Goal: Task Accomplishment & Management: Manage account settings

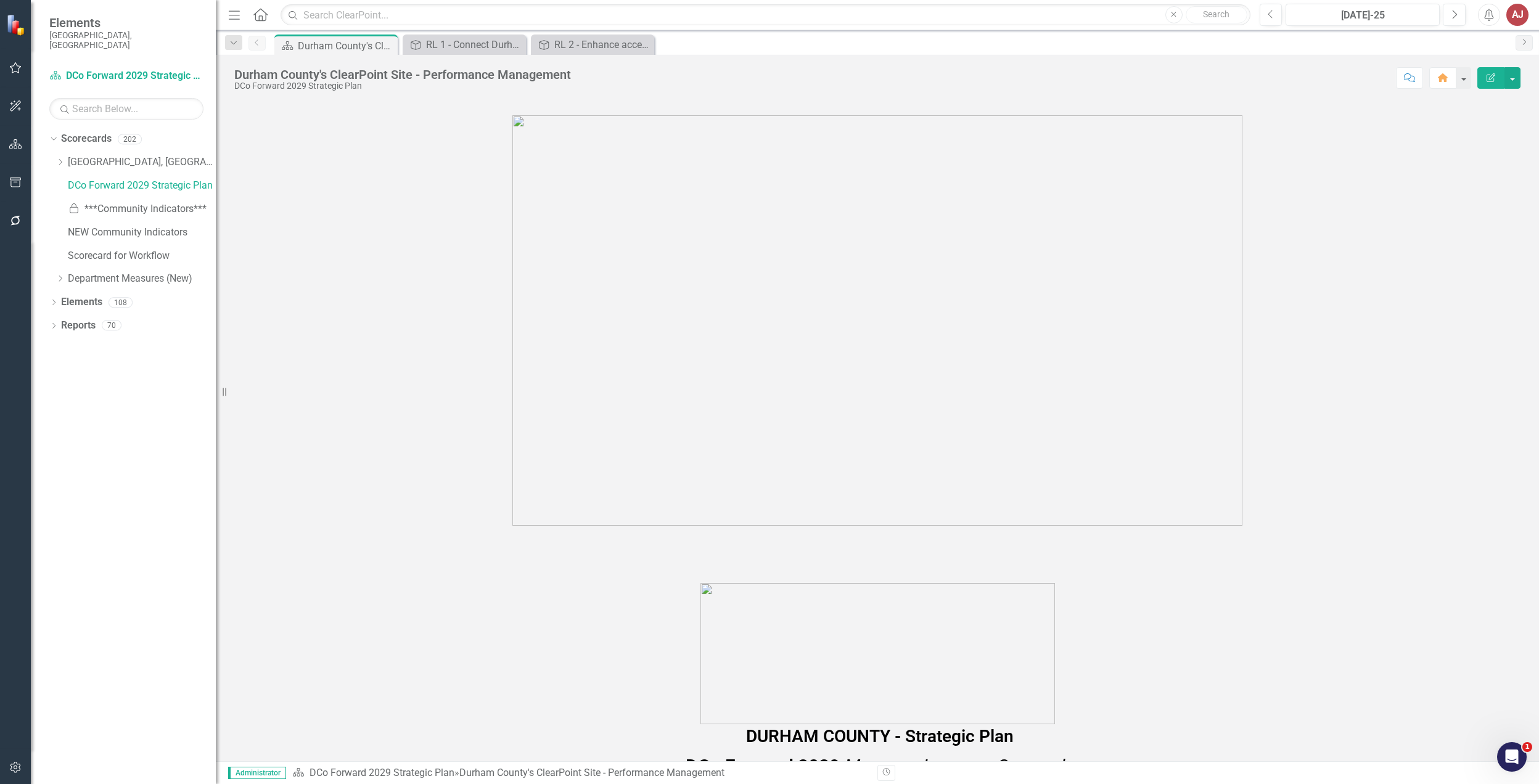
scroll to position [674, 0]
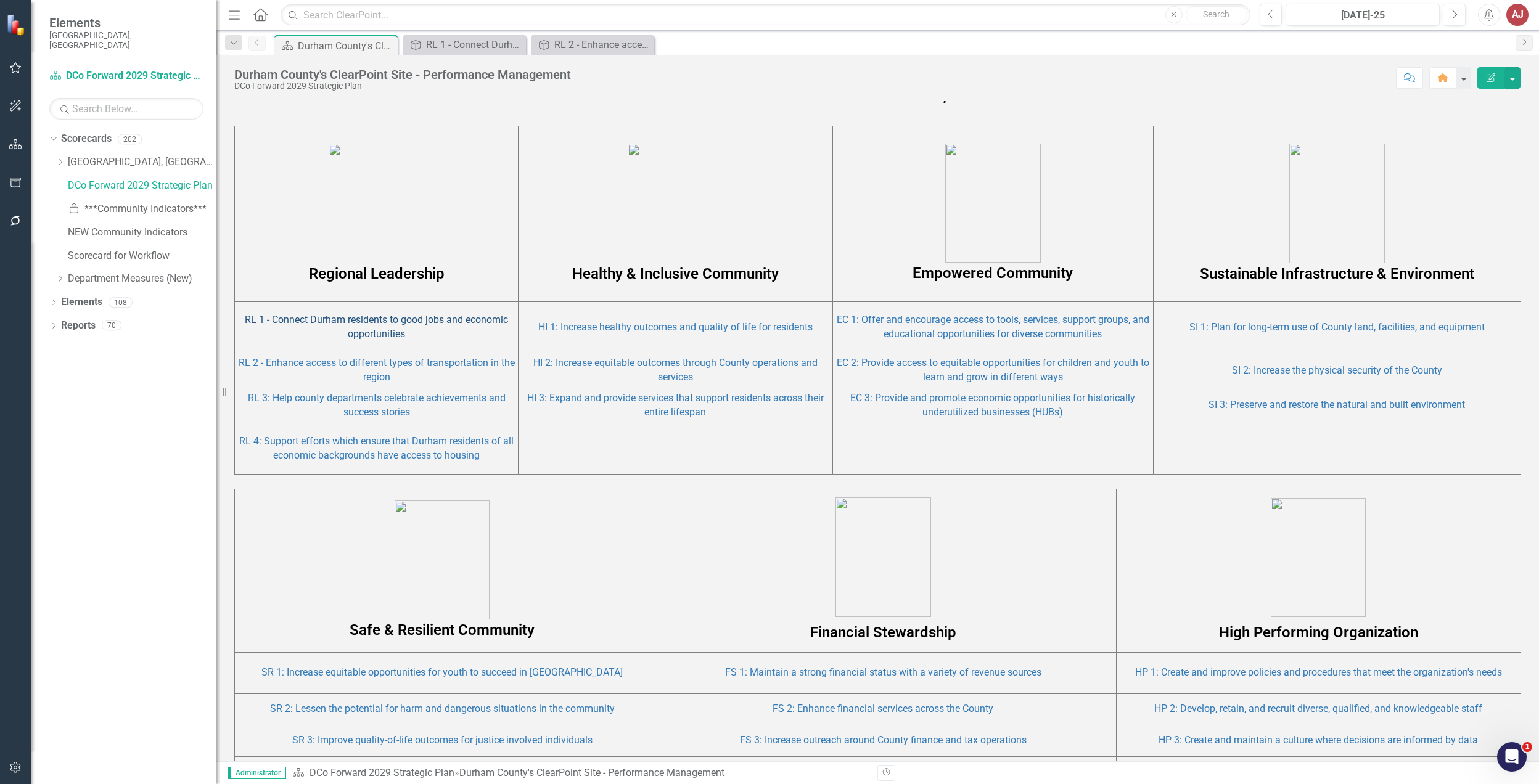
click at [383, 324] on link "RL 1 - Connect Durham residents to good jobs and economic opportunities" at bounding box center [376, 327] width 263 height 26
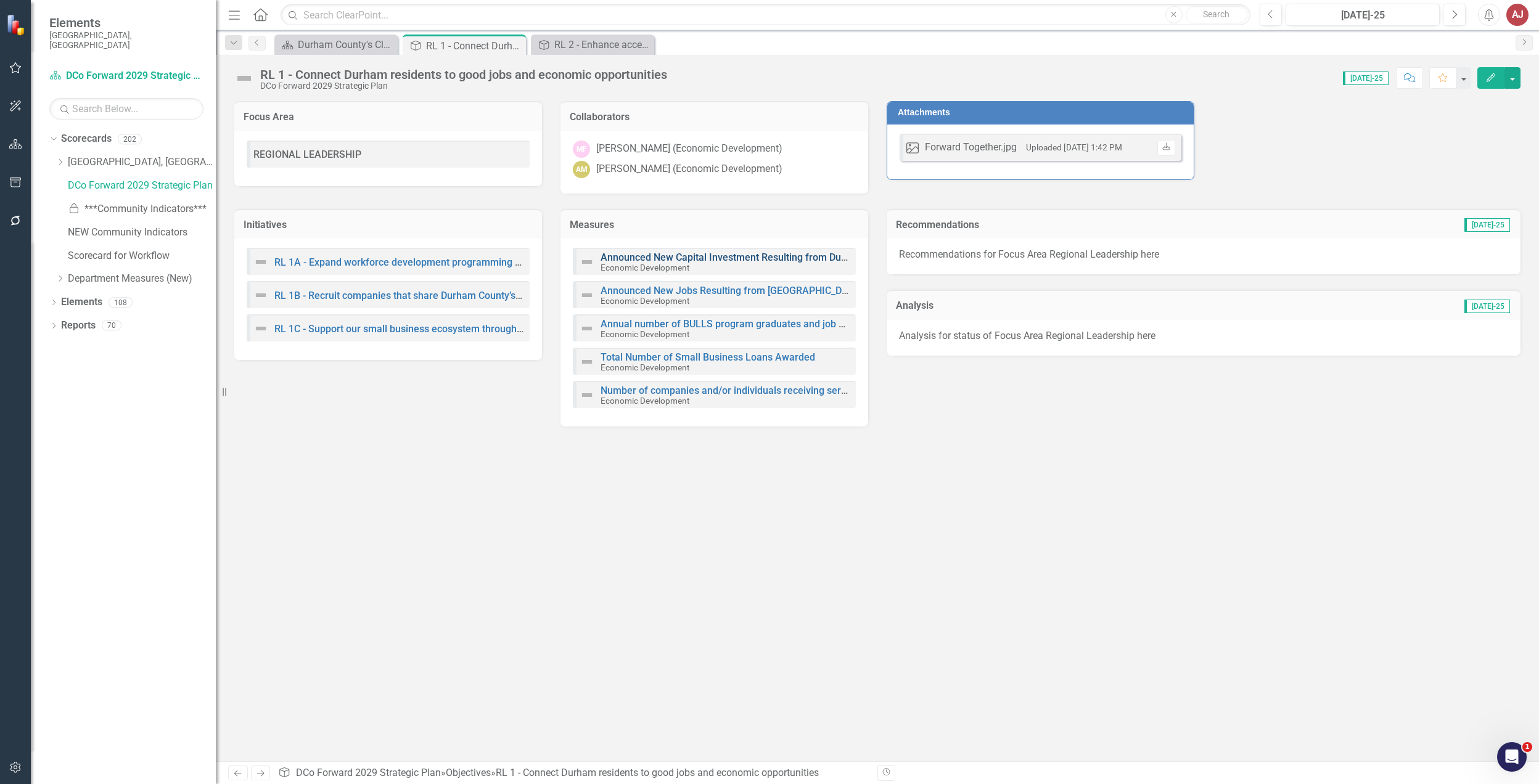
click at [659, 259] on link "Announced New Capital Investment Resulting from Durham County Business Recruitm…" at bounding box center [816, 257] width 429 height 11
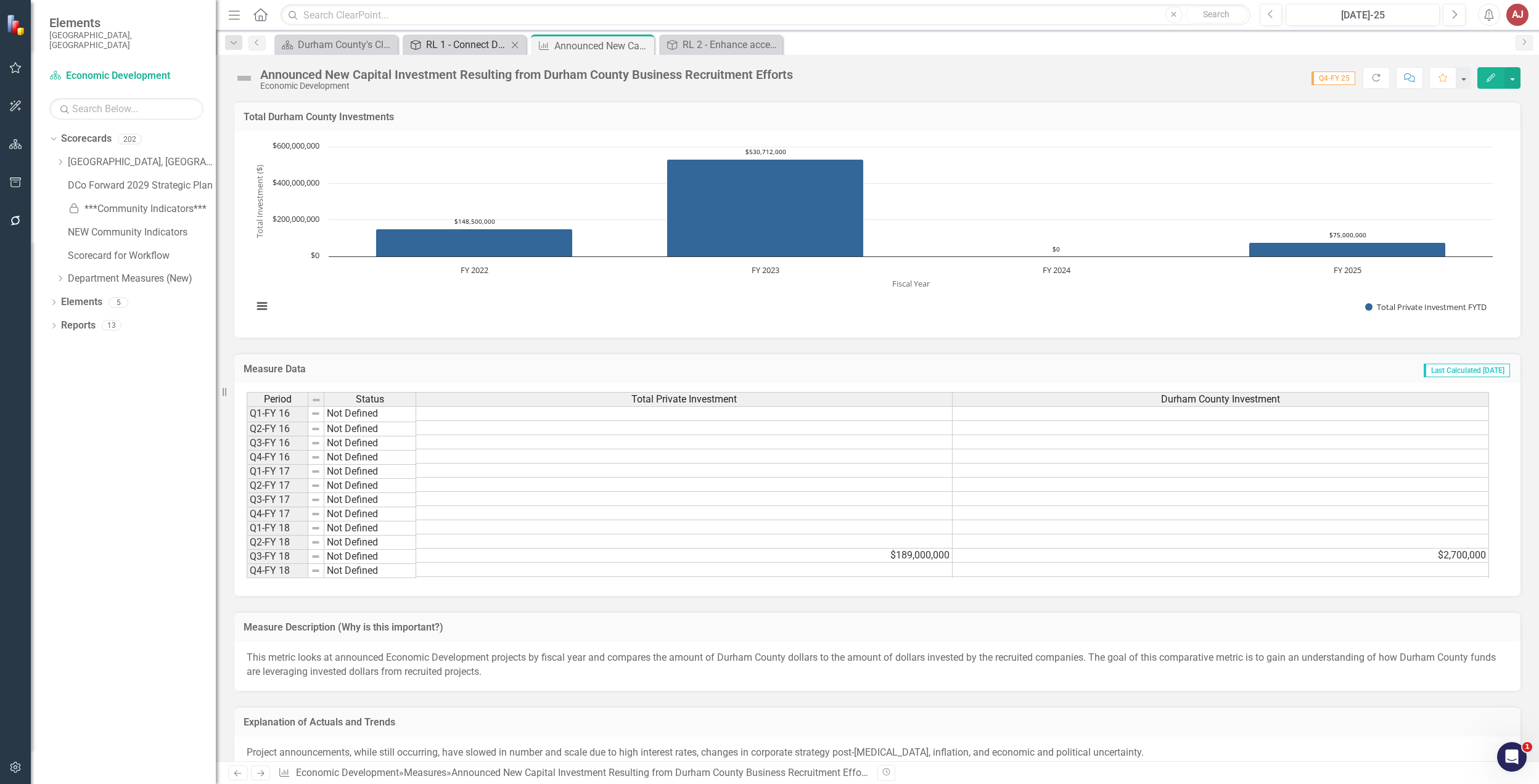
click at [460, 49] on div "RL 1 - Connect Durham residents to good jobs and economic opportunities" at bounding box center [467, 45] width 82 height 15
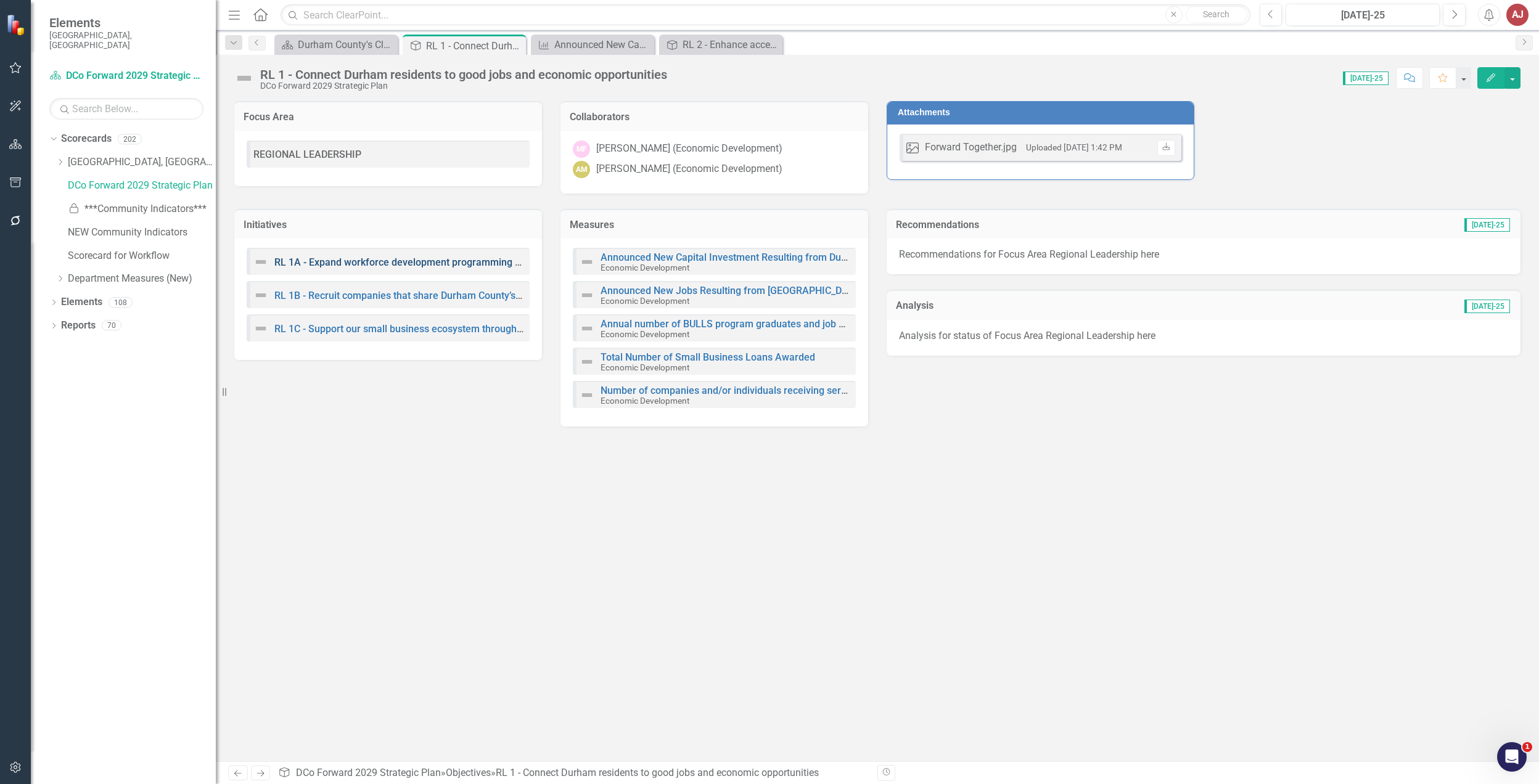
click at [354, 259] on link "RL 1A - Expand workforce development programming to connect more residents in […" at bounding box center [574, 262] width 601 height 11
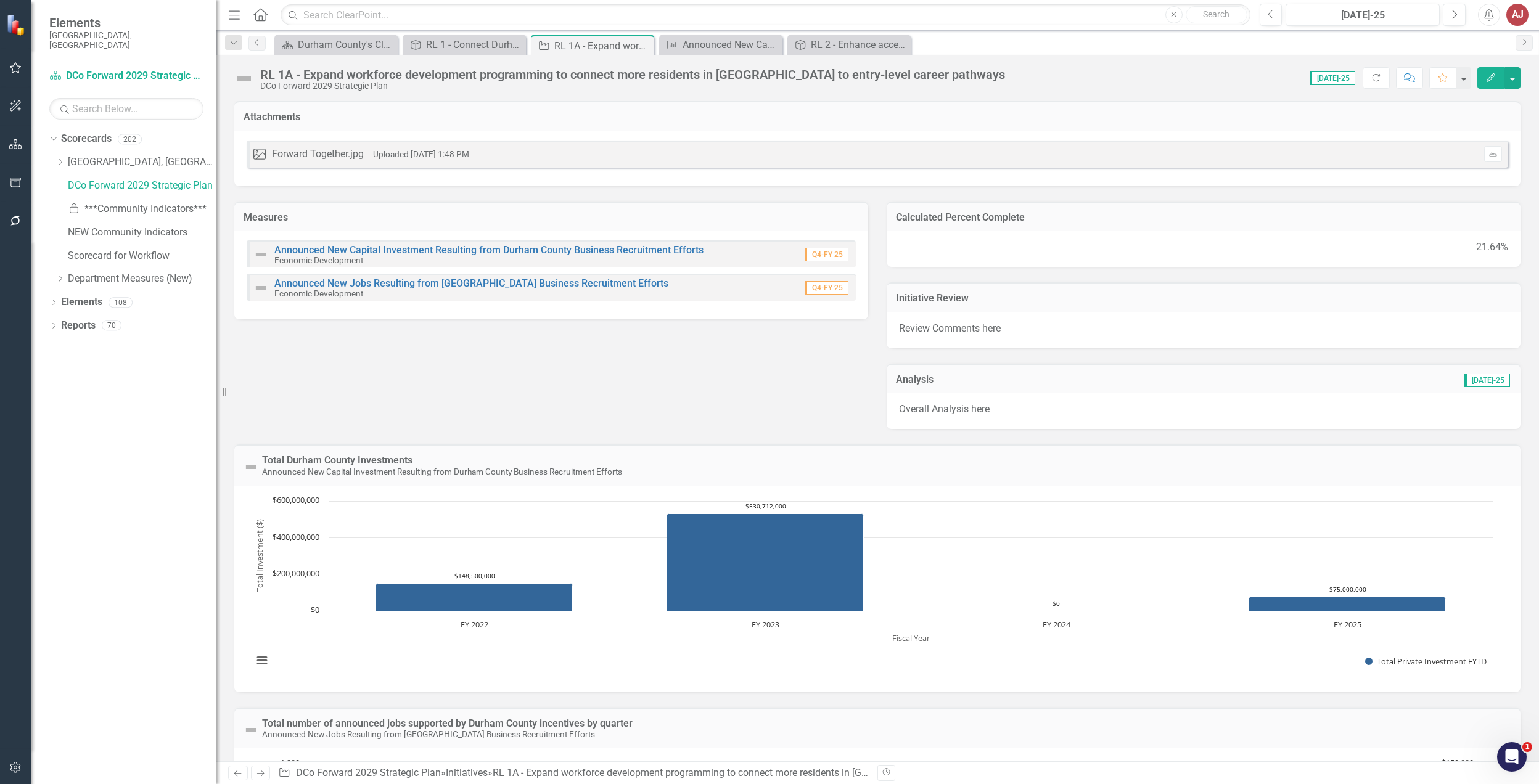
click at [396, 257] on div "Announced New Capital Investment Resulting from Durham County Business Recruitm…" at bounding box center [489, 254] width 429 height 20
click at [402, 250] on link "Announced New Capital Investment Resulting from Durham County Business Recruitm…" at bounding box center [489, 250] width 429 height 11
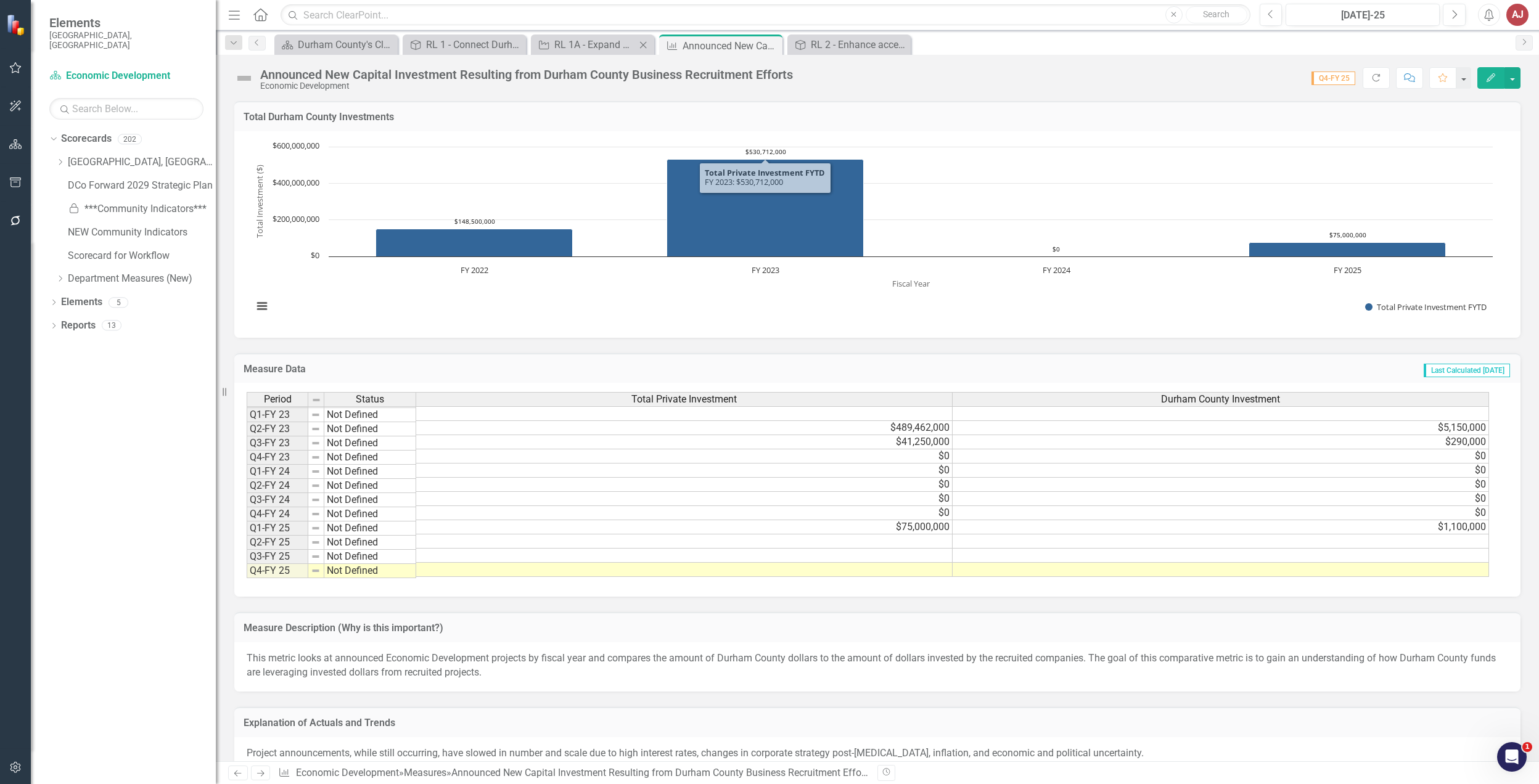
click at [589, 36] on div "Initiative RL 1A - Expand workforce development programming to connect more res…" at bounding box center [592, 44] width 123 height 20
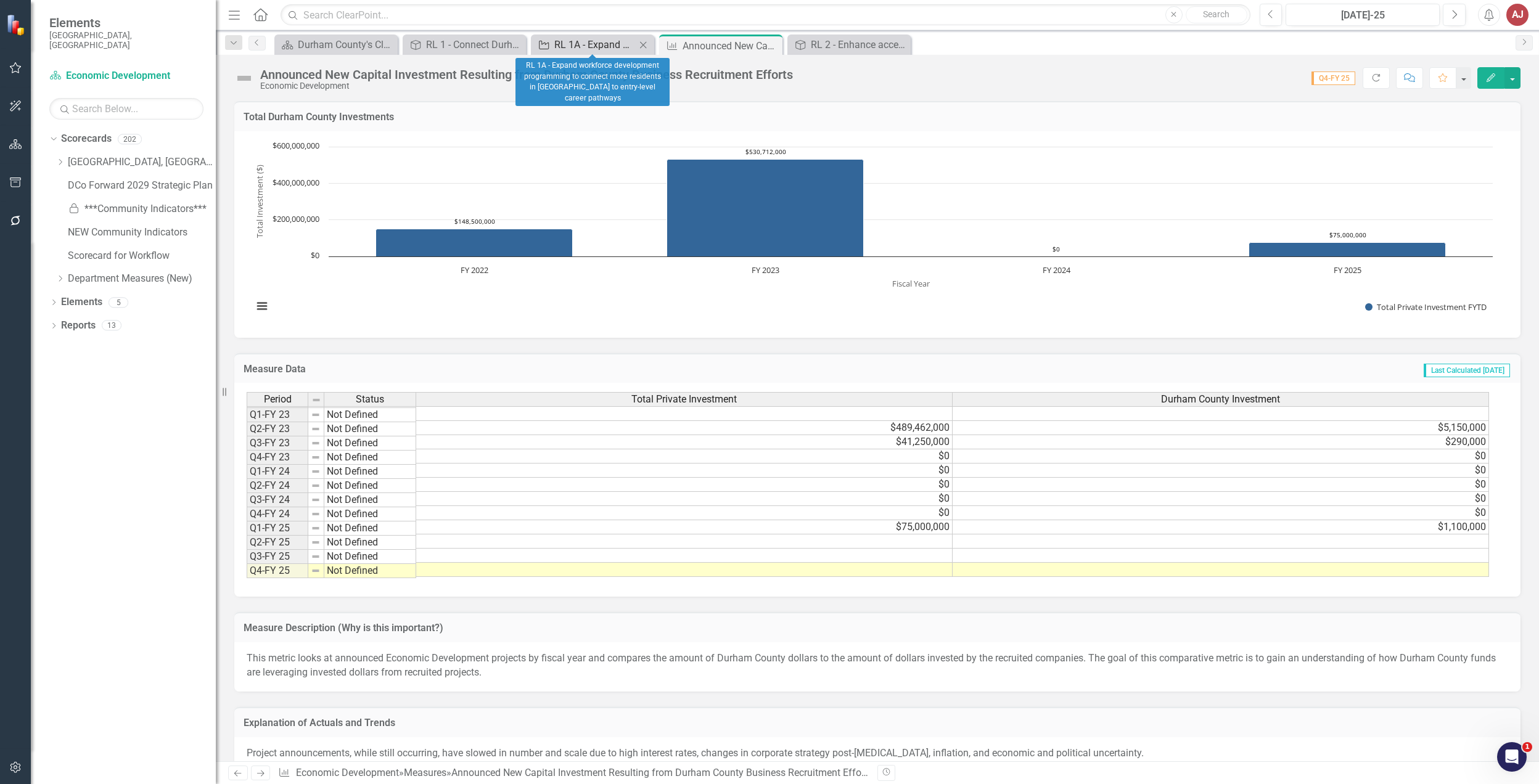
click at [574, 42] on div "RL 1A - Expand workforce development programming to connect more residents in […" at bounding box center [595, 45] width 82 height 15
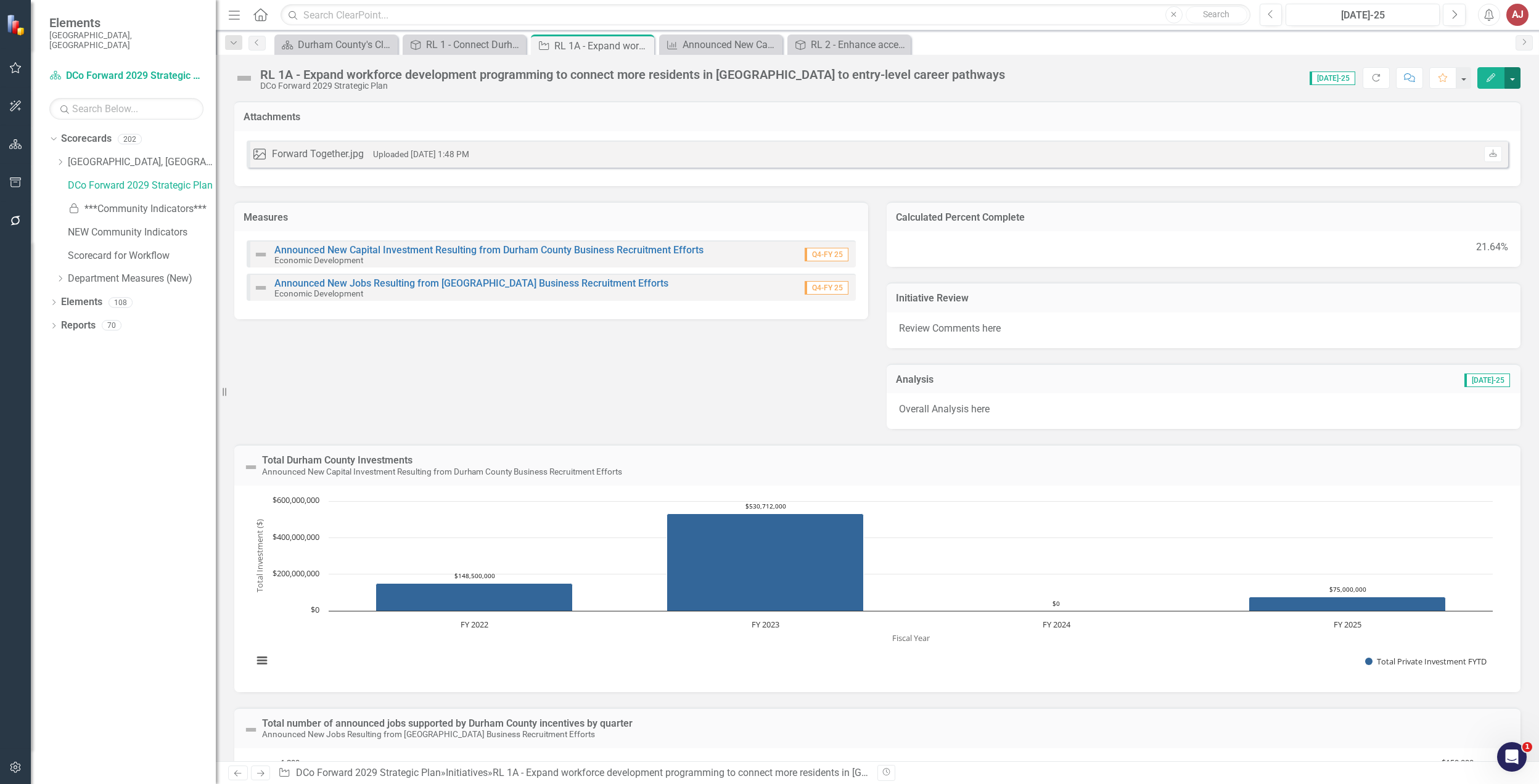
click at [1511, 75] on button "button" at bounding box center [1512, 78] width 16 height 22
click at [1451, 120] on link "Edit Report Edit Layout" at bounding box center [1446, 124] width 150 height 23
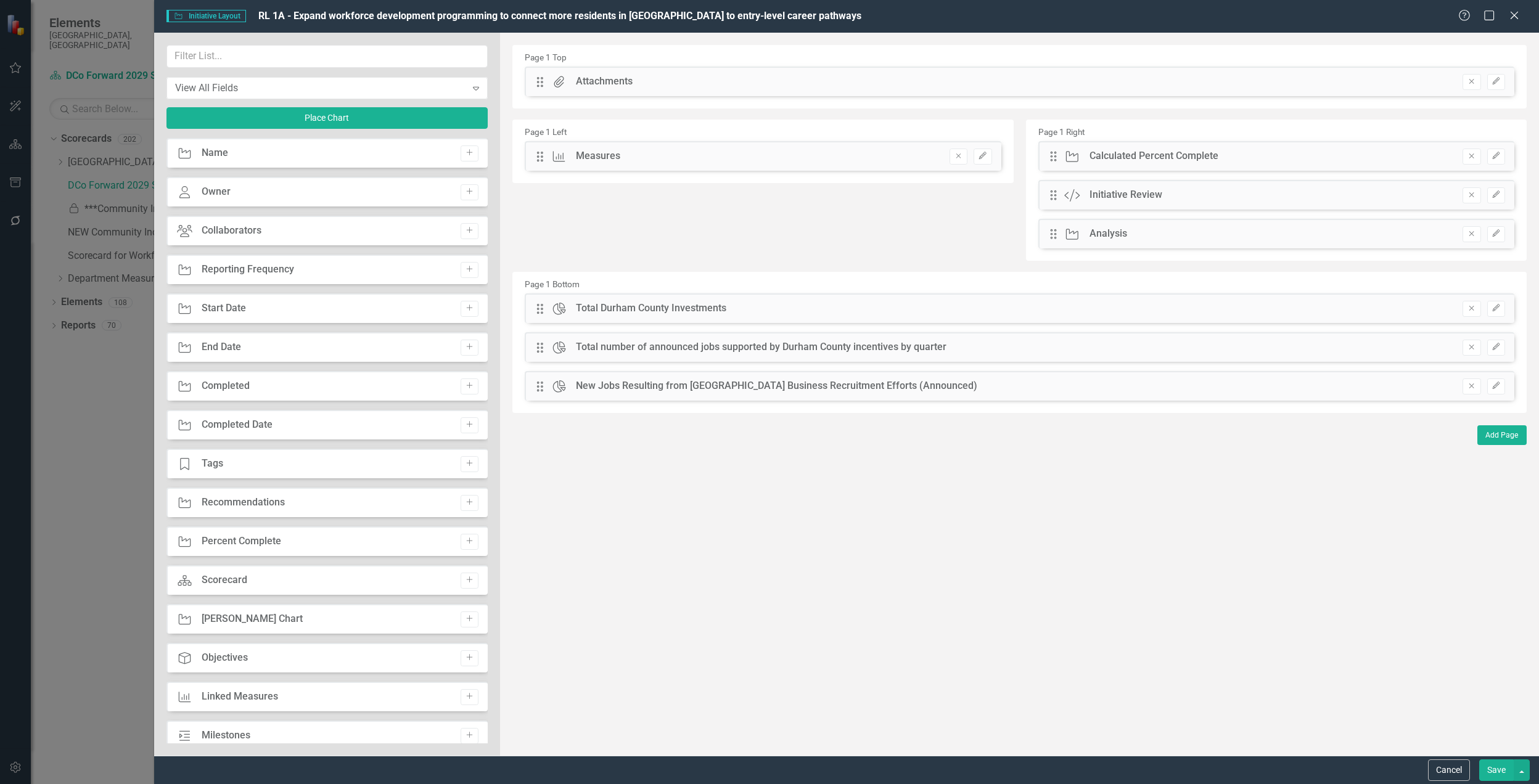
click at [1506, 80] on div "Drag Attachments Attachments Remove Edit" at bounding box center [1020, 81] width 989 height 29
click at [1500, 82] on button "Edit" at bounding box center [1495, 82] width 18 height 16
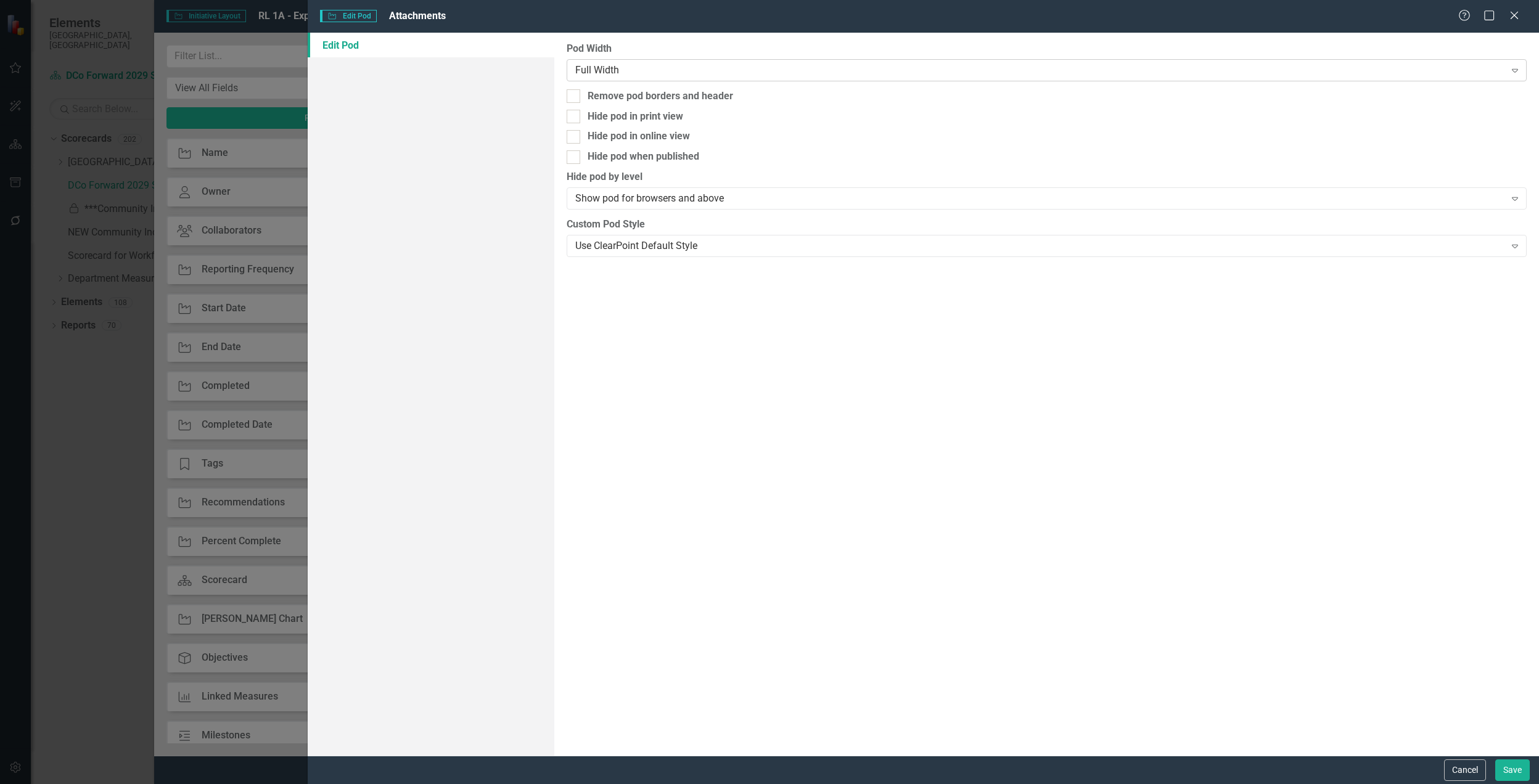
click at [697, 69] on div "Full Width" at bounding box center [1040, 69] width 929 height 14
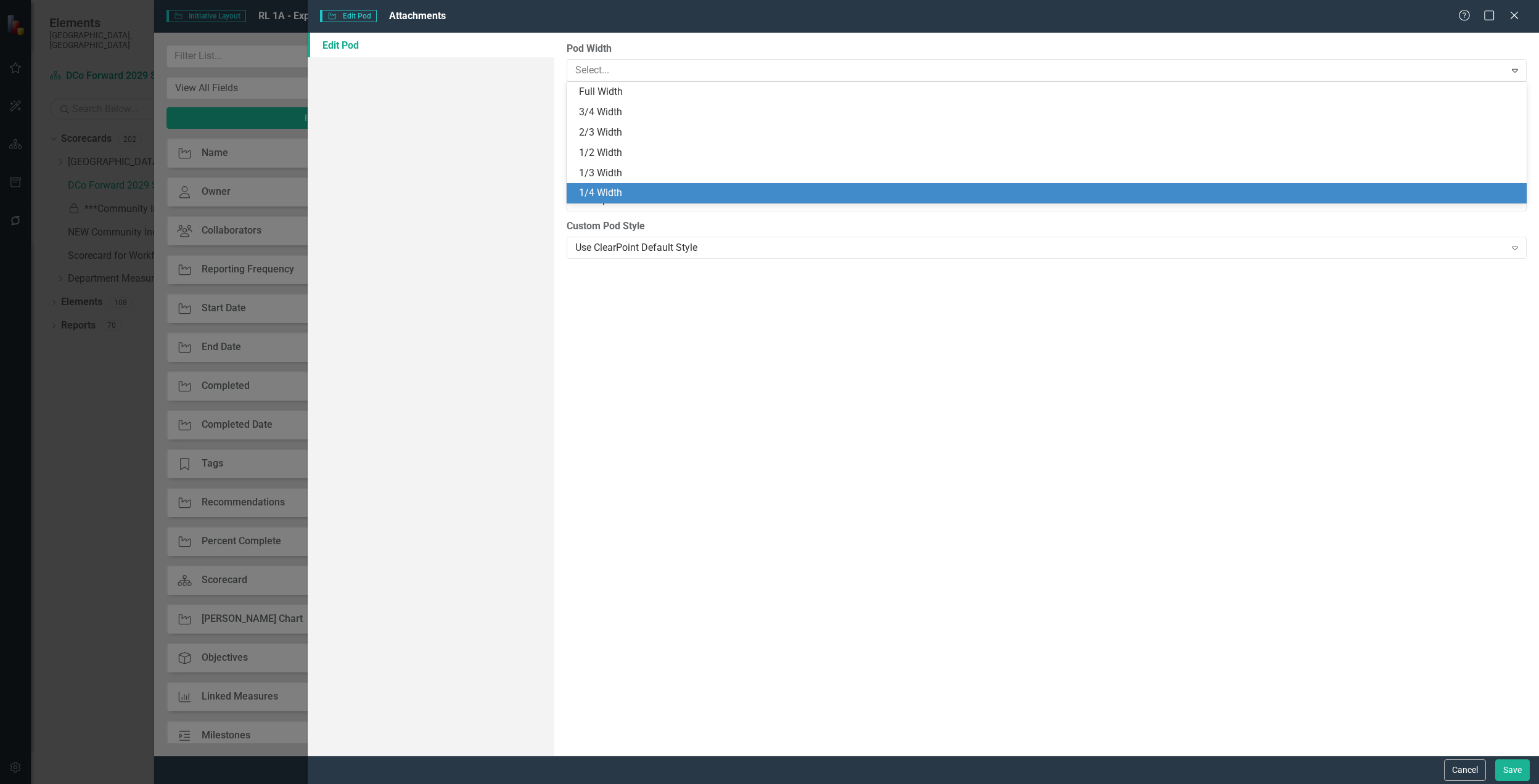
click at [657, 189] on div "1/4 Width" at bounding box center [1049, 193] width 940 height 14
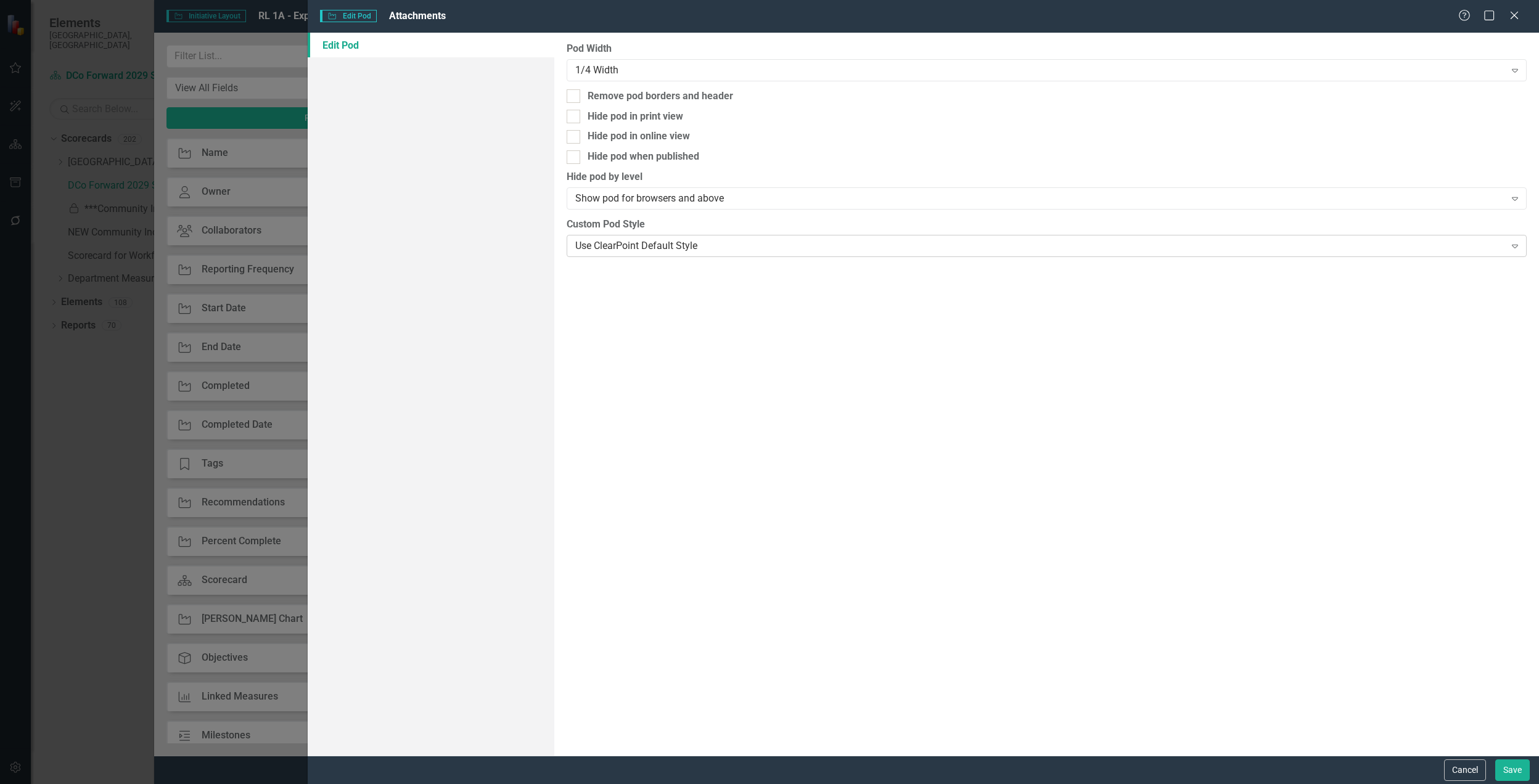
click at [696, 247] on div "Use ClearPoint Default Style" at bounding box center [1040, 245] width 929 height 14
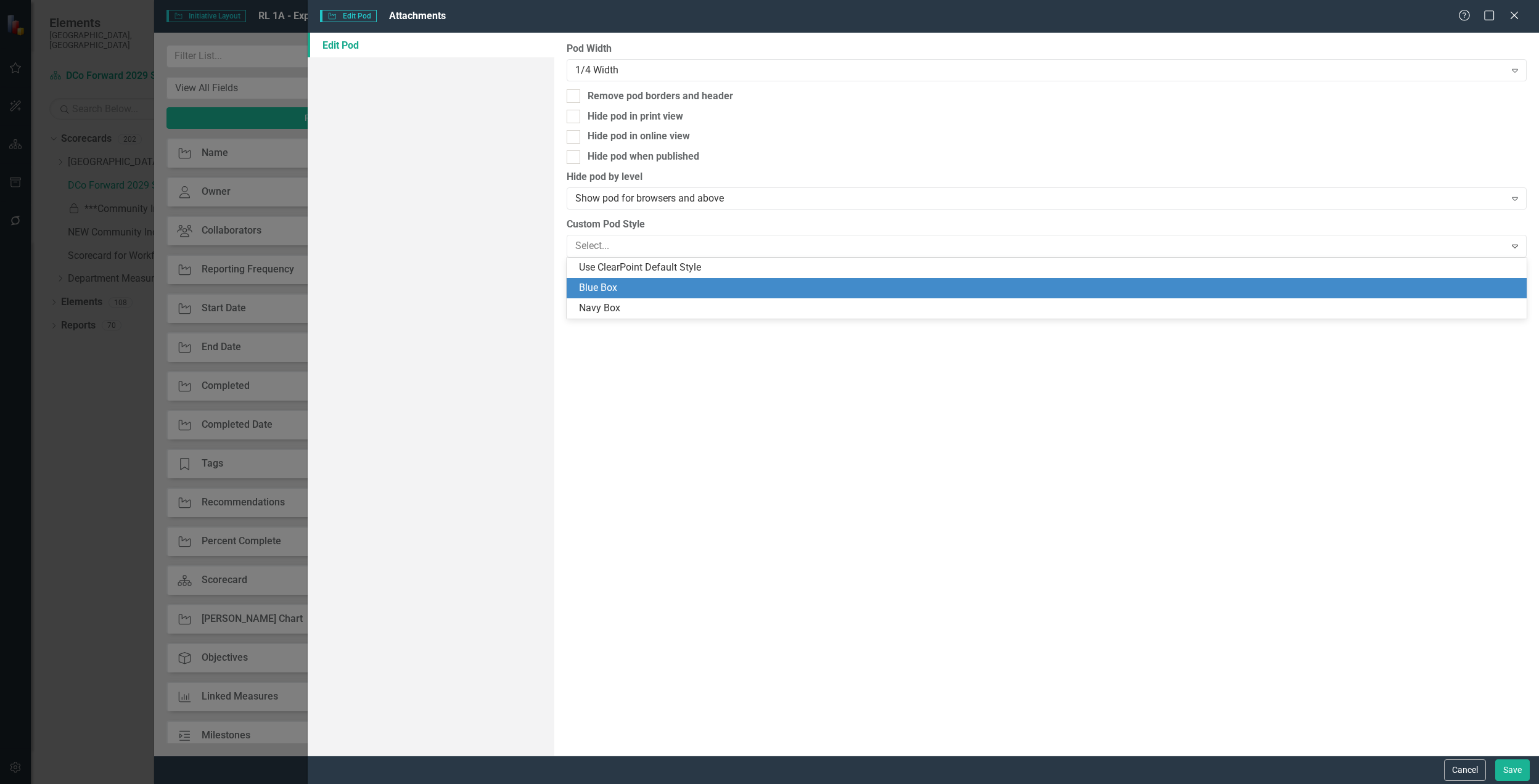
click at [685, 291] on div "Blue Box" at bounding box center [1049, 288] width 940 height 14
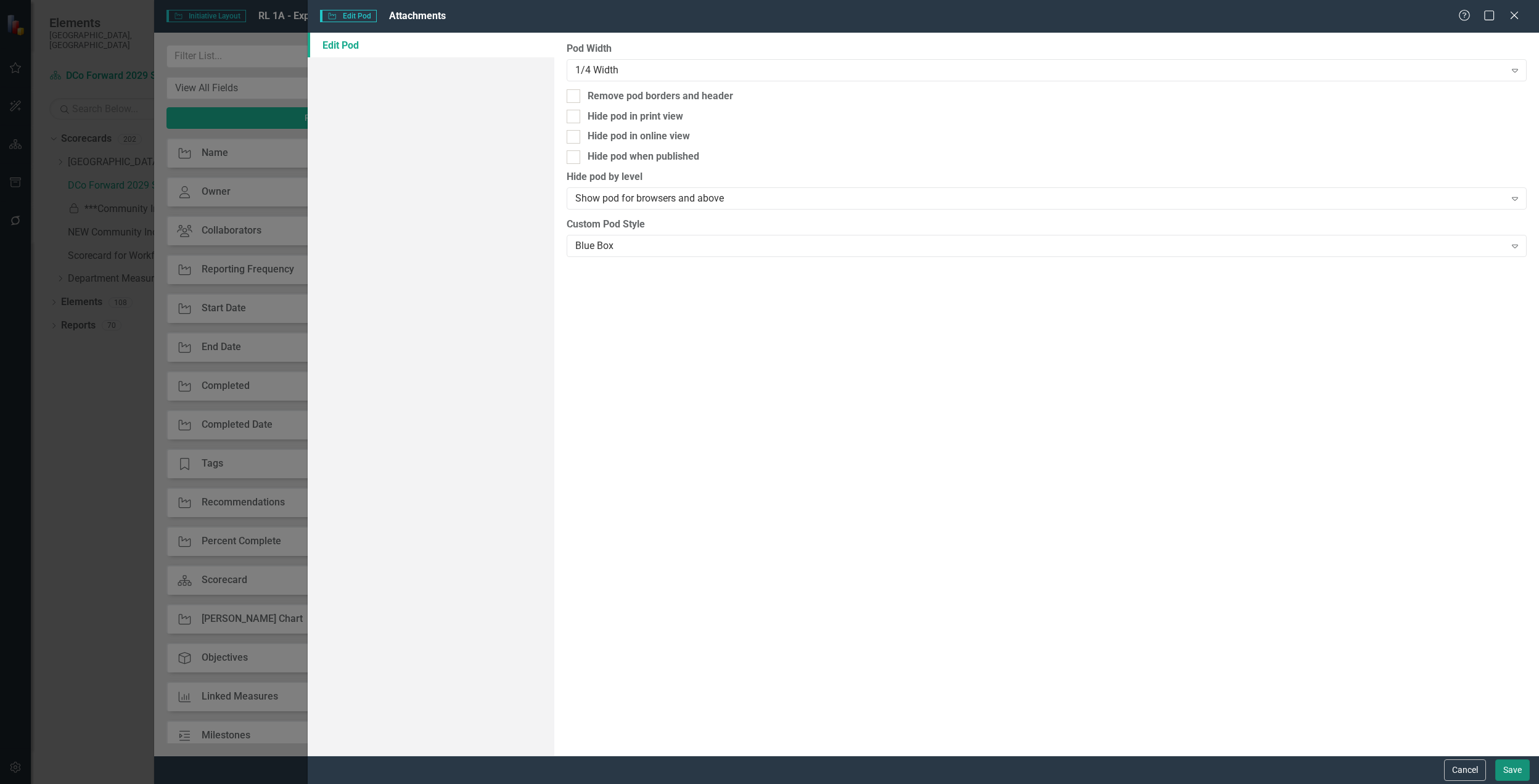
click at [1507, 768] on button "Save" at bounding box center [1512, 770] width 34 height 22
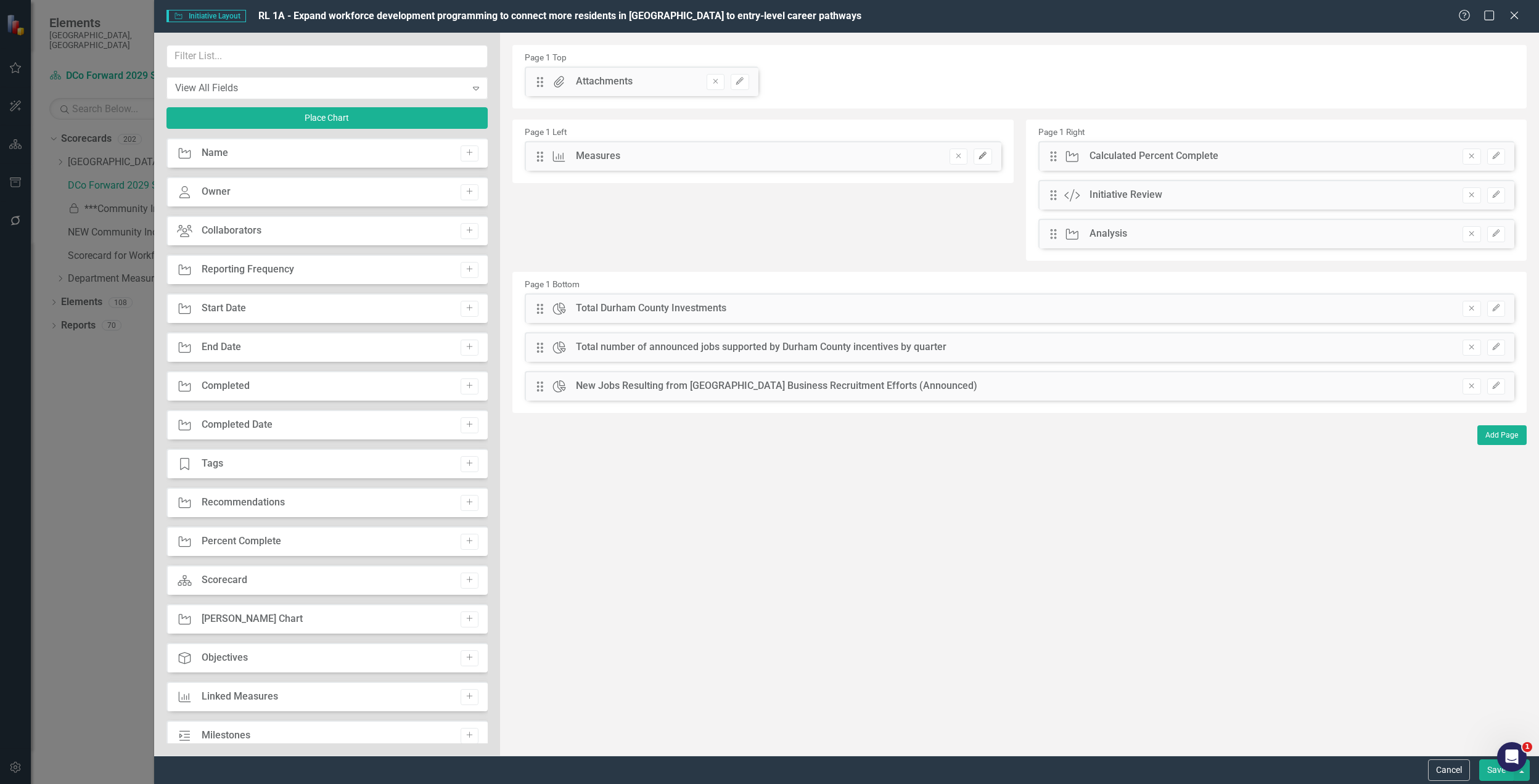
click at [978, 162] on button "Edit" at bounding box center [982, 157] width 18 height 16
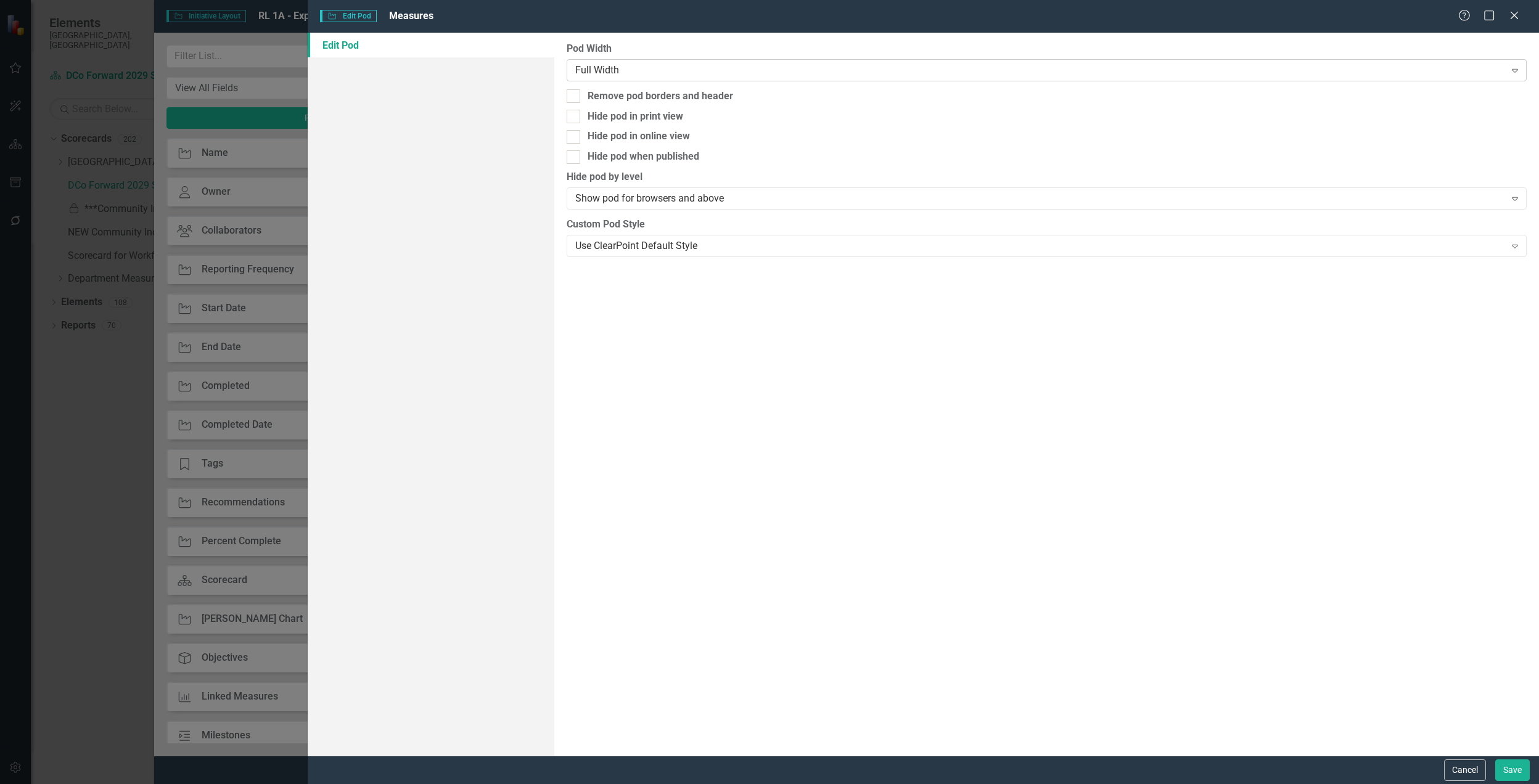
click at [642, 65] on div "Full Width" at bounding box center [1040, 69] width 929 height 14
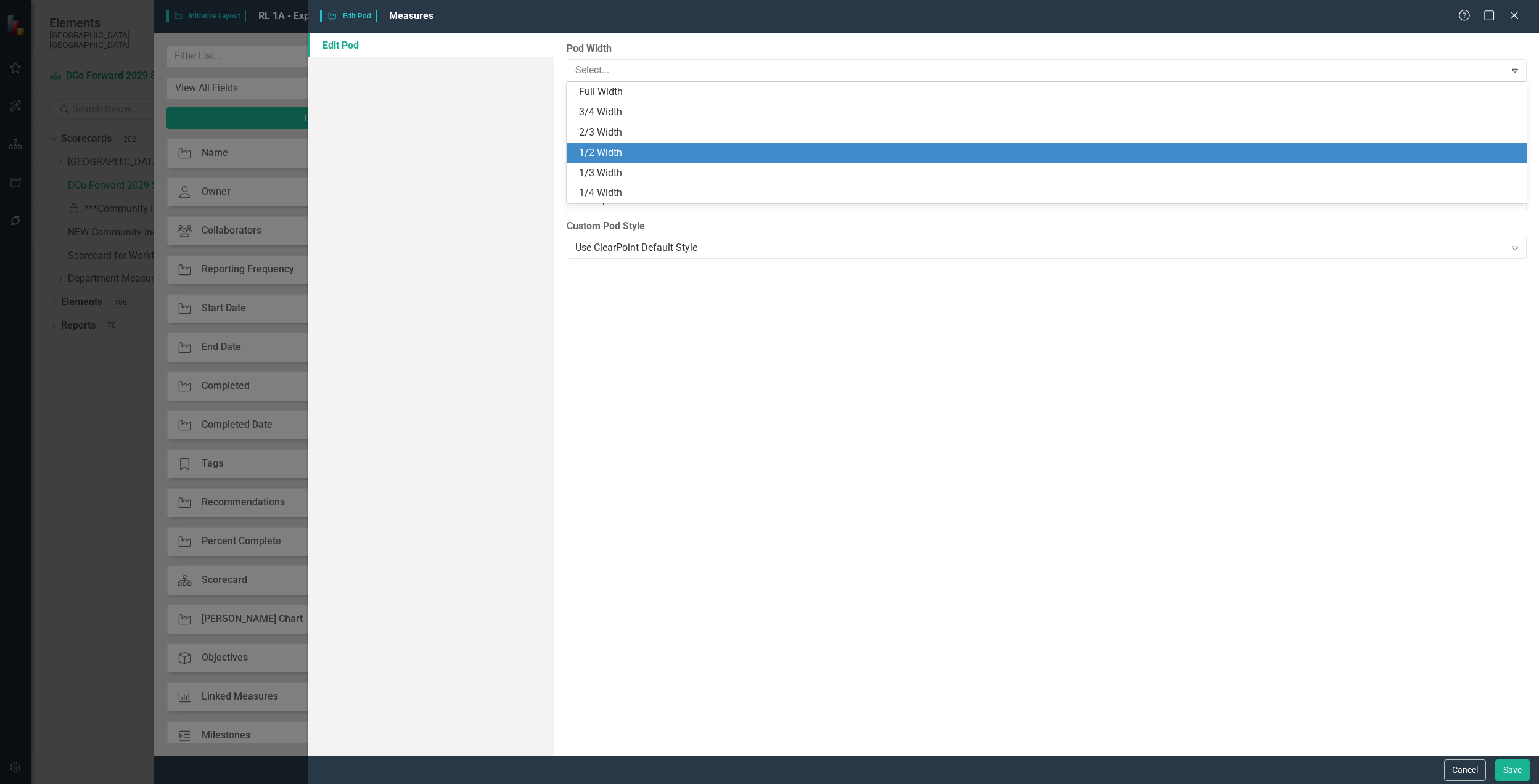
click at [643, 146] on div "1/2 Width" at bounding box center [1049, 153] width 940 height 14
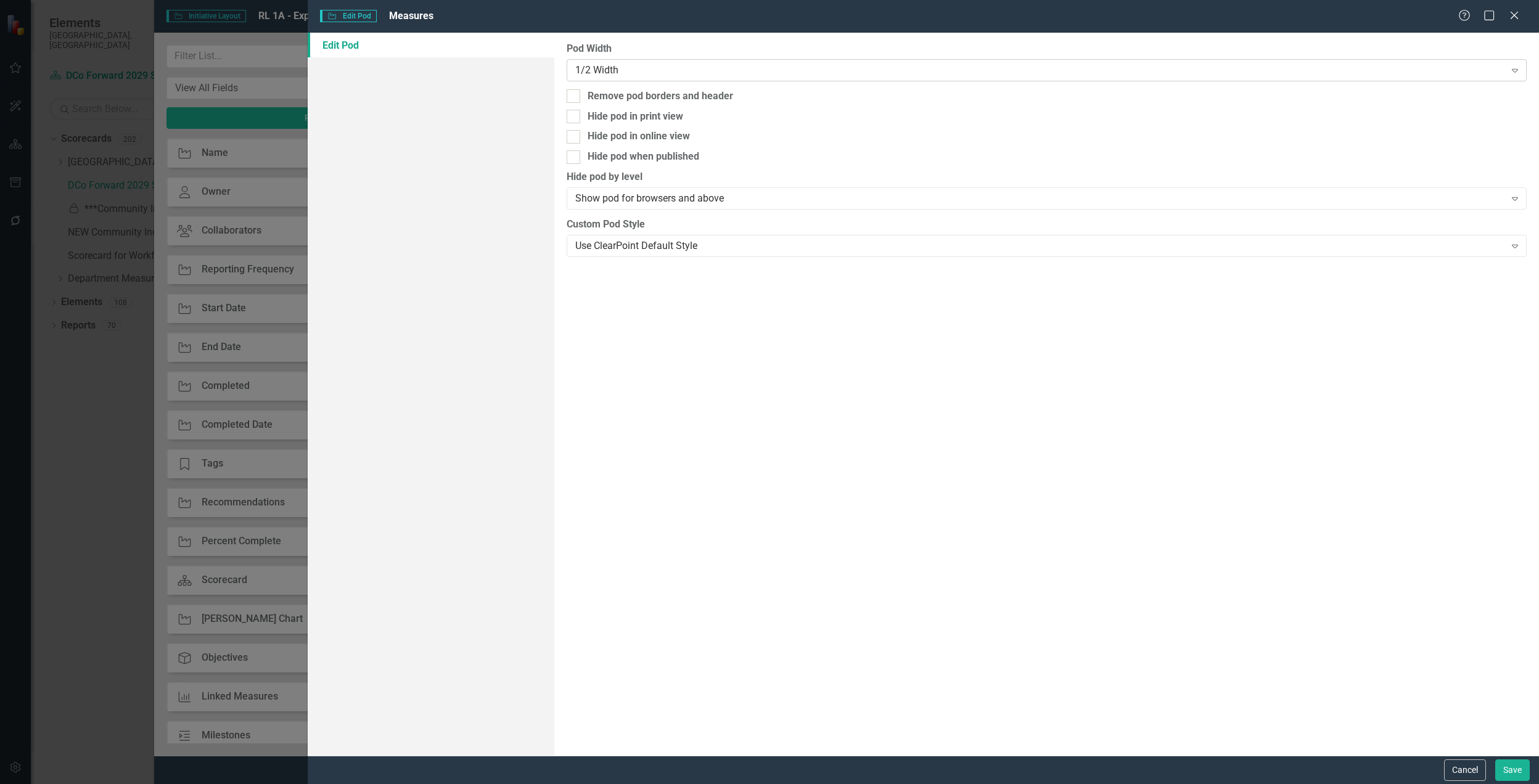
click at [995, 65] on div "1/2 Width" at bounding box center [1040, 69] width 929 height 14
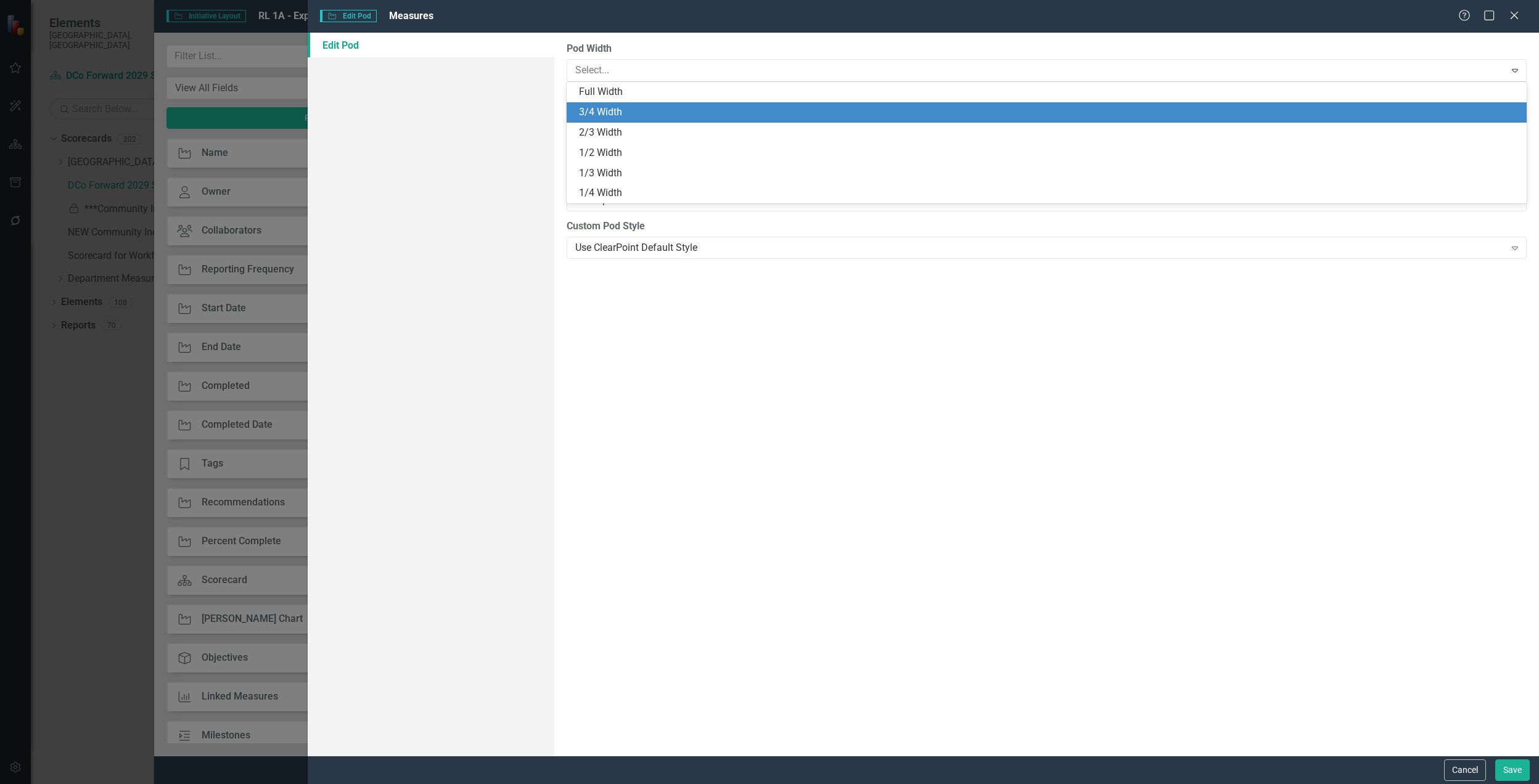
click at [768, 113] on div "3/4 Width" at bounding box center [1049, 112] width 940 height 14
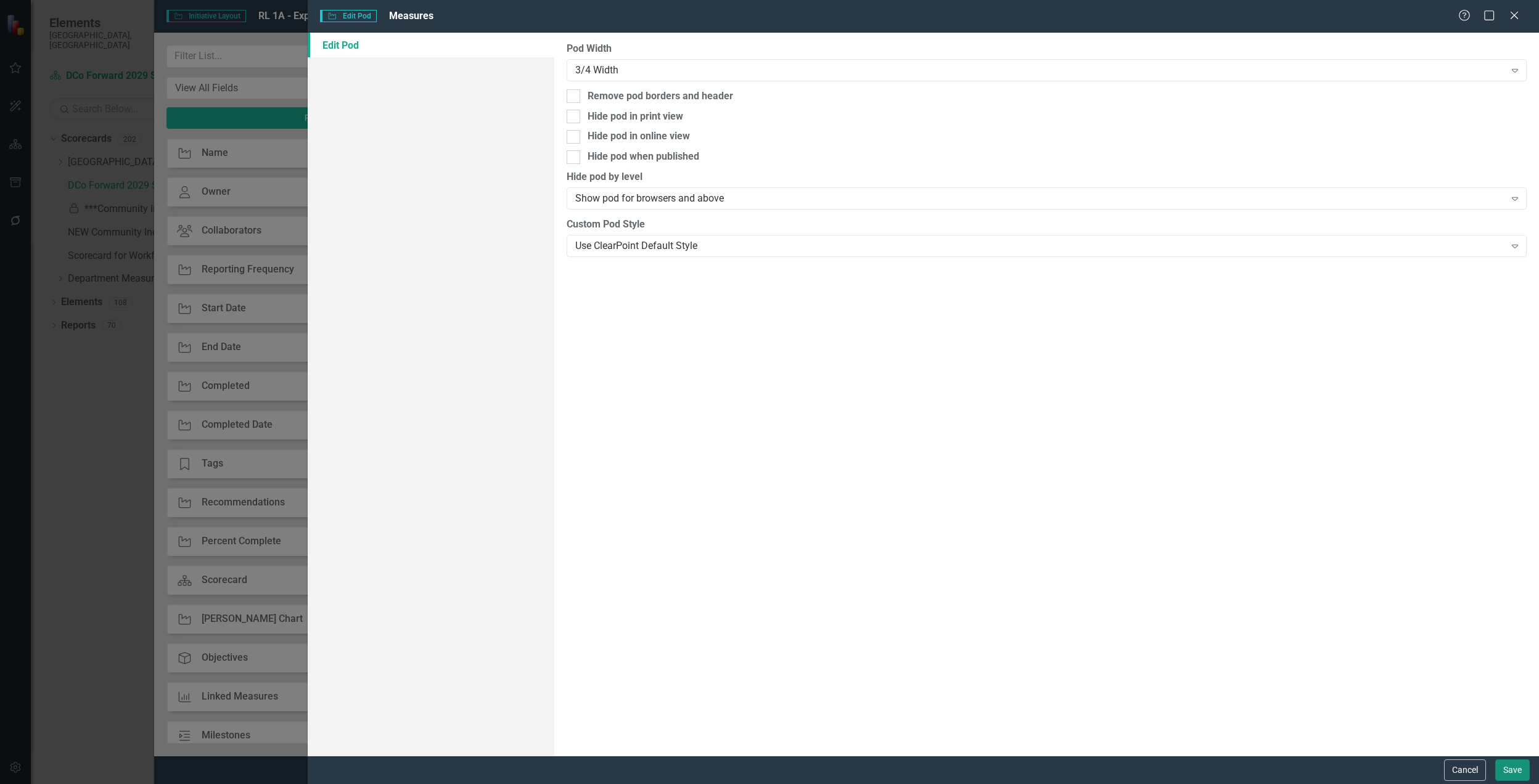
click at [1503, 767] on button "Save" at bounding box center [1512, 770] width 34 height 22
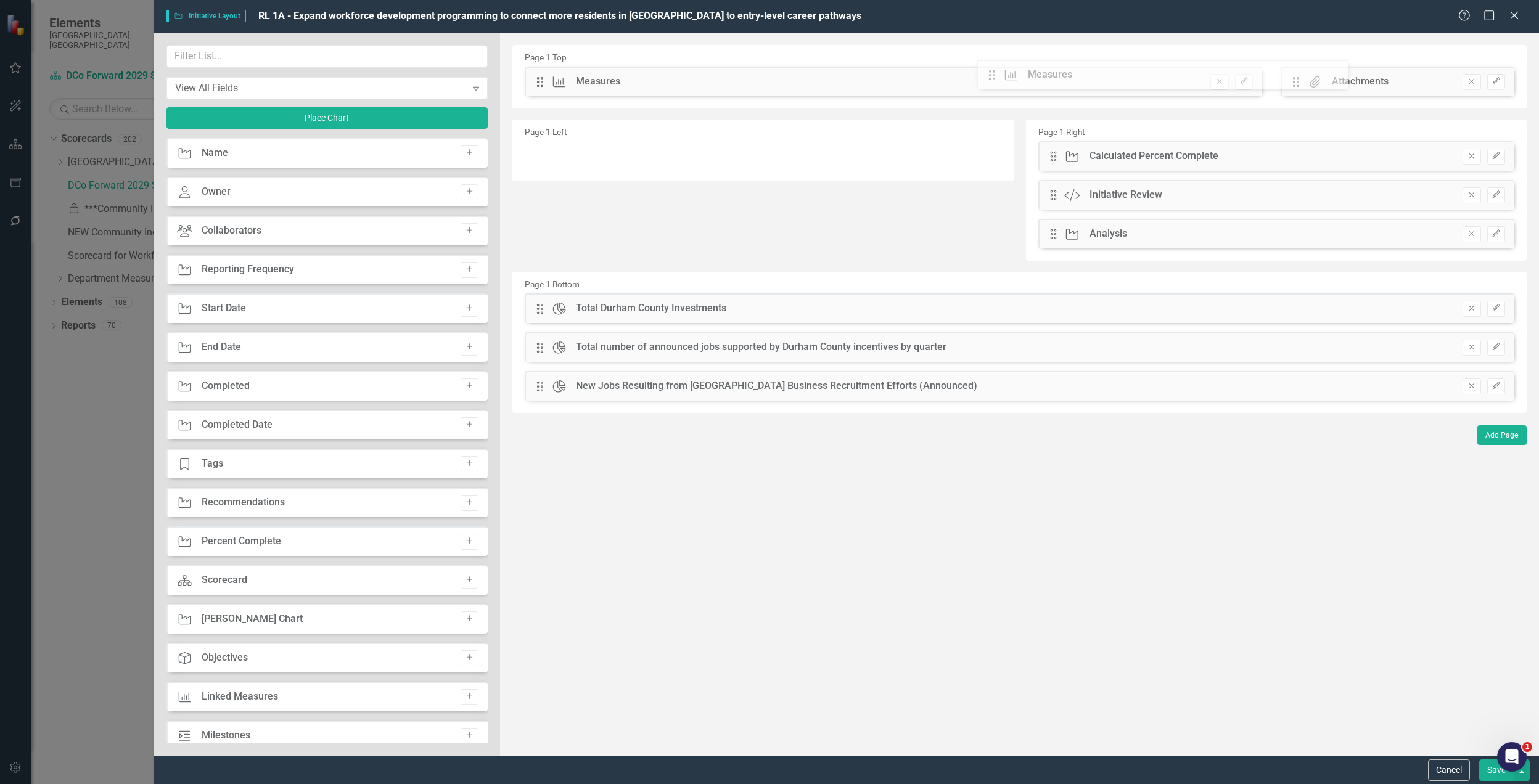
drag, startPoint x: 543, startPoint y: 156, endPoint x: 1004, endPoint y: 75, distance: 468.1
drag, startPoint x: 1297, startPoint y: 83, endPoint x: 791, endPoint y: 96, distance: 506.2
click at [791, 96] on div "The fields (or pods) that are available for you to include on the detail page a…" at bounding box center [1020, 394] width 1039 height 723
click at [1497, 308] on icon "button" at bounding box center [1496, 308] width 8 height 8
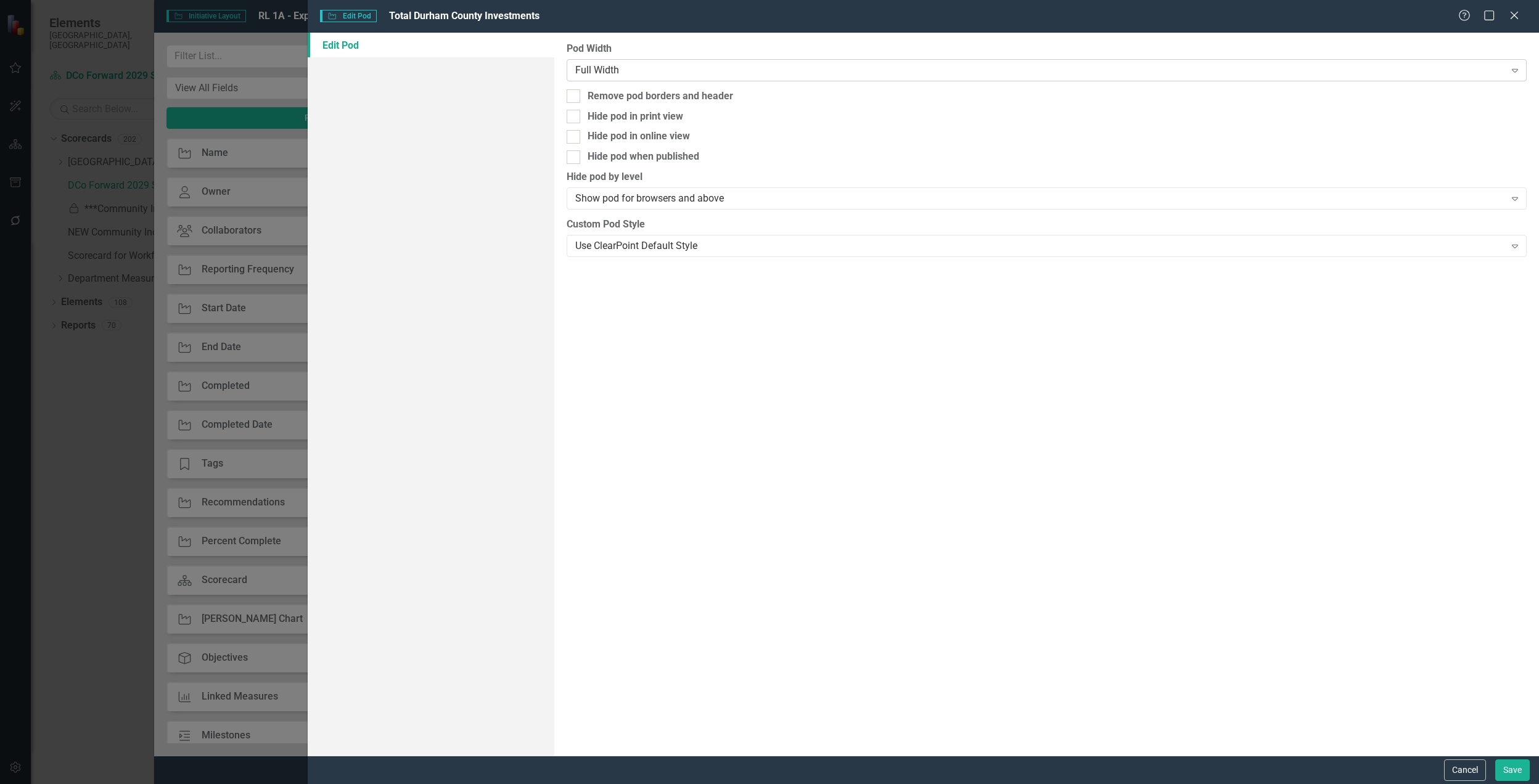
click at [721, 78] on div "Full Width Expand" at bounding box center [1046, 69] width 960 height 22
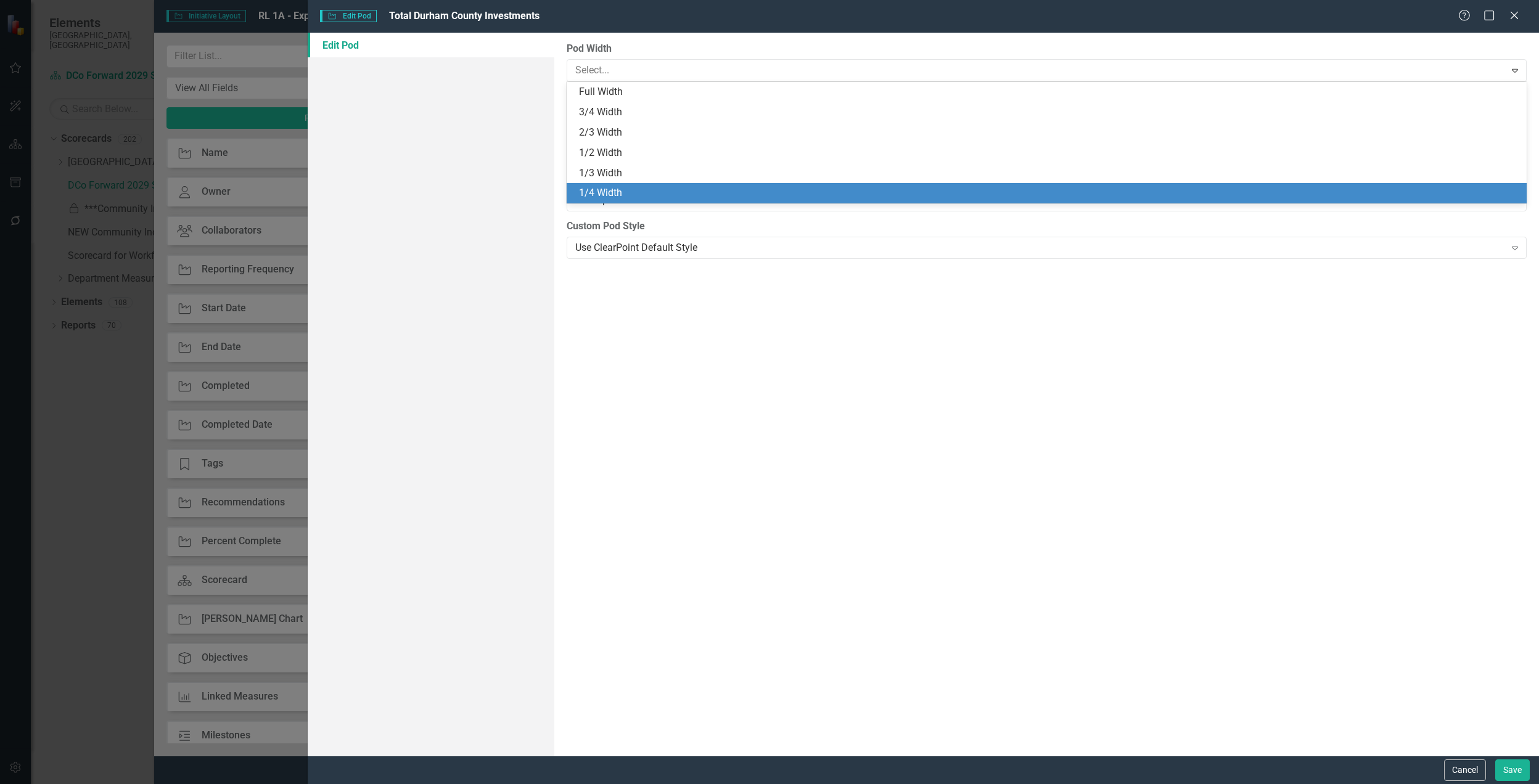
click at [668, 190] on div "1/4 Width" at bounding box center [1049, 193] width 940 height 14
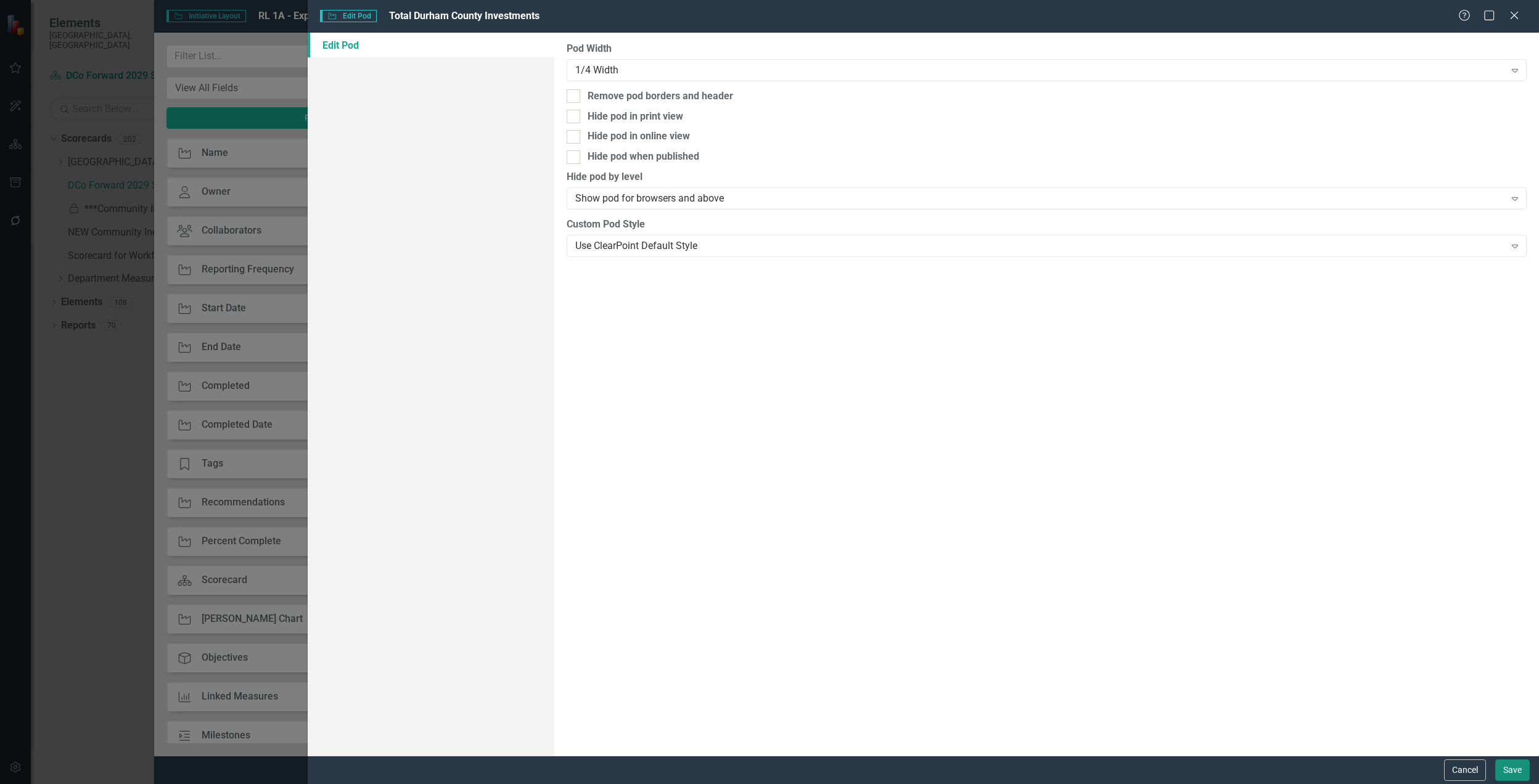
click at [1515, 760] on button "Save" at bounding box center [1512, 770] width 34 height 22
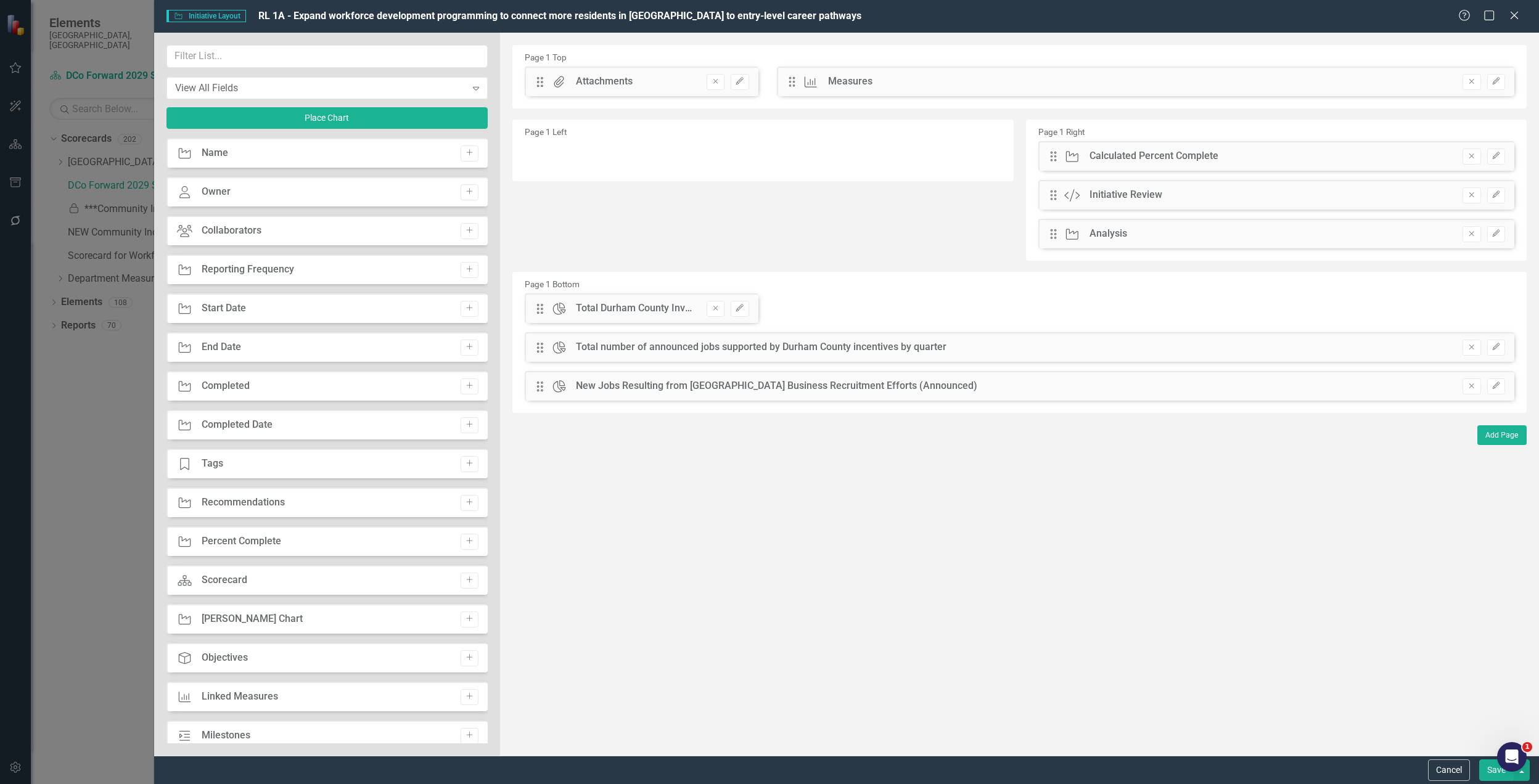
click at [1507, 345] on div "Drag Chart Total number of announced jobs supported by Durham County incentives…" at bounding box center [1020, 346] width 989 height 29
click at [1500, 346] on icon "Edit" at bounding box center [1496, 347] width 9 height 8
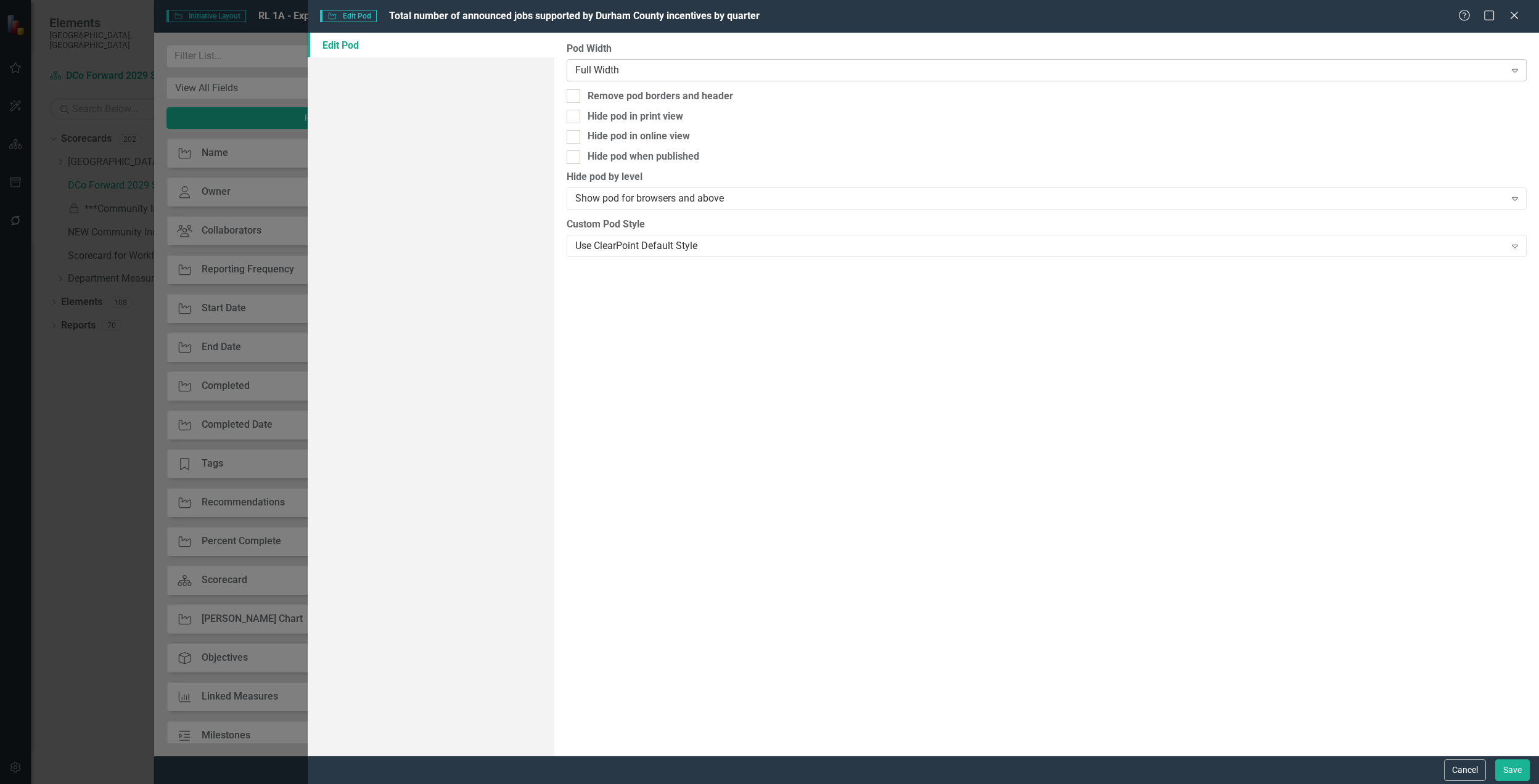
click at [669, 65] on div "Full Width" at bounding box center [1040, 69] width 929 height 14
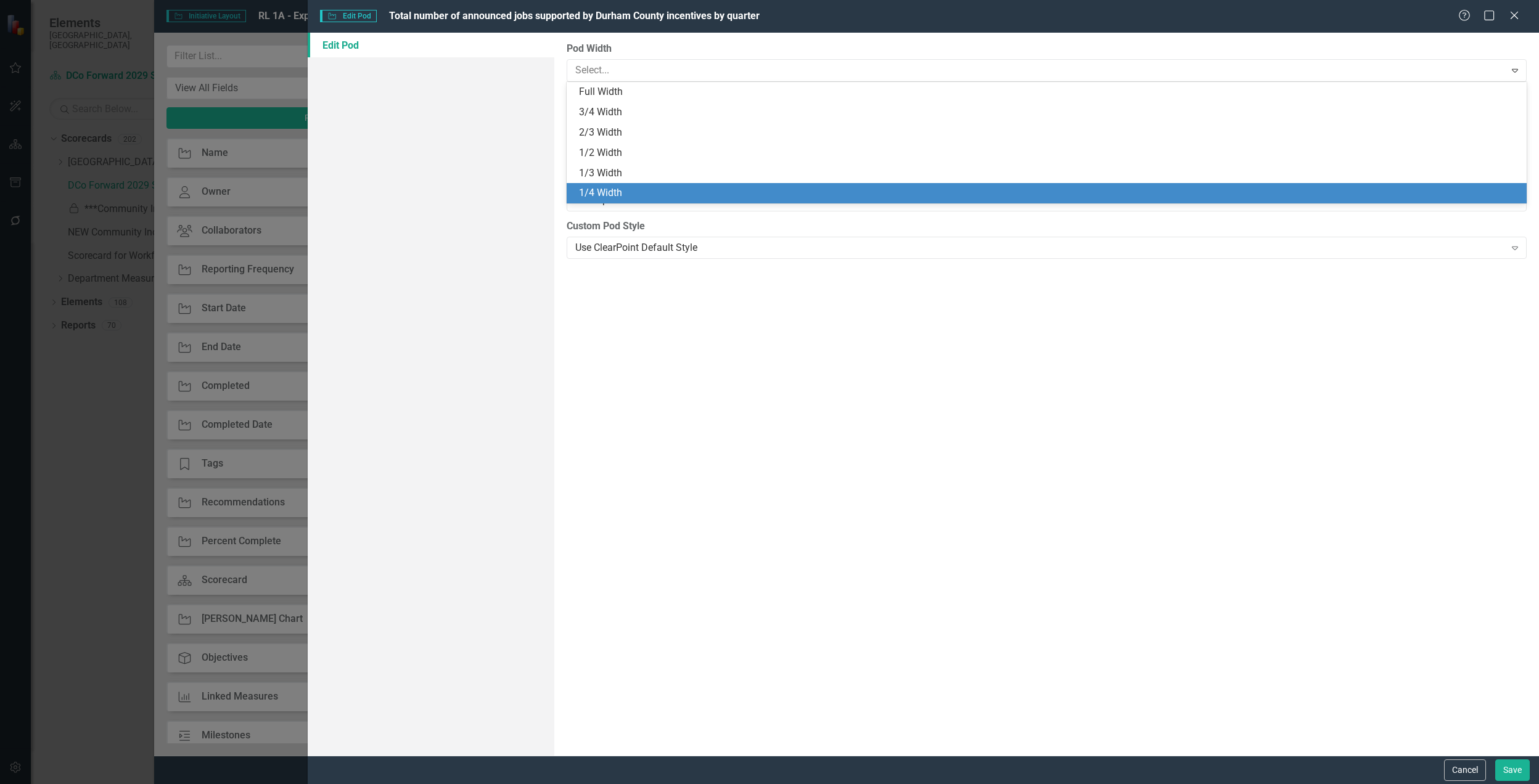
click at [637, 189] on div "1/4 Width" at bounding box center [1049, 193] width 940 height 14
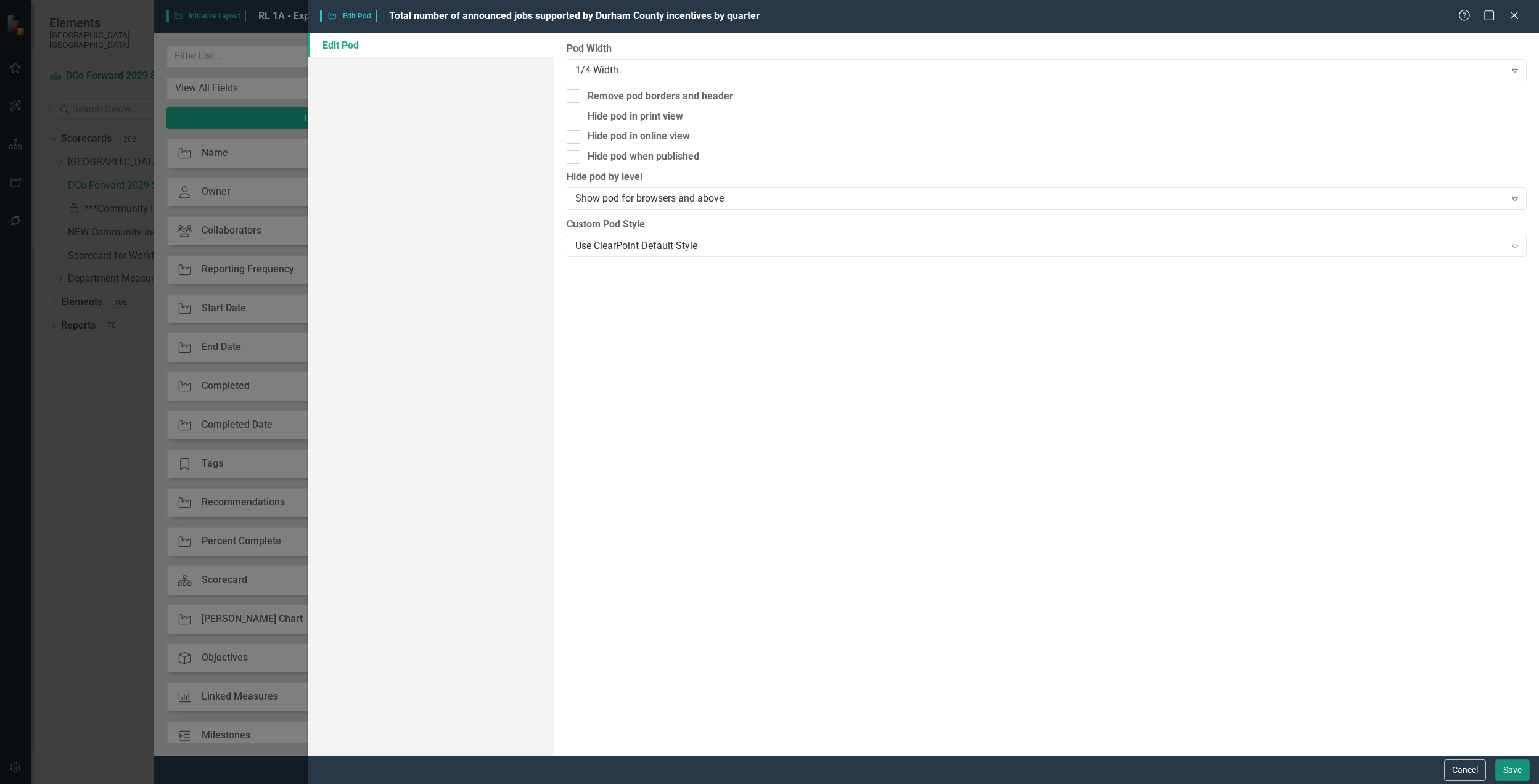
click at [1501, 764] on button "Save" at bounding box center [1512, 770] width 34 height 22
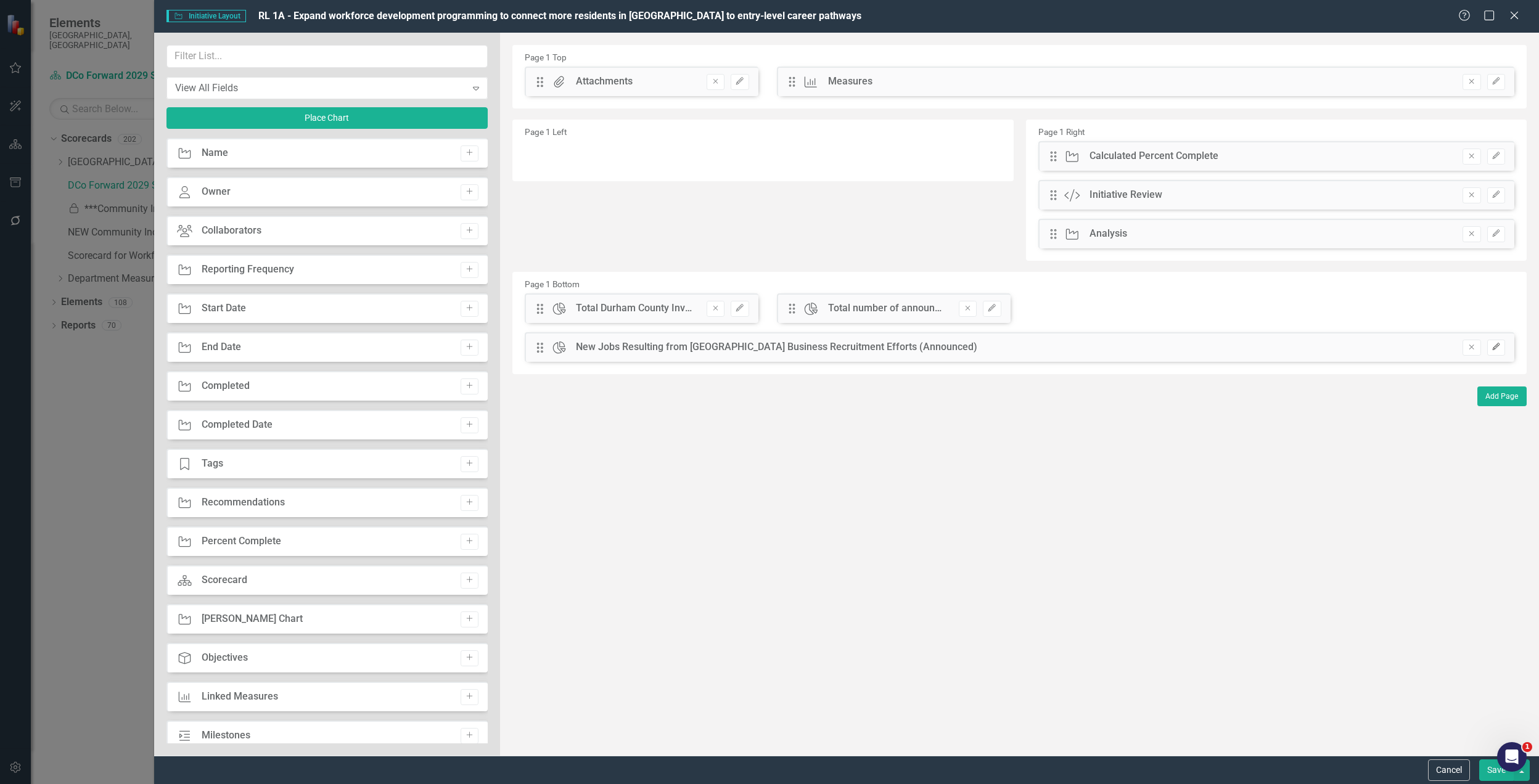
click at [1501, 347] on button "Edit" at bounding box center [1495, 347] width 18 height 16
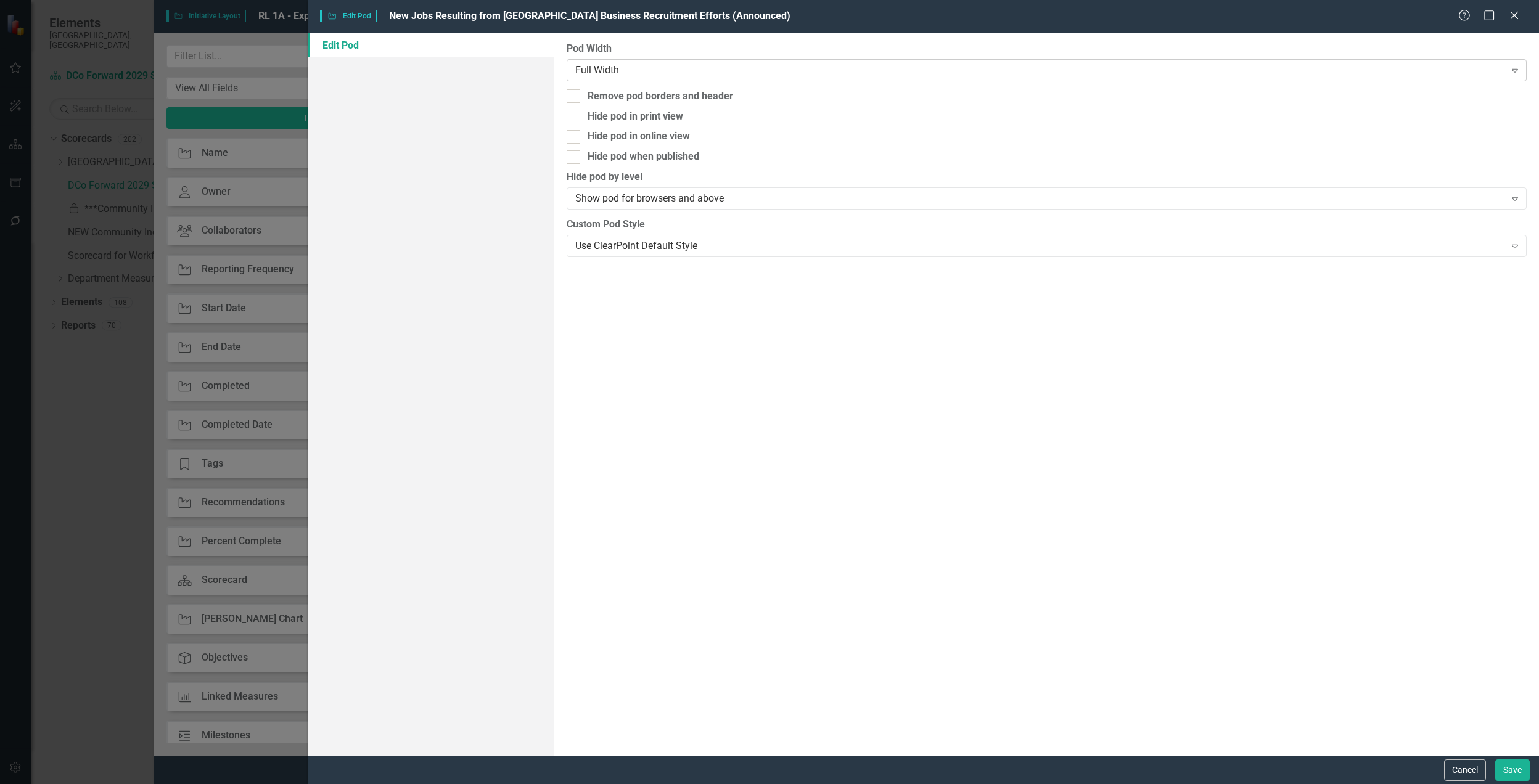
click at [716, 62] on div "Full Width Expand" at bounding box center [1046, 69] width 960 height 22
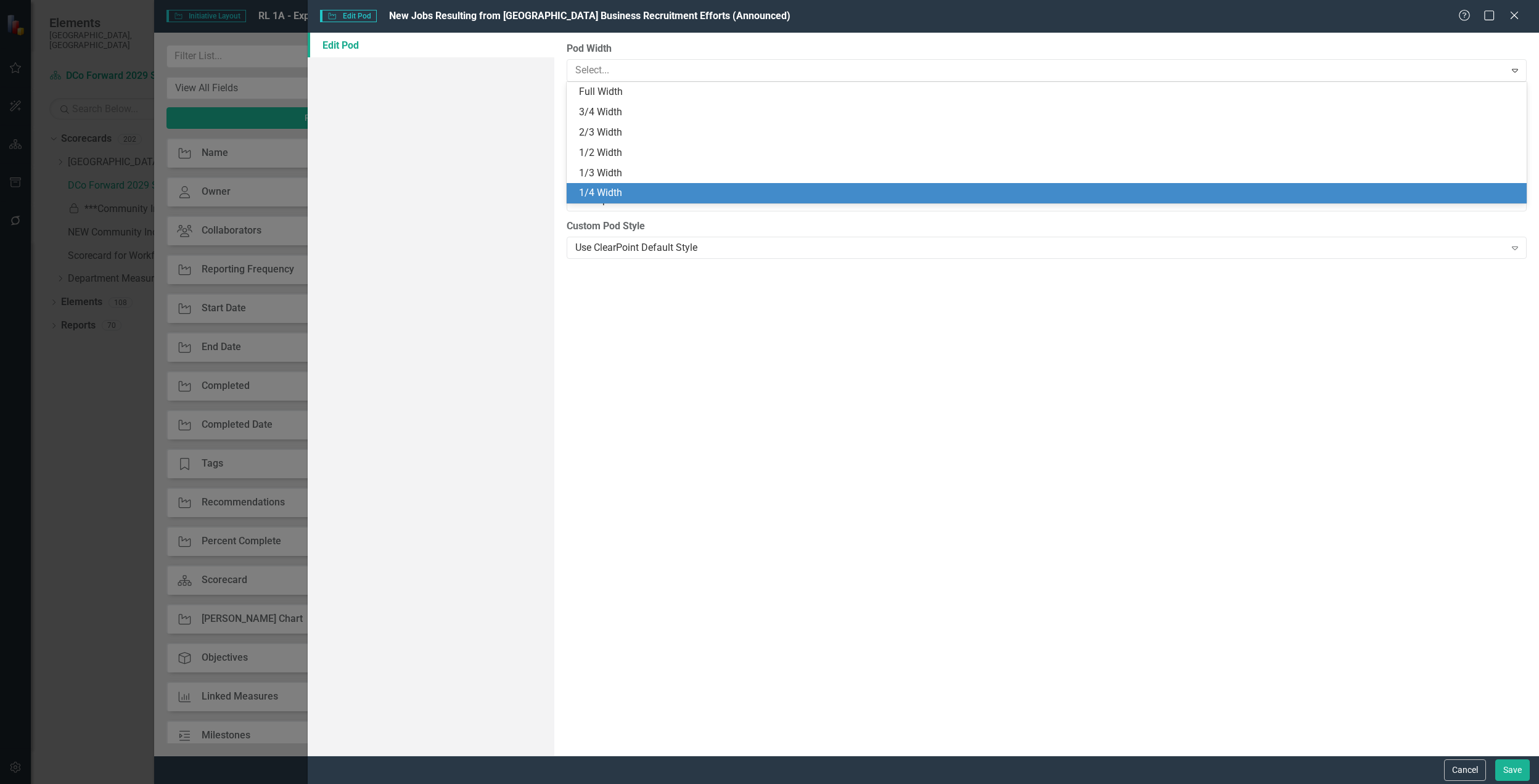
click at [669, 191] on div "1/4 Width" at bounding box center [1049, 193] width 940 height 14
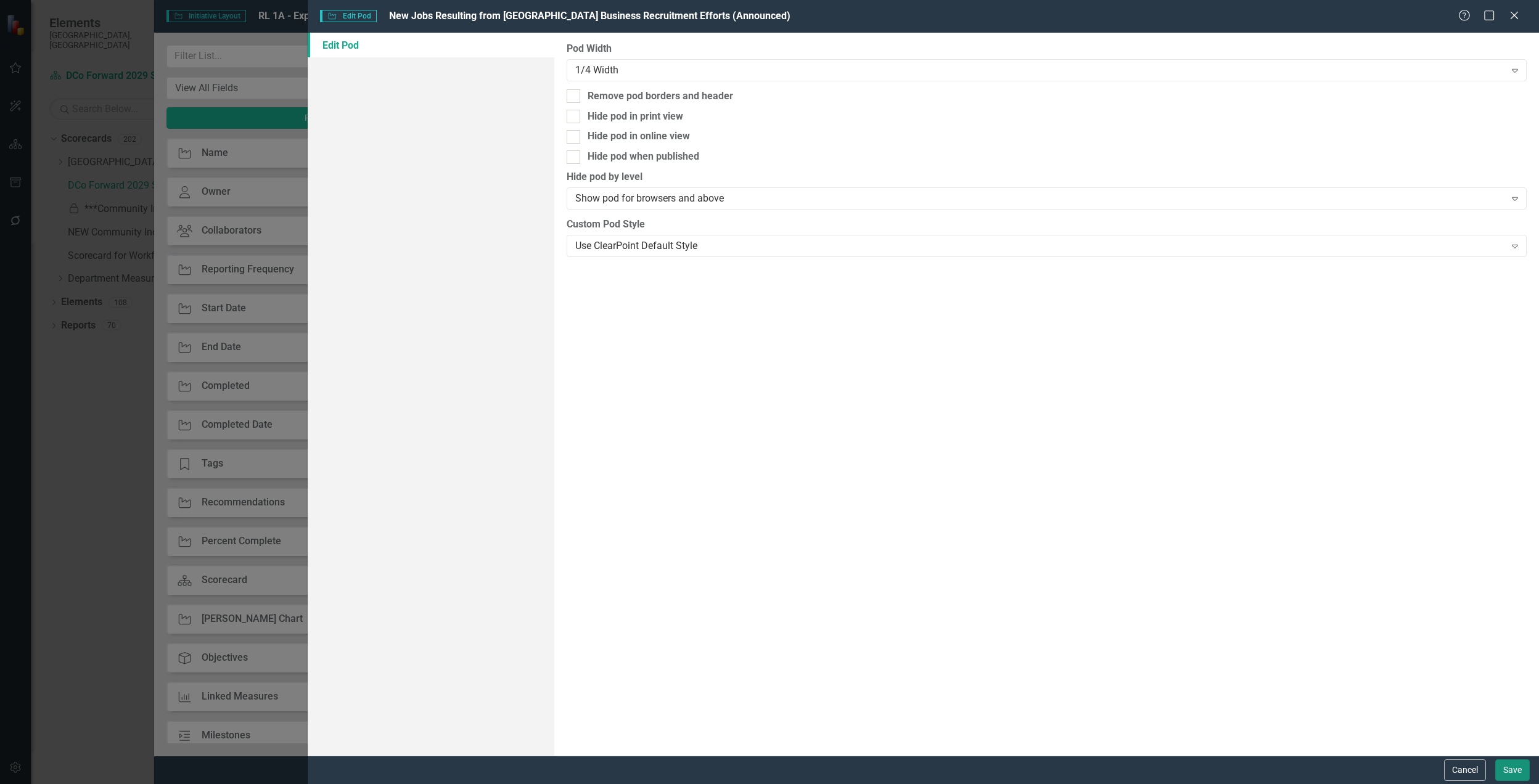
click at [1515, 772] on button "Save" at bounding box center [1512, 770] width 34 height 22
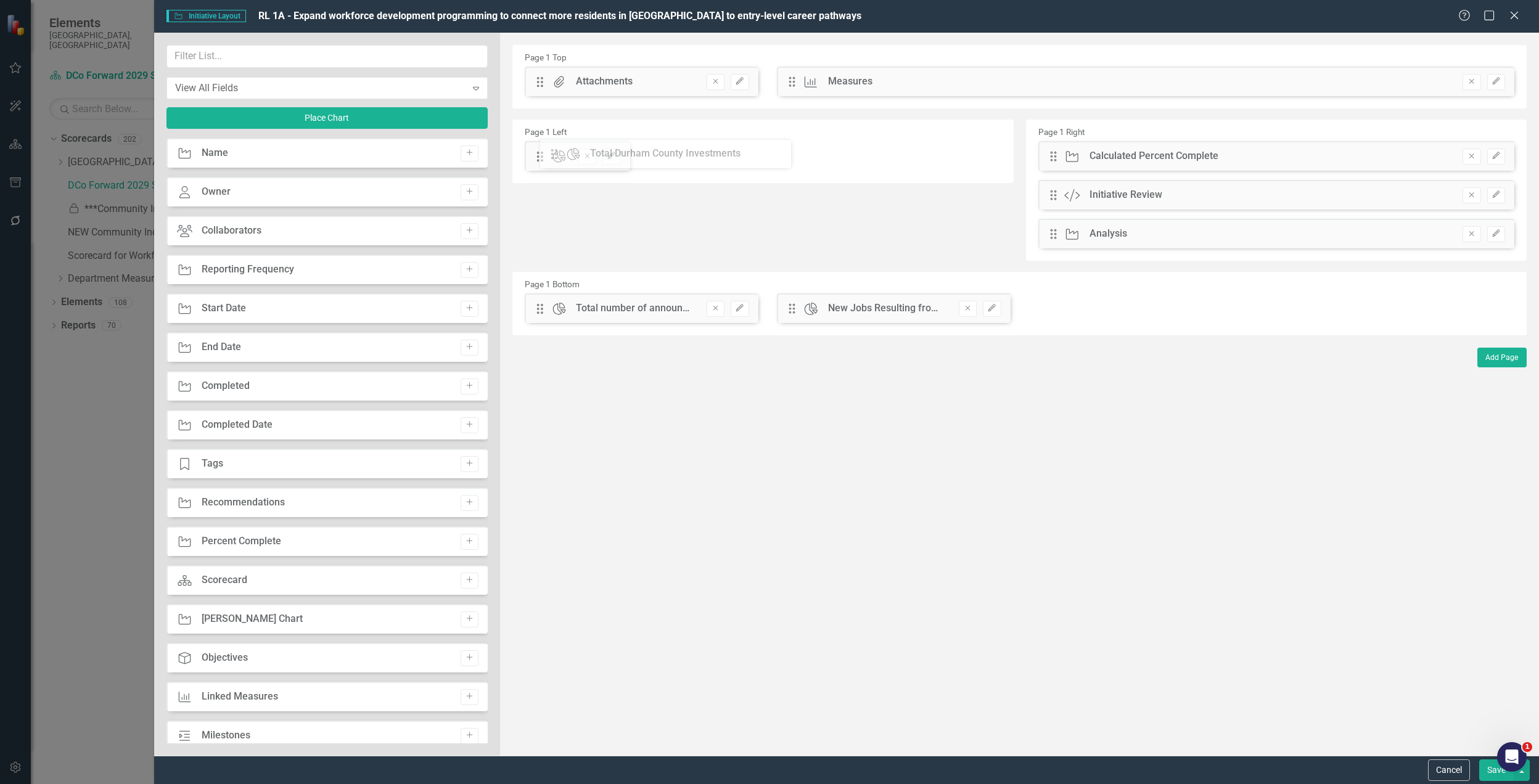
drag, startPoint x: 542, startPoint y: 311, endPoint x: 566, endPoint y: 157, distance: 155.9
drag, startPoint x: 543, startPoint y: 308, endPoint x: 677, endPoint y: 145, distance: 211.0
drag, startPoint x: 539, startPoint y: 312, endPoint x: 794, endPoint y: 160, distance: 296.9
click at [1492, 780] on button "Save" at bounding box center [1496, 770] width 34 height 22
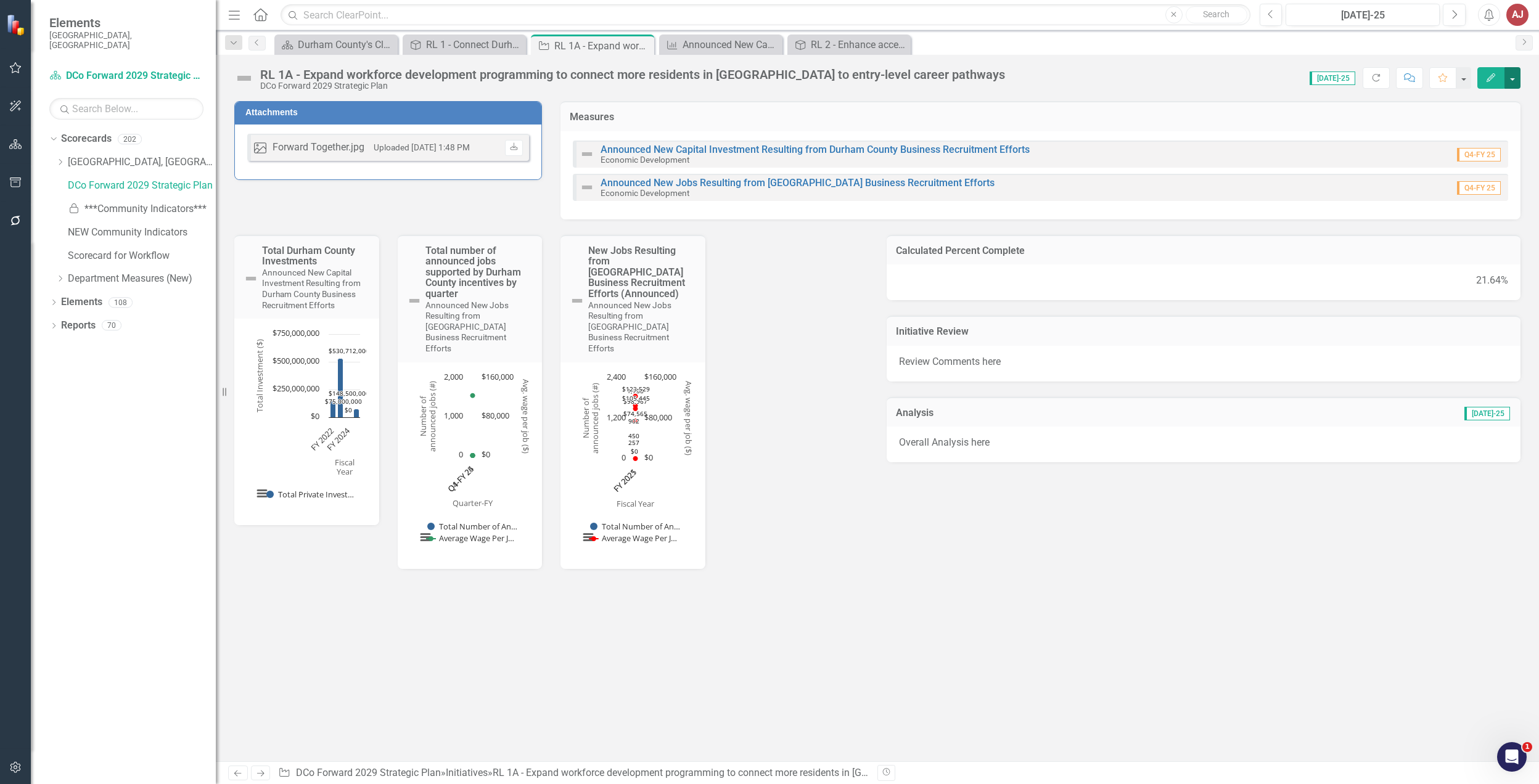
click at [1515, 75] on button "button" at bounding box center [1512, 78] width 16 height 22
click at [1447, 120] on link "Edit Report Edit Layout" at bounding box center [1446, 124] width 150 height 23
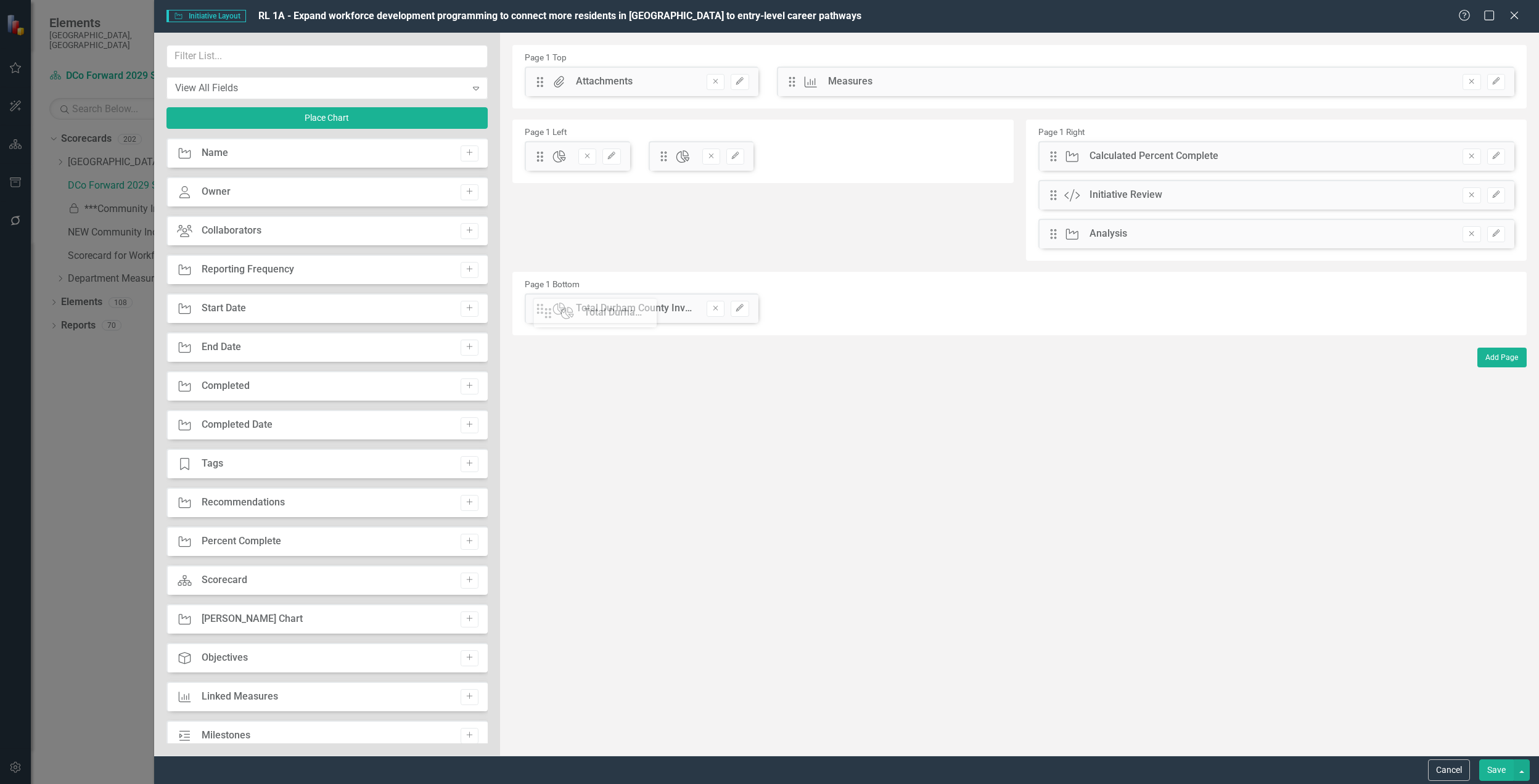
drag, startPoint x: 543, startPoint y: 156, endPoint x: 561, endPoint y: 319, distance: 164.0
drag, startPoint x: 540, startPoint y: 156, endPoint x: 664, endPoint y: 359, distance: 237.9
click at [745, 308] on button "Edit" at bounding box center [740, 308] width 18 height 16
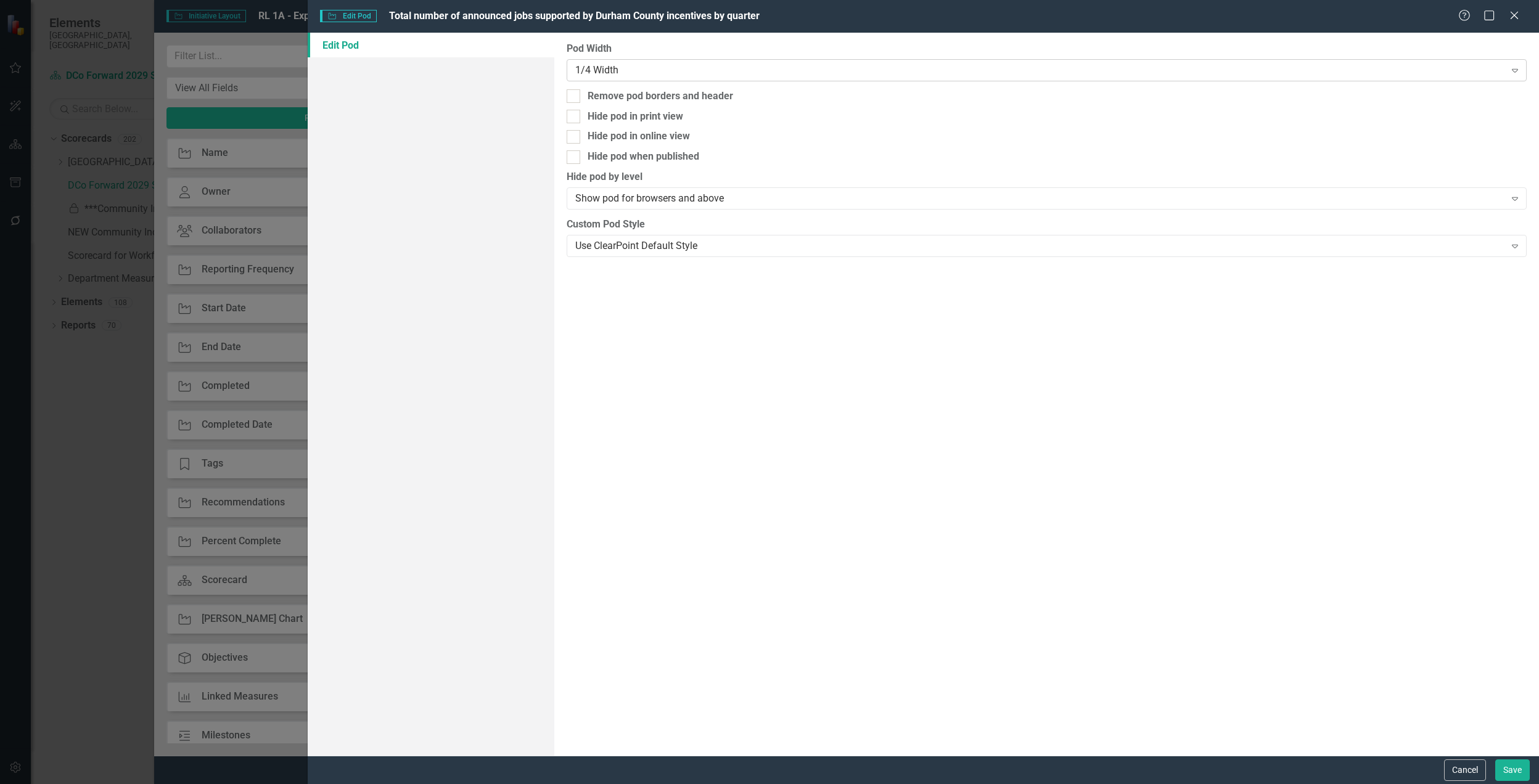
click at [803, 60] on div "1/4 Width Expand" at bounding box center [1046, 69] width 960 height 22
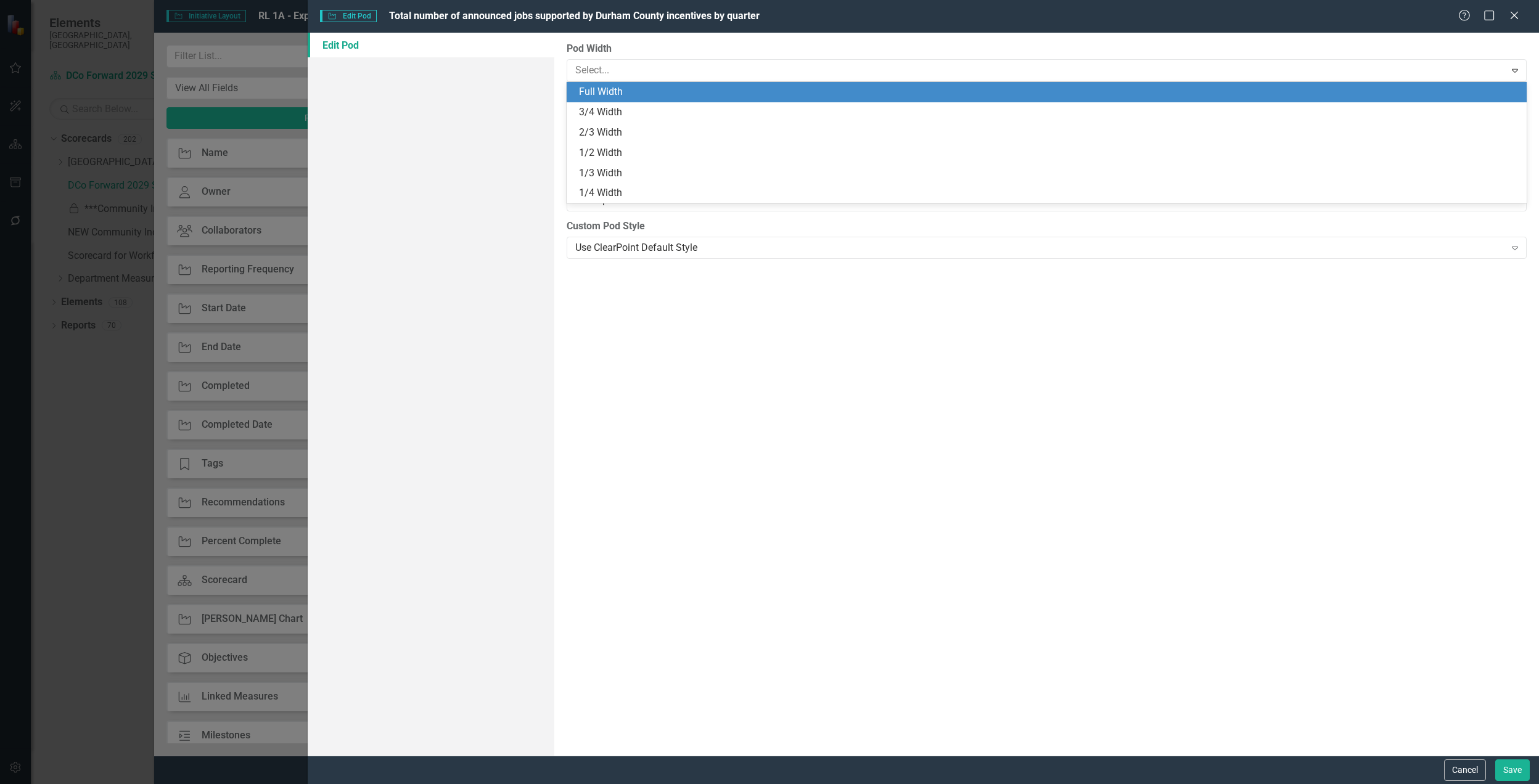
click at [680, 96] on div "Full Width" at bounding box center [1049, 92] width 940 height 14
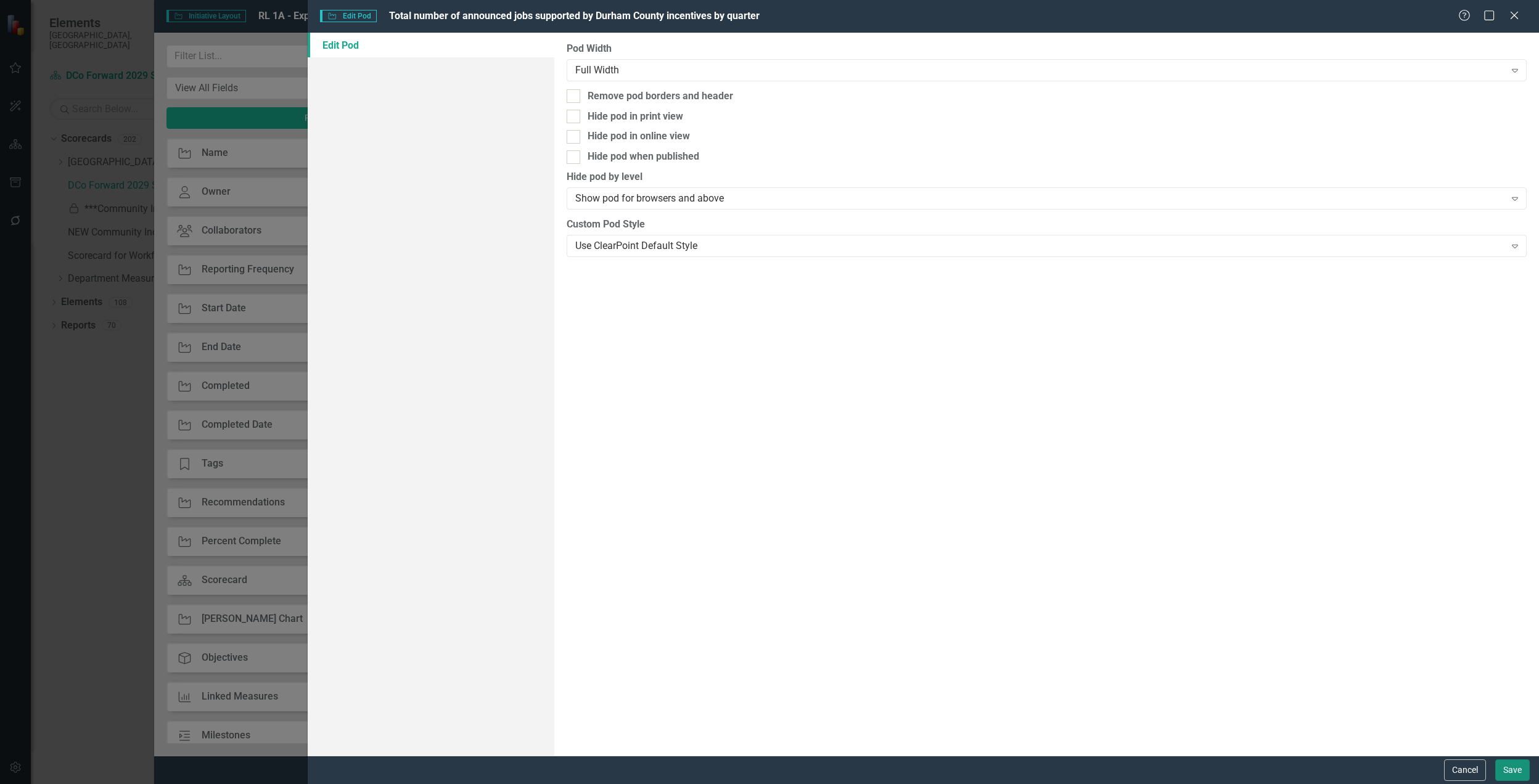
click at [1517, 764] on button "Save" at bounding box center [1512, 770] width 34 height 22
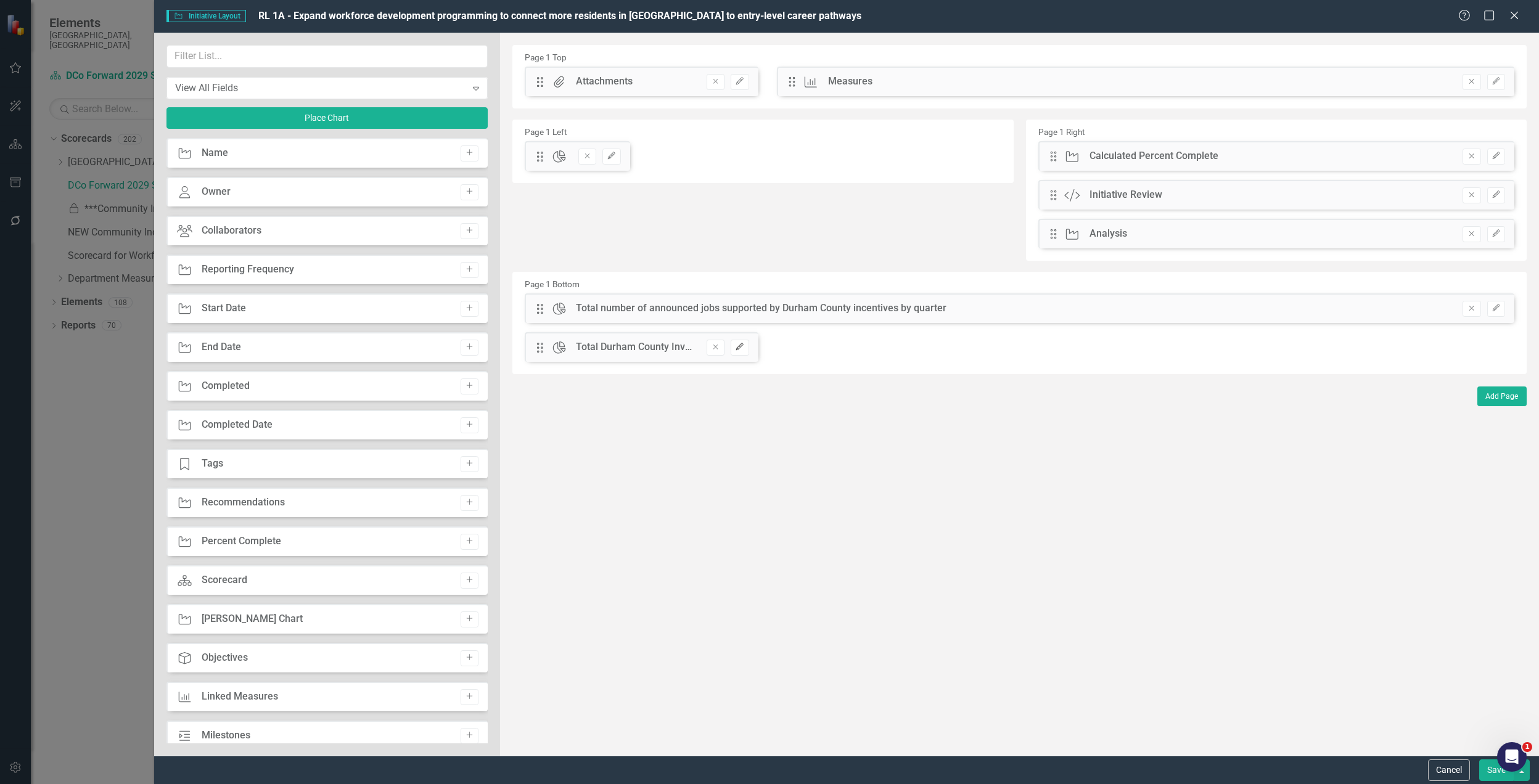
click at [740, 348] on icon "Edit" at bounding box center [740, 347] width 9 height 8
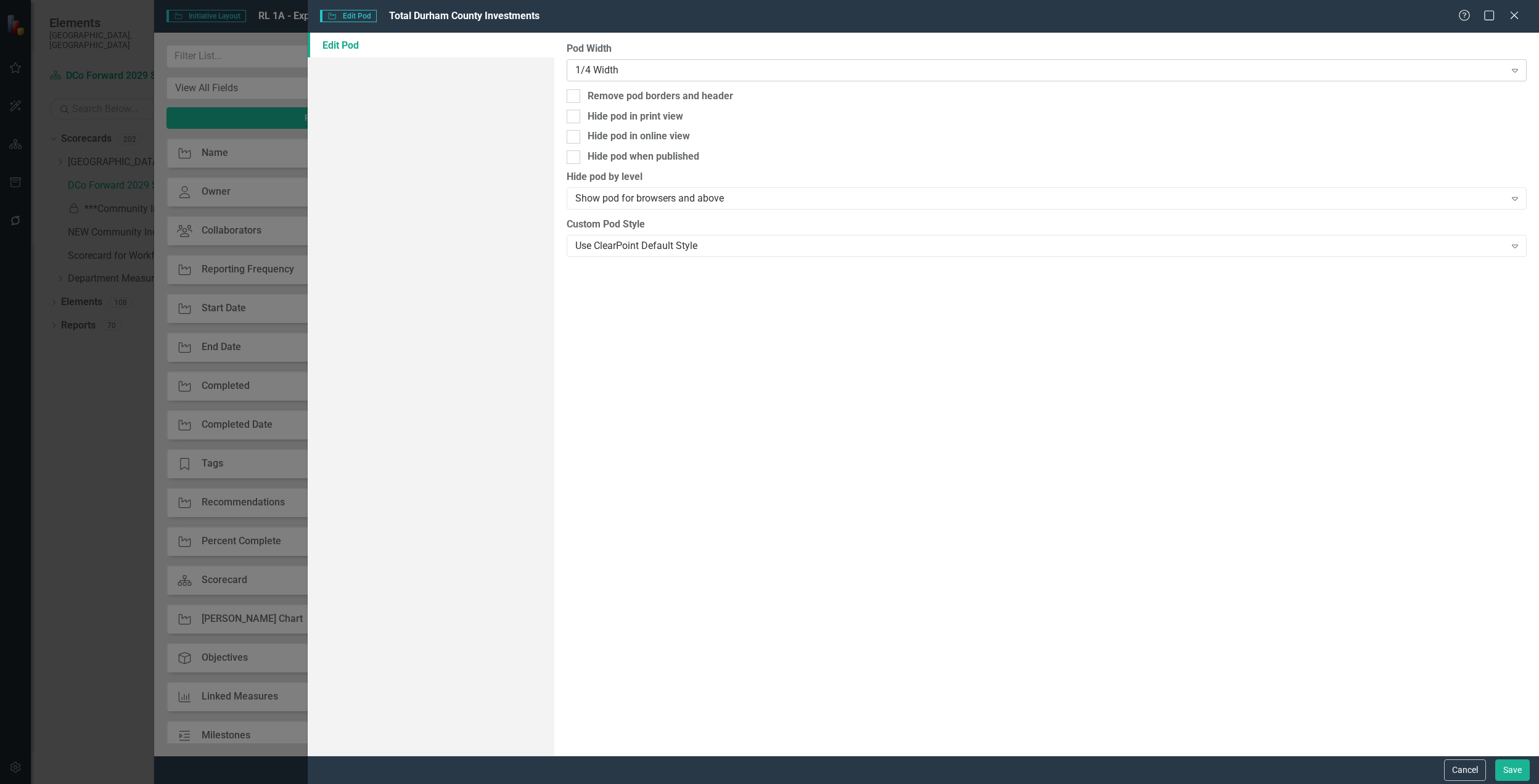
click at [1153, 63] on div "1/4 Width" at bounding box center [1040, 69] width 929 height 14
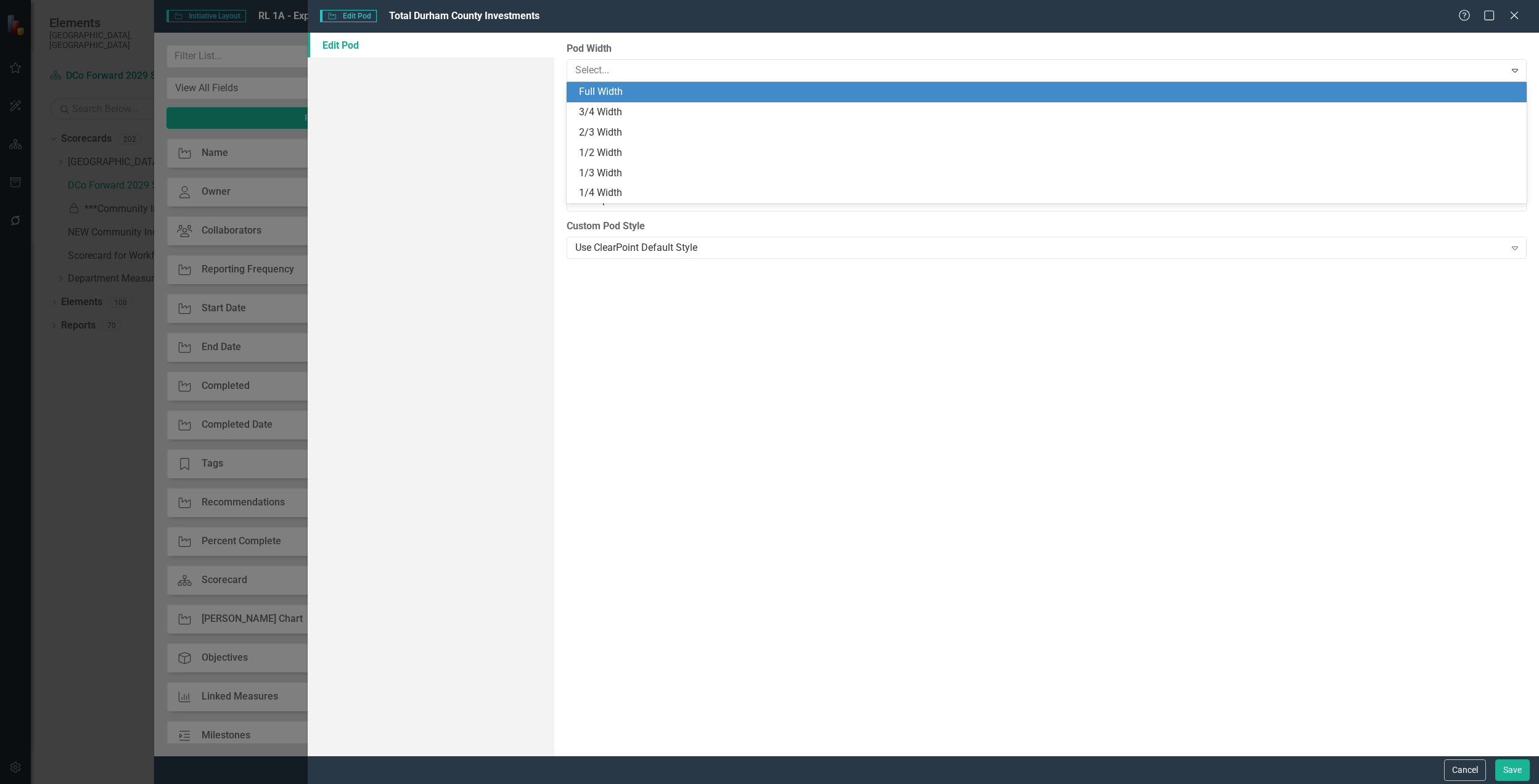
click at [744, 96] on div "Full Width" at bounding box center [1049, 92] width 940 height 14
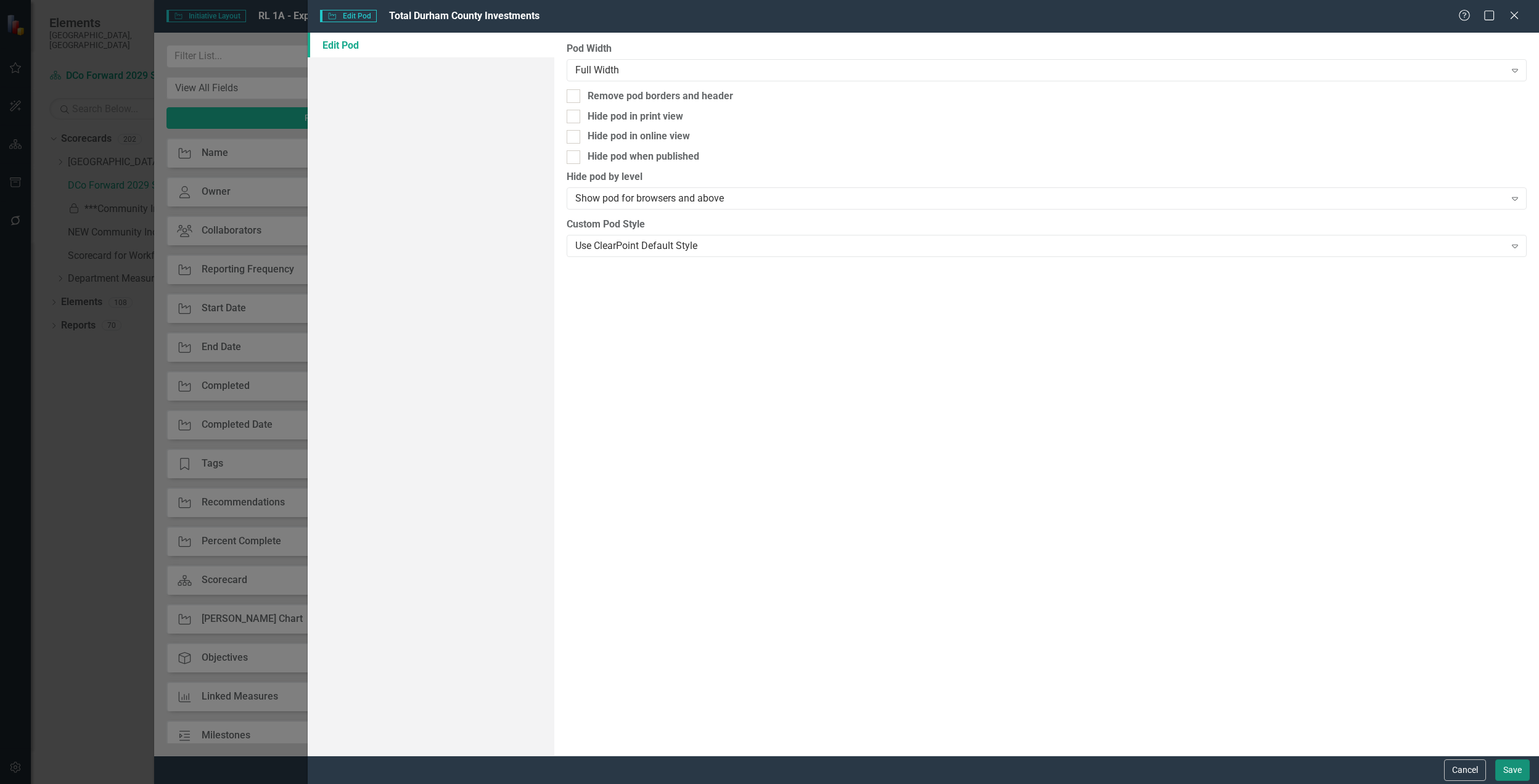
click at [1503, 764] on button "Save" at bounding box center [1512, 770] width 34 height 22
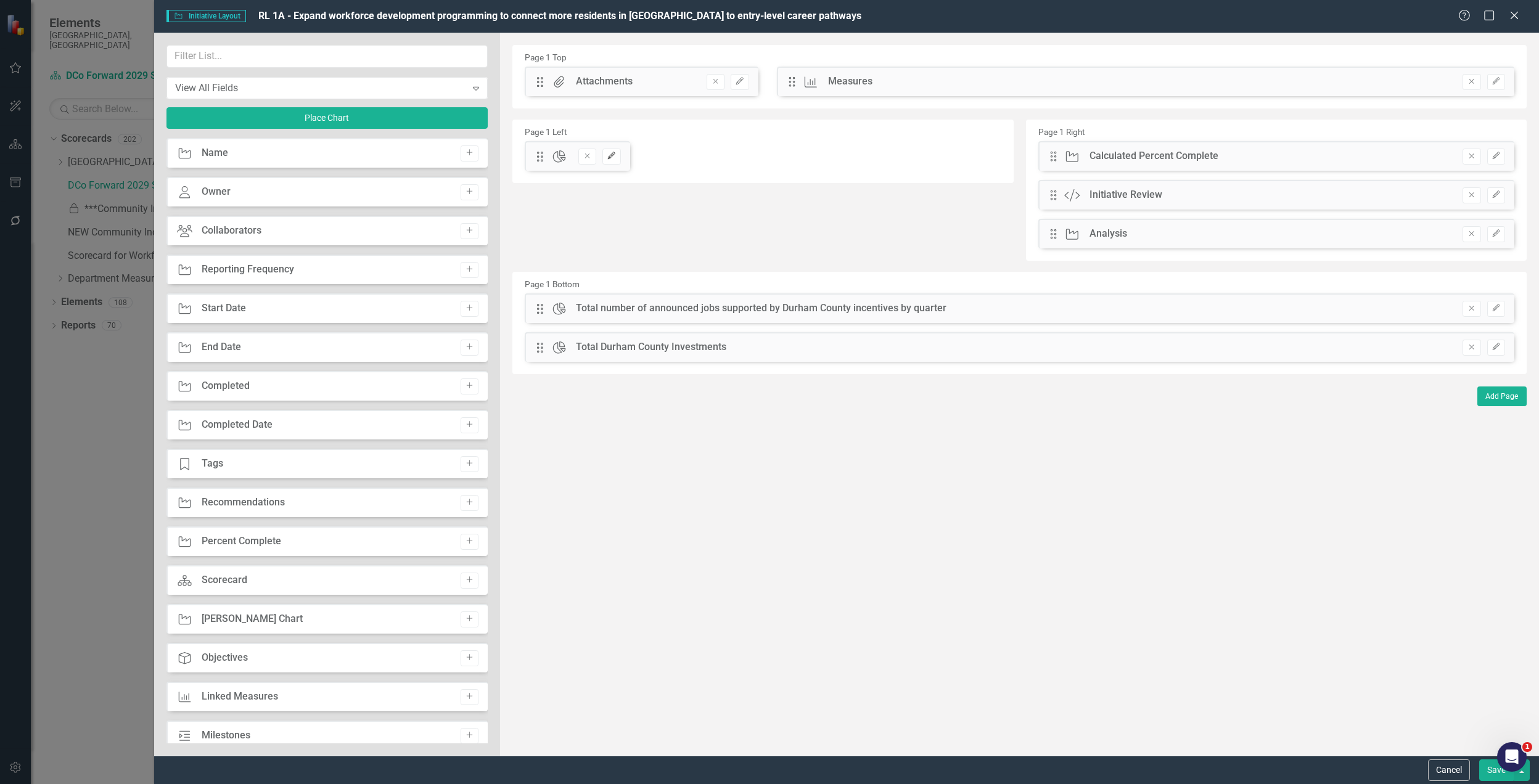
click at [614, 159] on icon "Edit" at bounding box center [611, 156] width 9 height 8
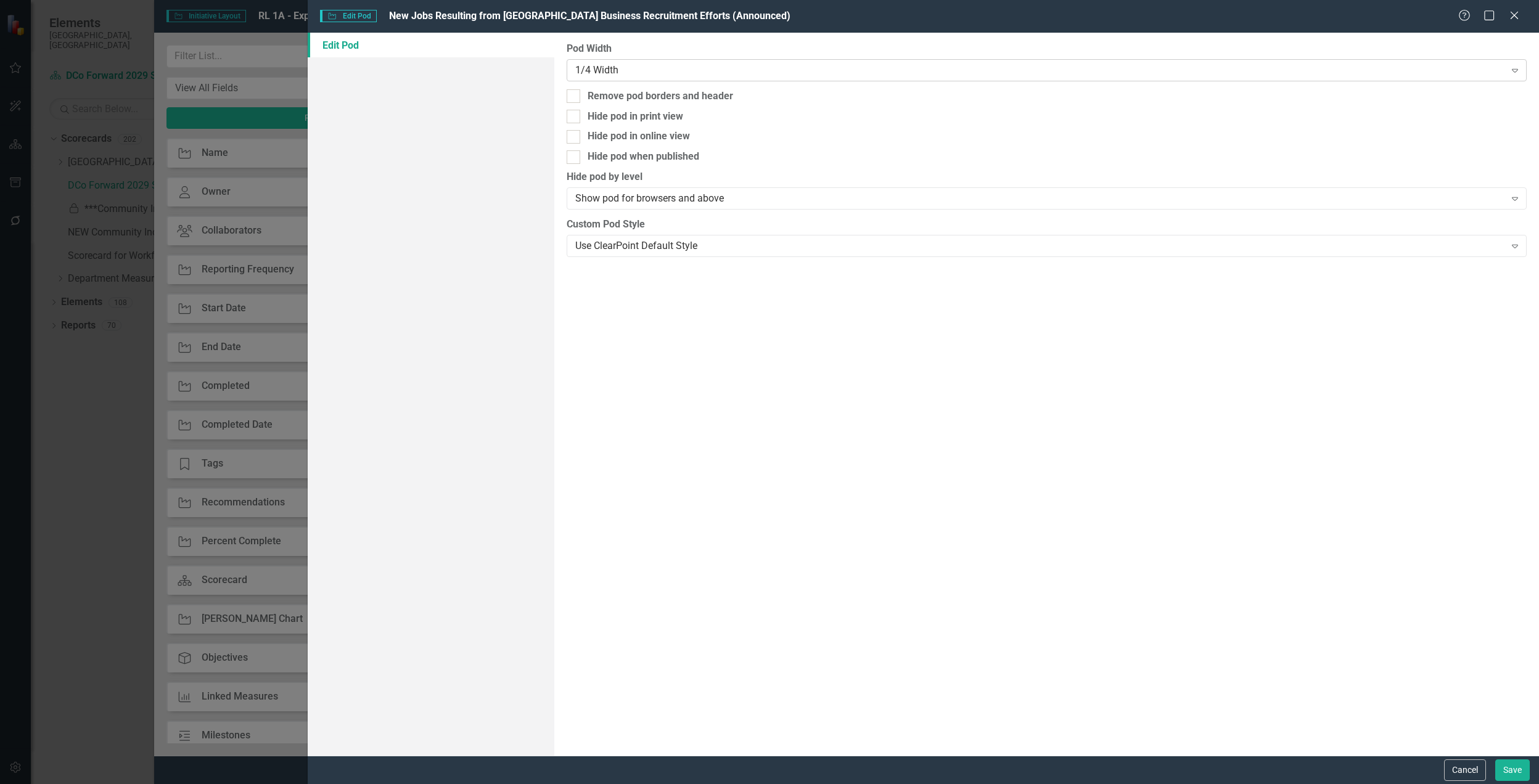
click at [1022, 77] on div "1/4 Width" at bounding box center [1040, 69] width 929 height 14
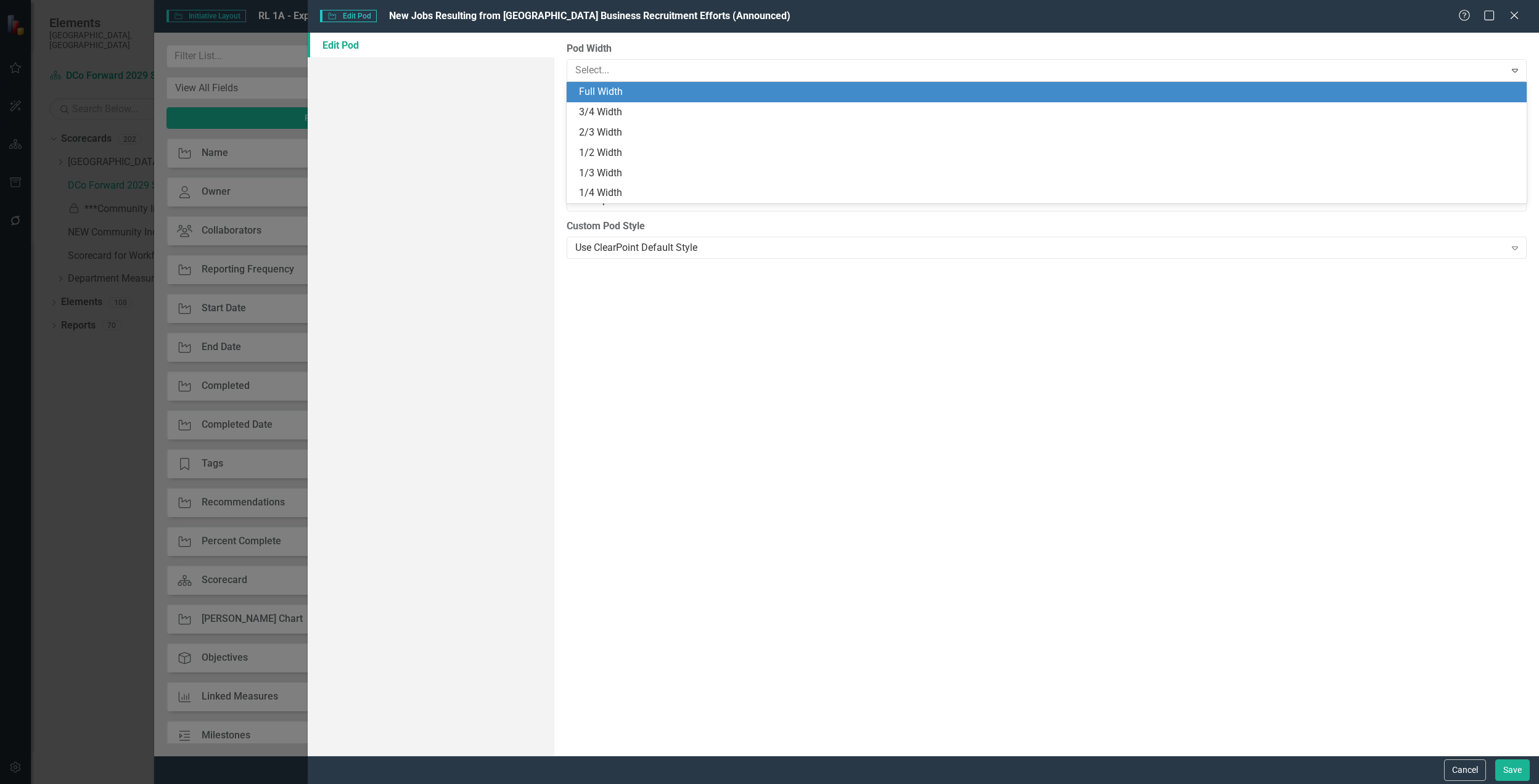
click at [790, 98] on div "Full Width" at bounding box center [1049, 92] width 940 height 14
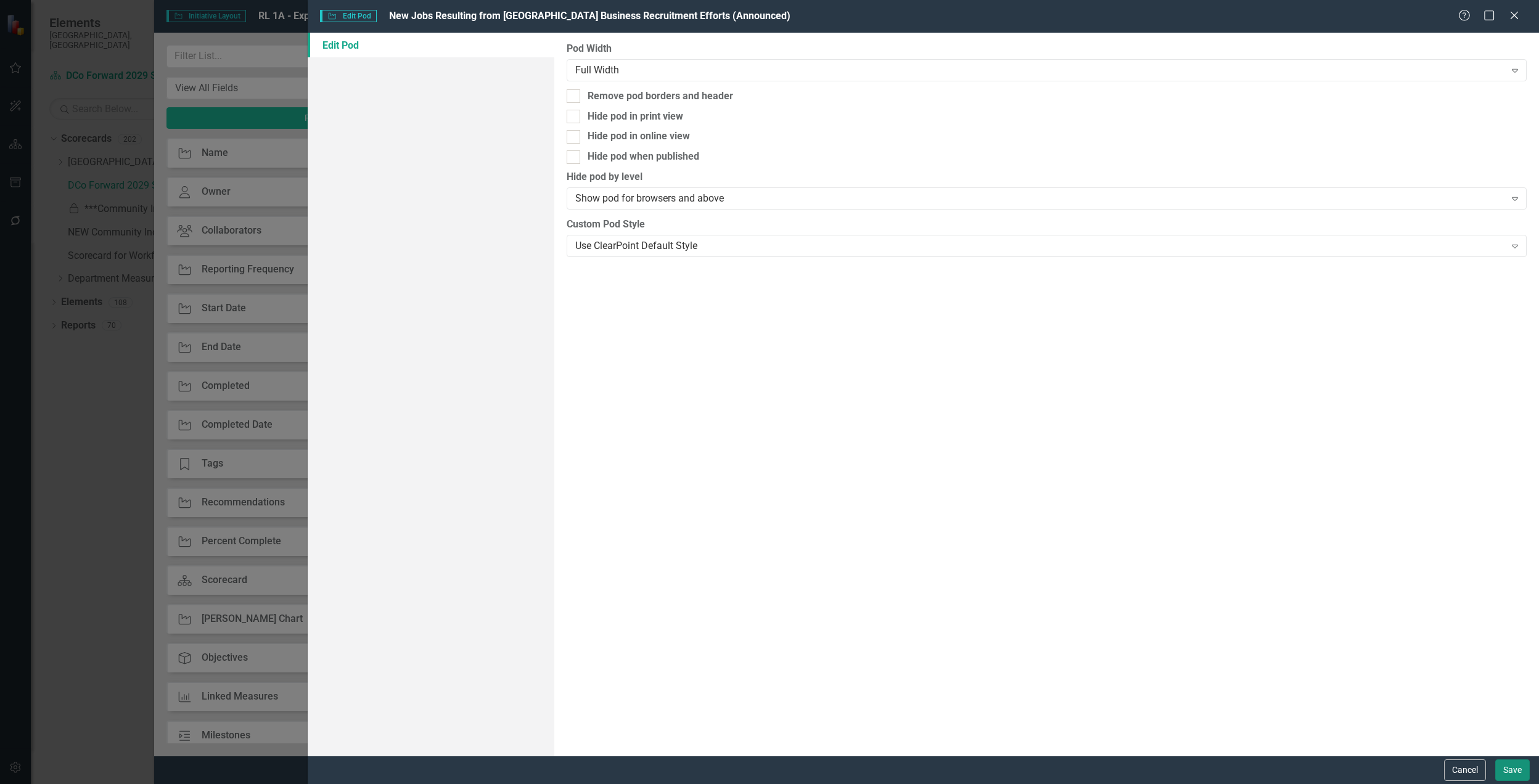
click at [1525, 768] on button "Save" at bounding box center [1512, 770] width 34 height 22
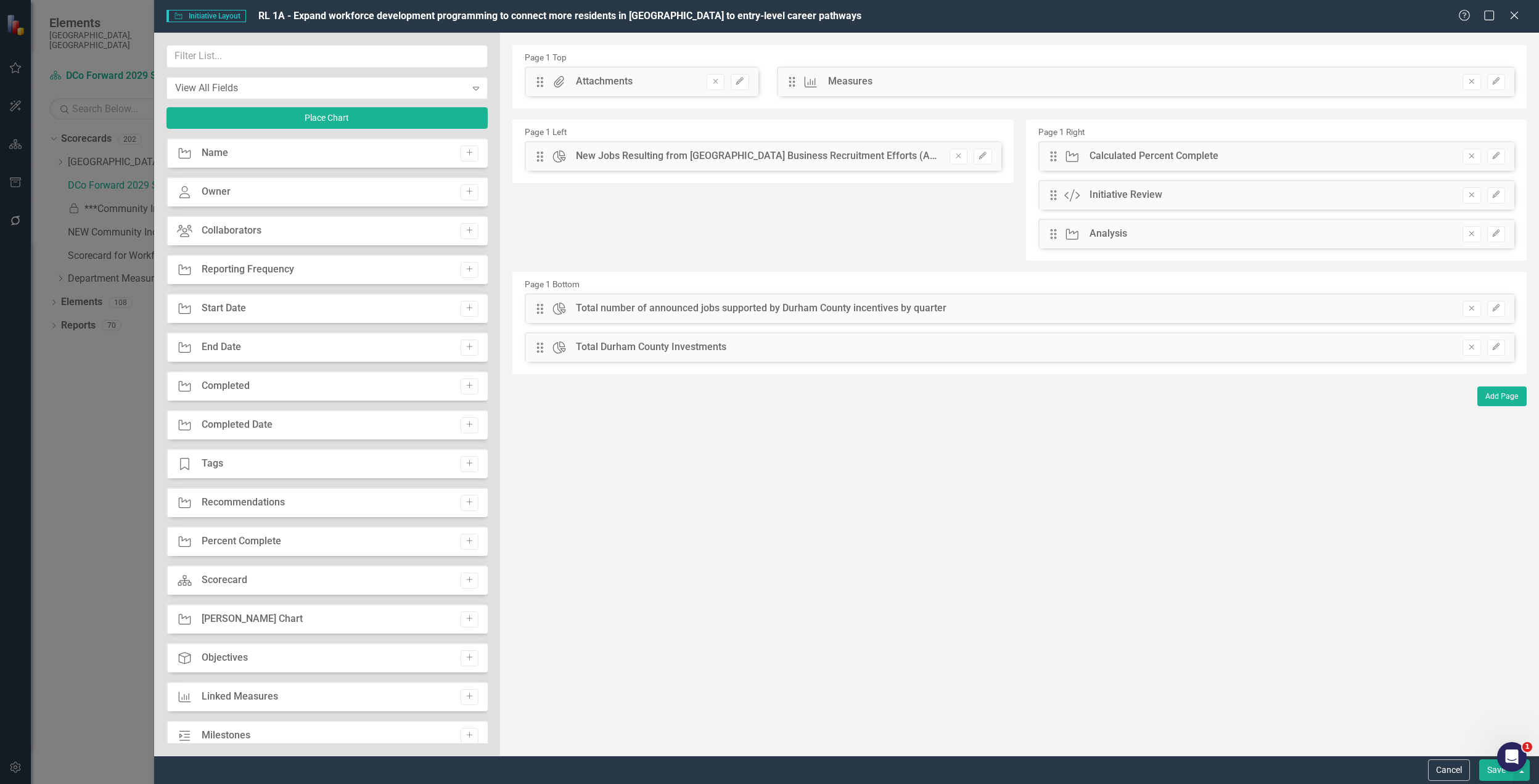
click at [537, 156] on div "Drag Chart New Jobs Resulting from [GEOGRAPHIC_DATA] Business Recruitment Effor…" at bounding box center [762, 156] width 476 height 29
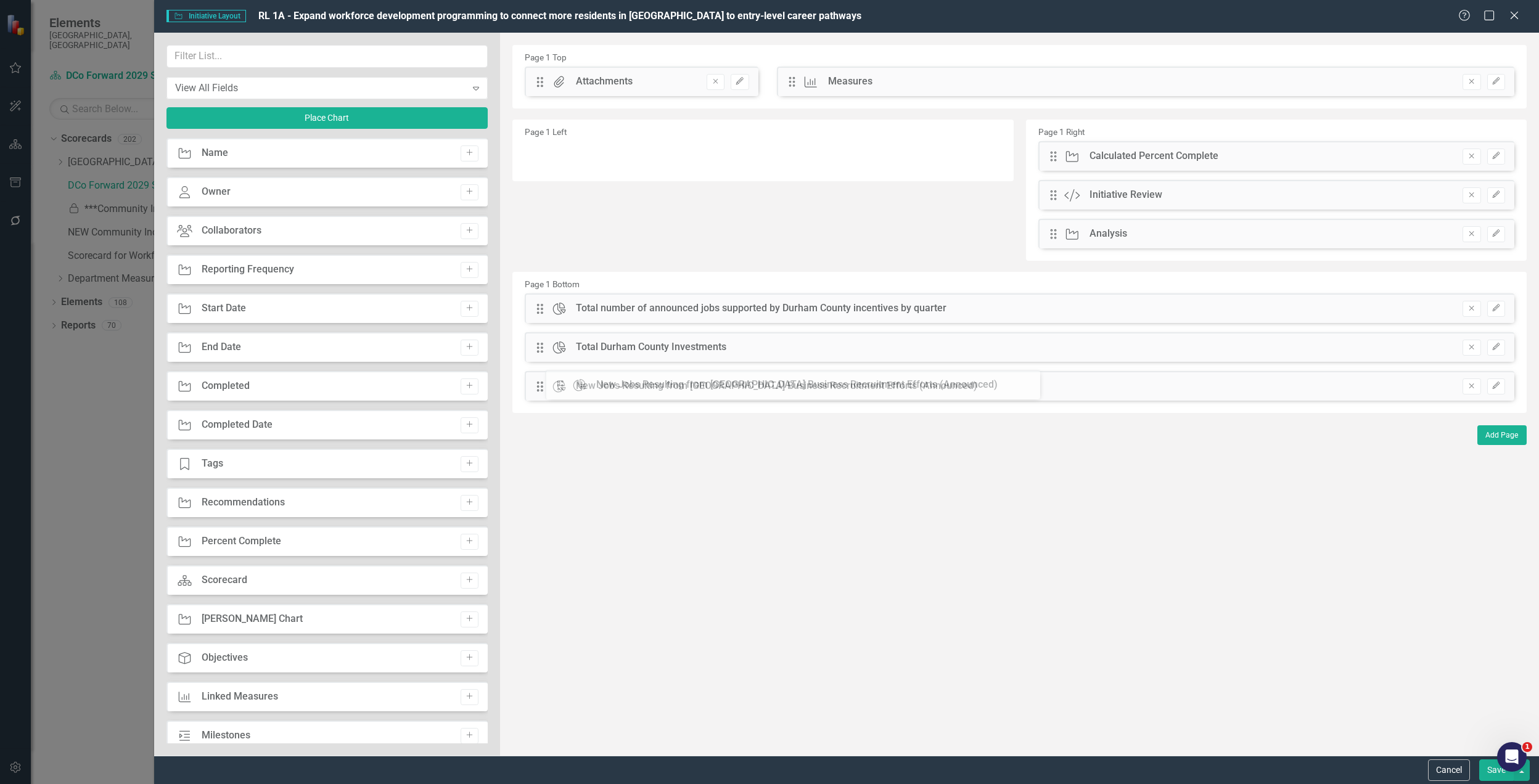
drag, startPoint x: 537, startPoint y: 156, endPoint x: 567, endPoint y: 384, distance: 230.0
drag, startPoint x: 543, startPoint y: 351, endPoint x: 549, endPoint y: 318, distance: 33.5
click at [549, 318] on div "The fields (or pods) that are available for you to include on the detail page a…" at bounding box center [1020, 394] width 1039 height 723
click at [1495, 157] on icon "Edit" at bounding box center [1496, 156] width 9 height 8
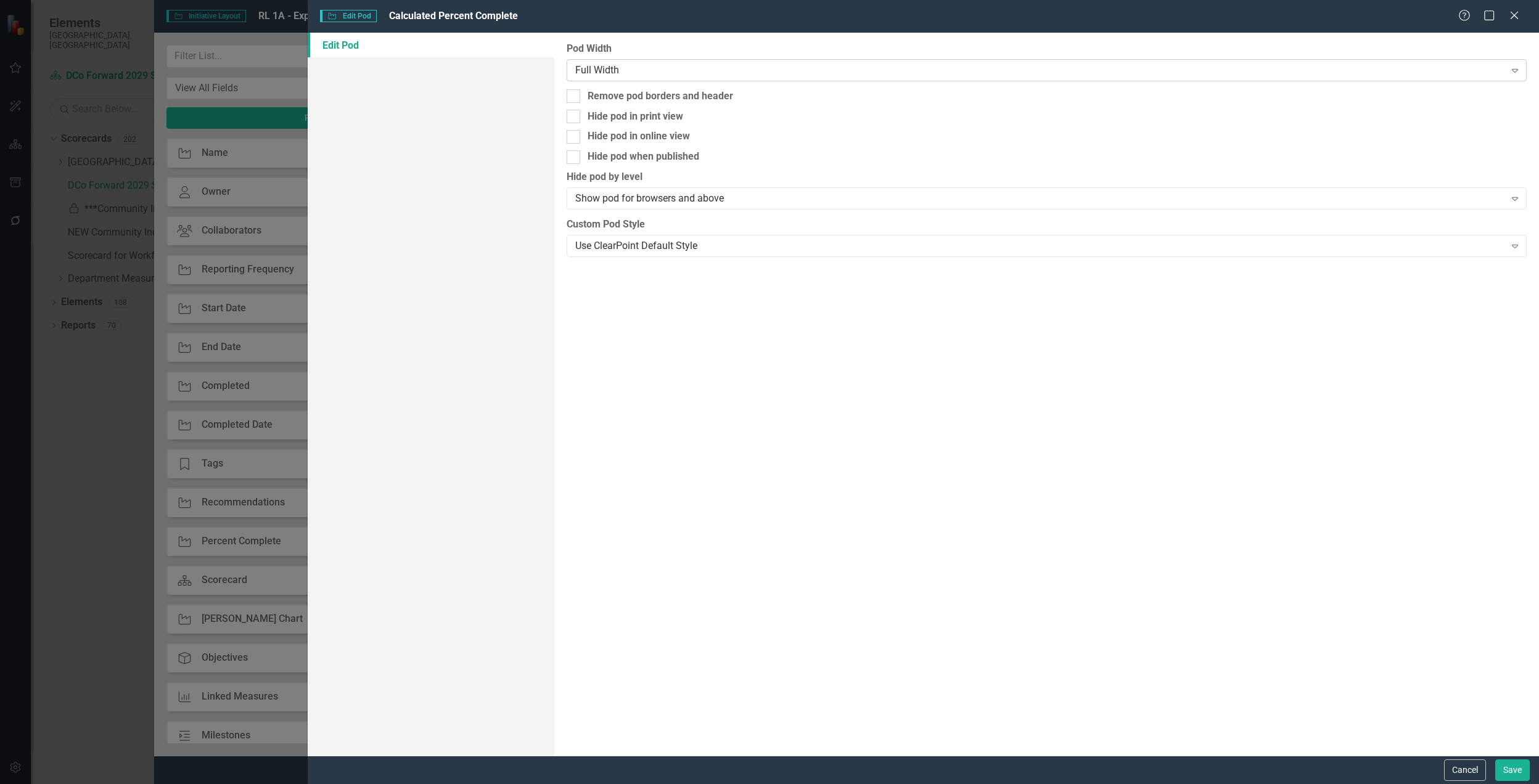
click at [666, 73] on div "Full Width" at bounding box center [1040, 69] width 929 height 14
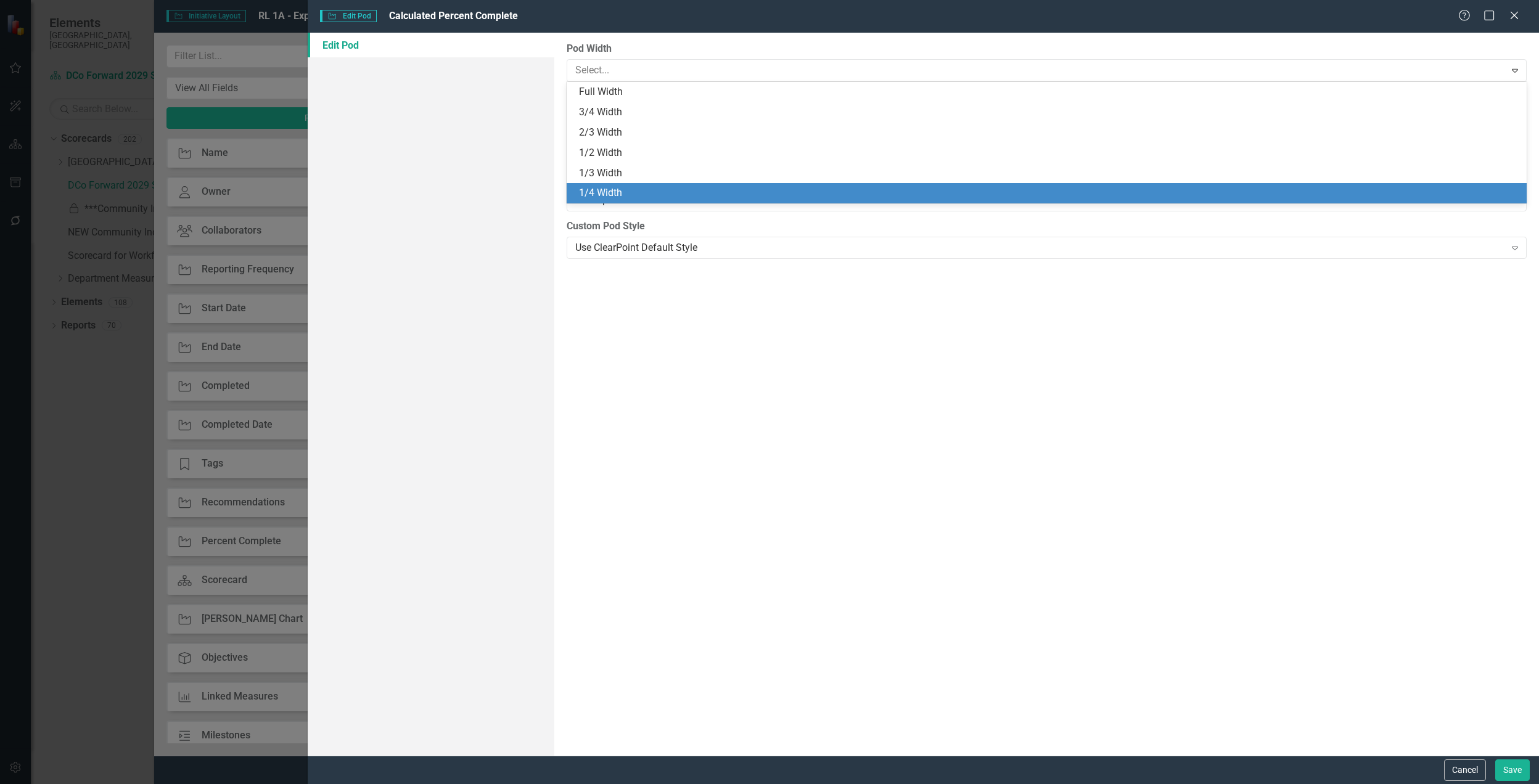
click at [622, 186] on div "1/4 Width" at bounding box center [1049, 193] width 940 height 14
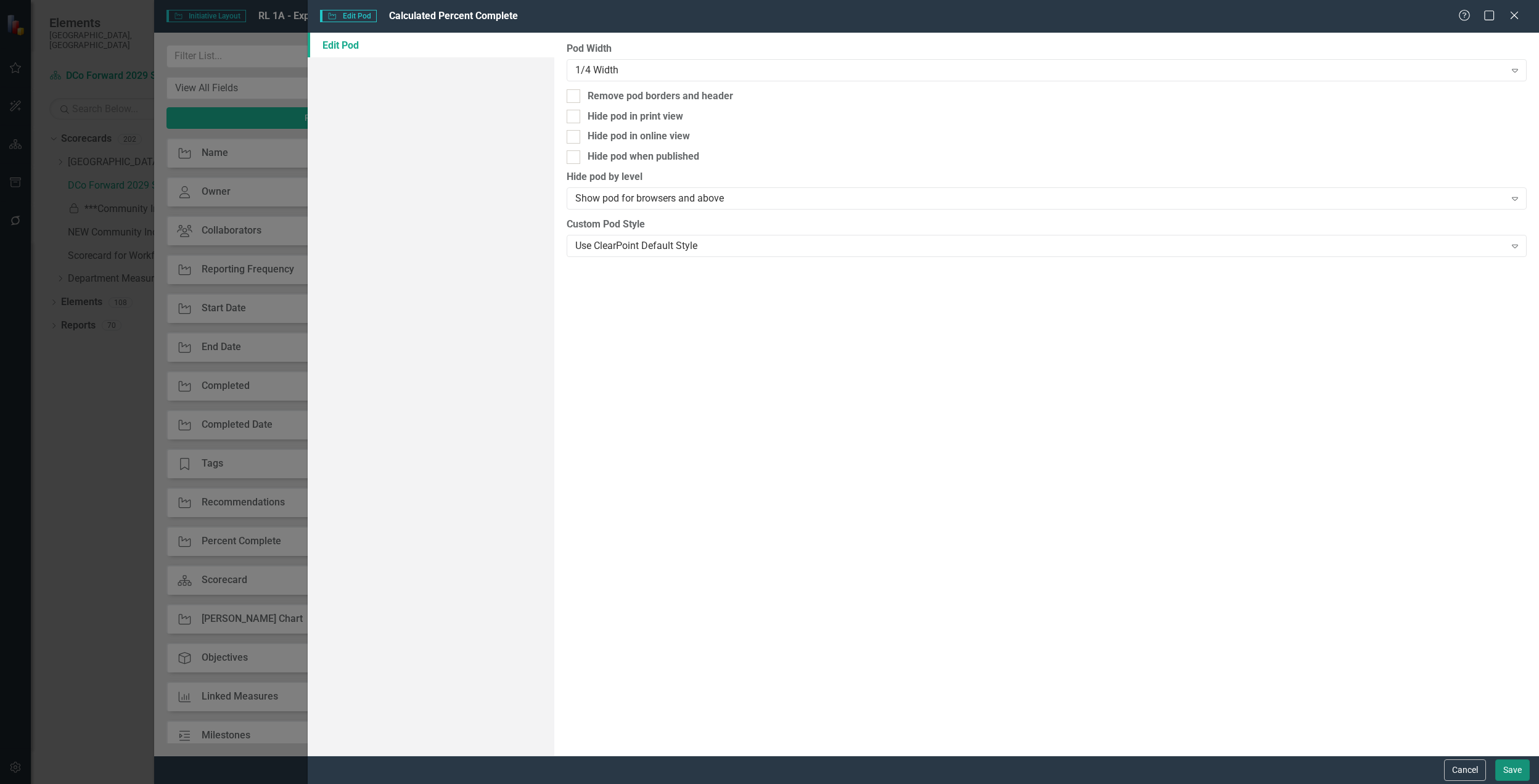
click at [1507, 763] on button "Save" at bounding box center [1512, 770] width 34 height 22
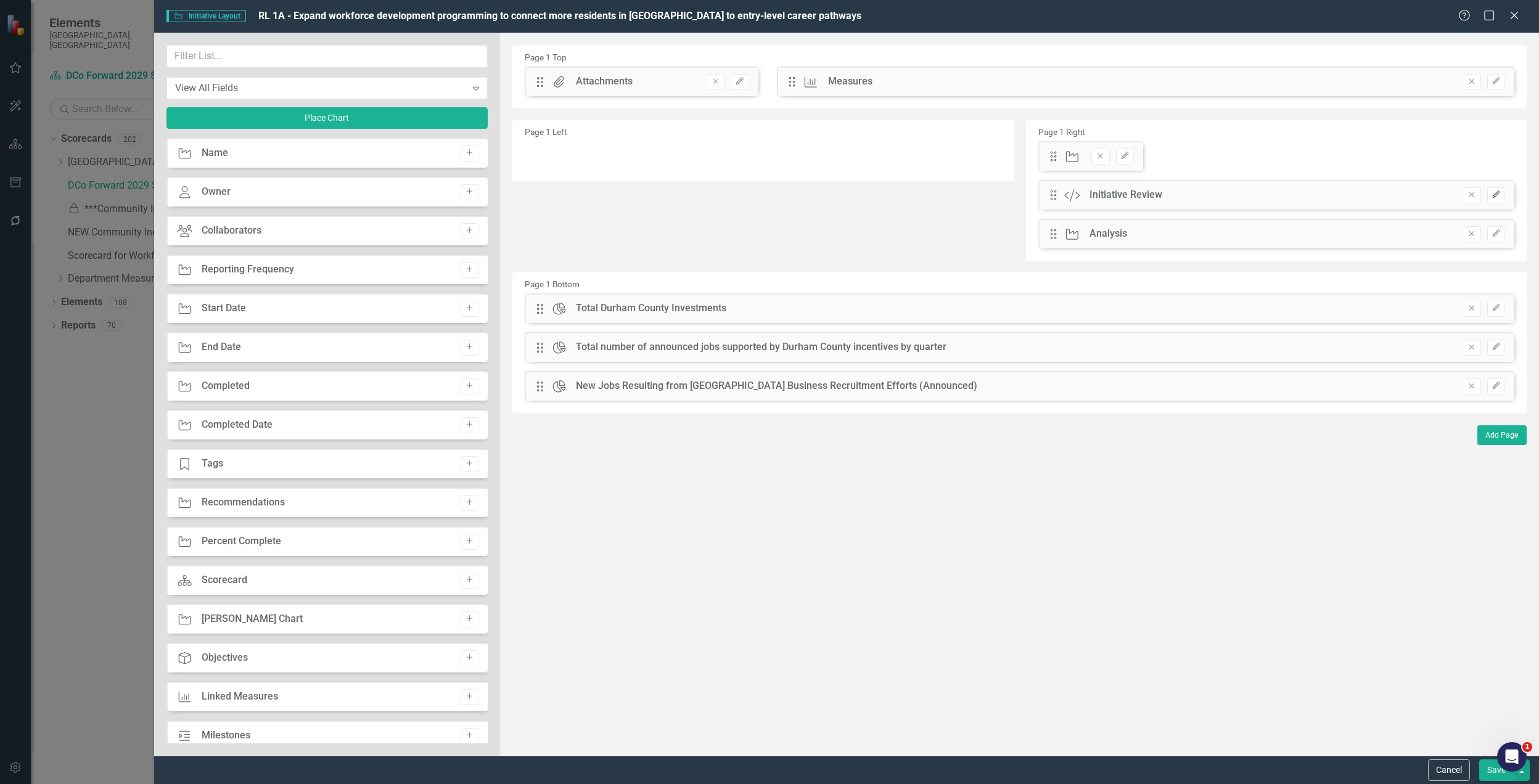
click at [1495, 196] on icon "button" at bounding box center [1496, 195] width 8 height 8
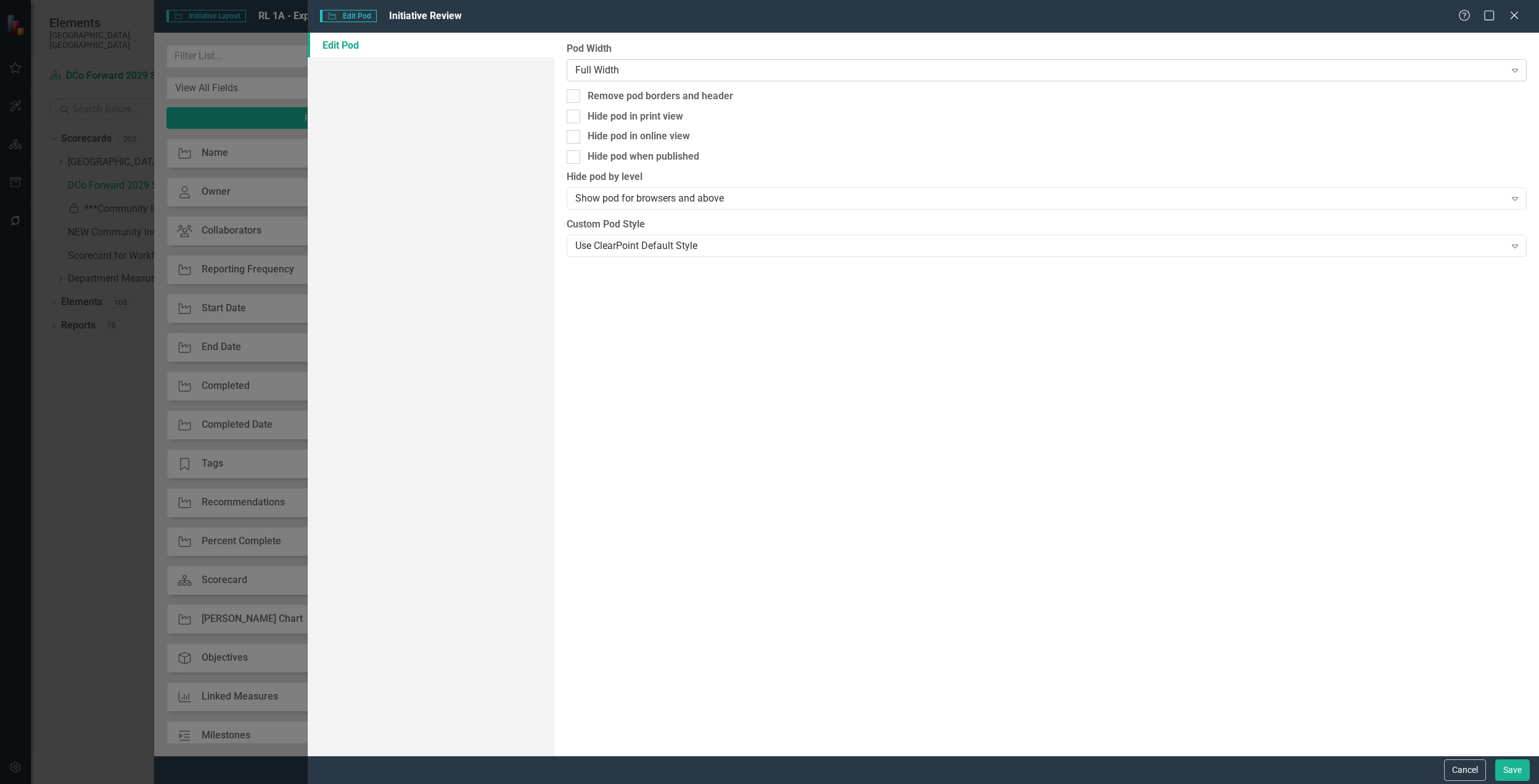
click at [748, 69] on div "Full Width" at bounding box center [1040, 69] width 929 height 14
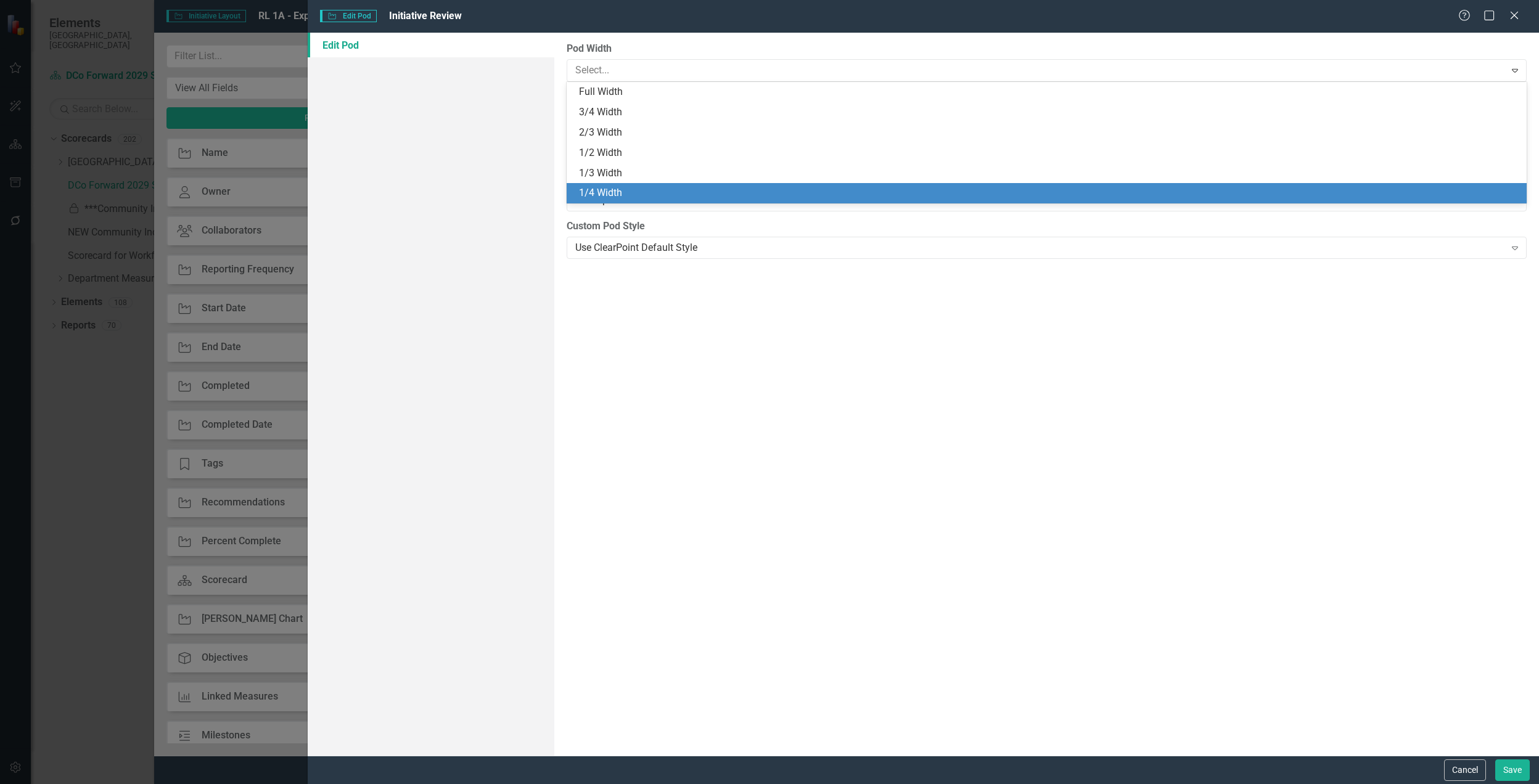
click at [664, 188] on div "1/4 Width" at bounding box center [1049, 193] width 940 height 14
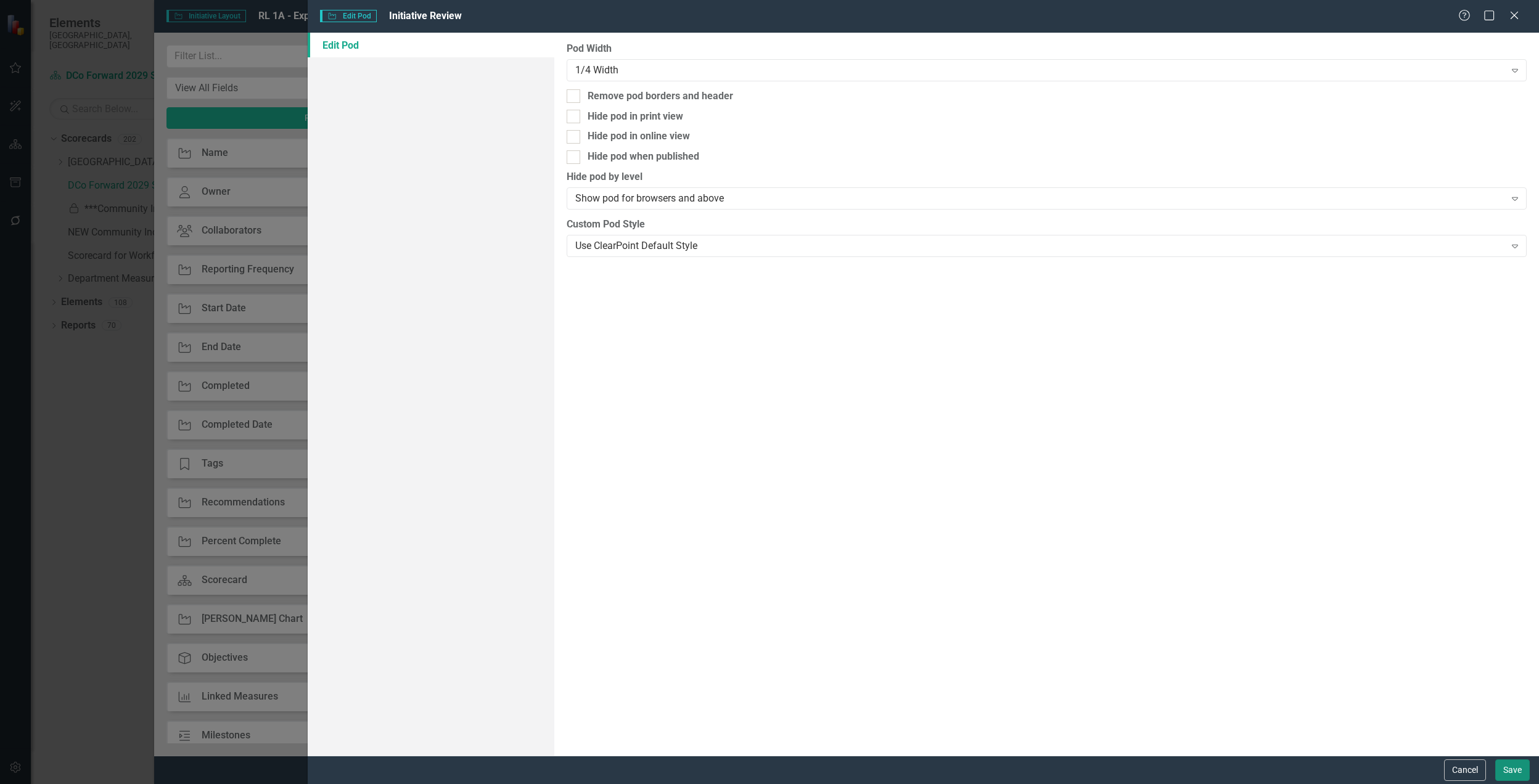
click at [1518, 771] on button "Save" at bounding box center [1512, 770] width 34 height 22
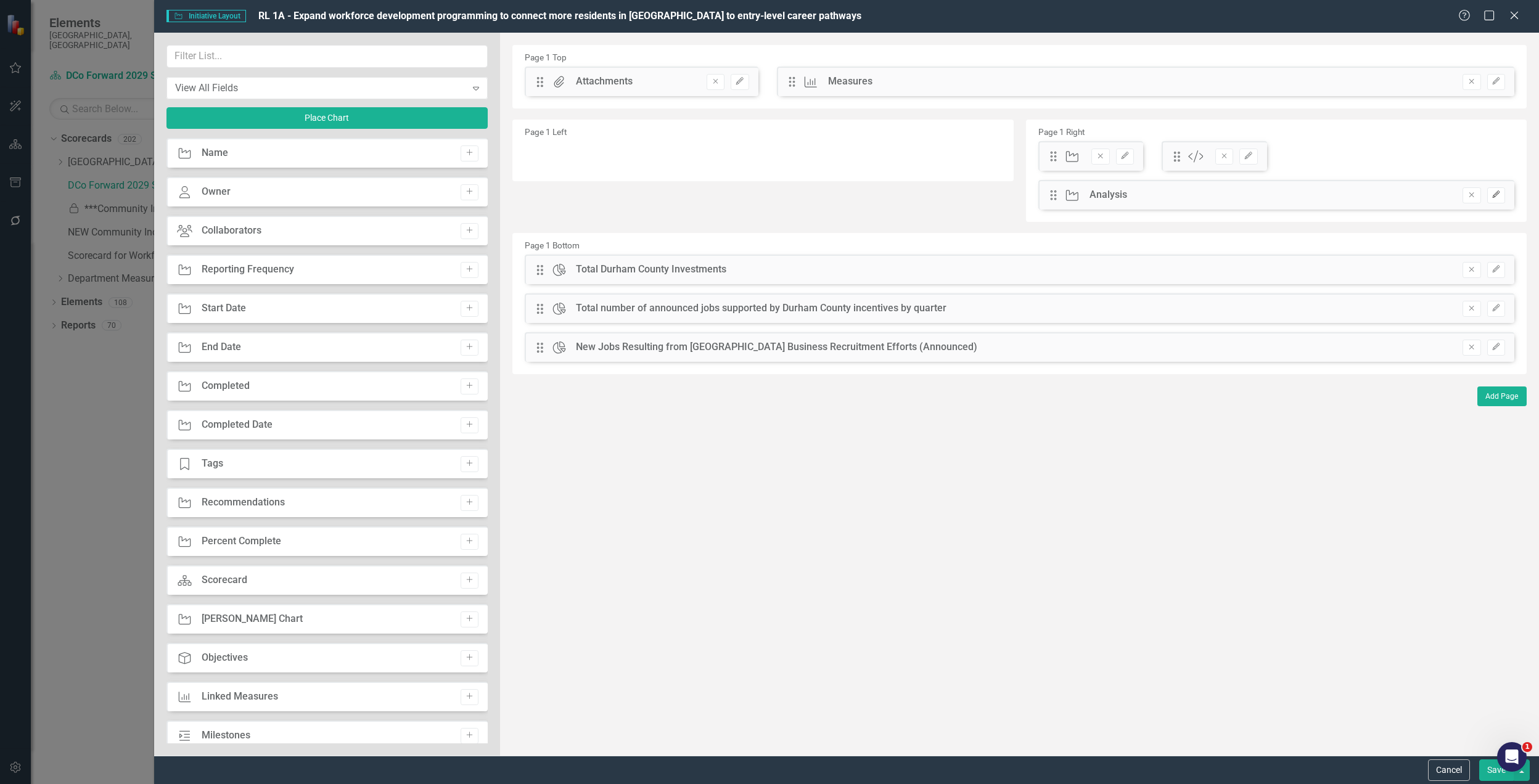
click at [1495, 193] on icon "button" at bounding box center [1496, 195] width 8 height 8
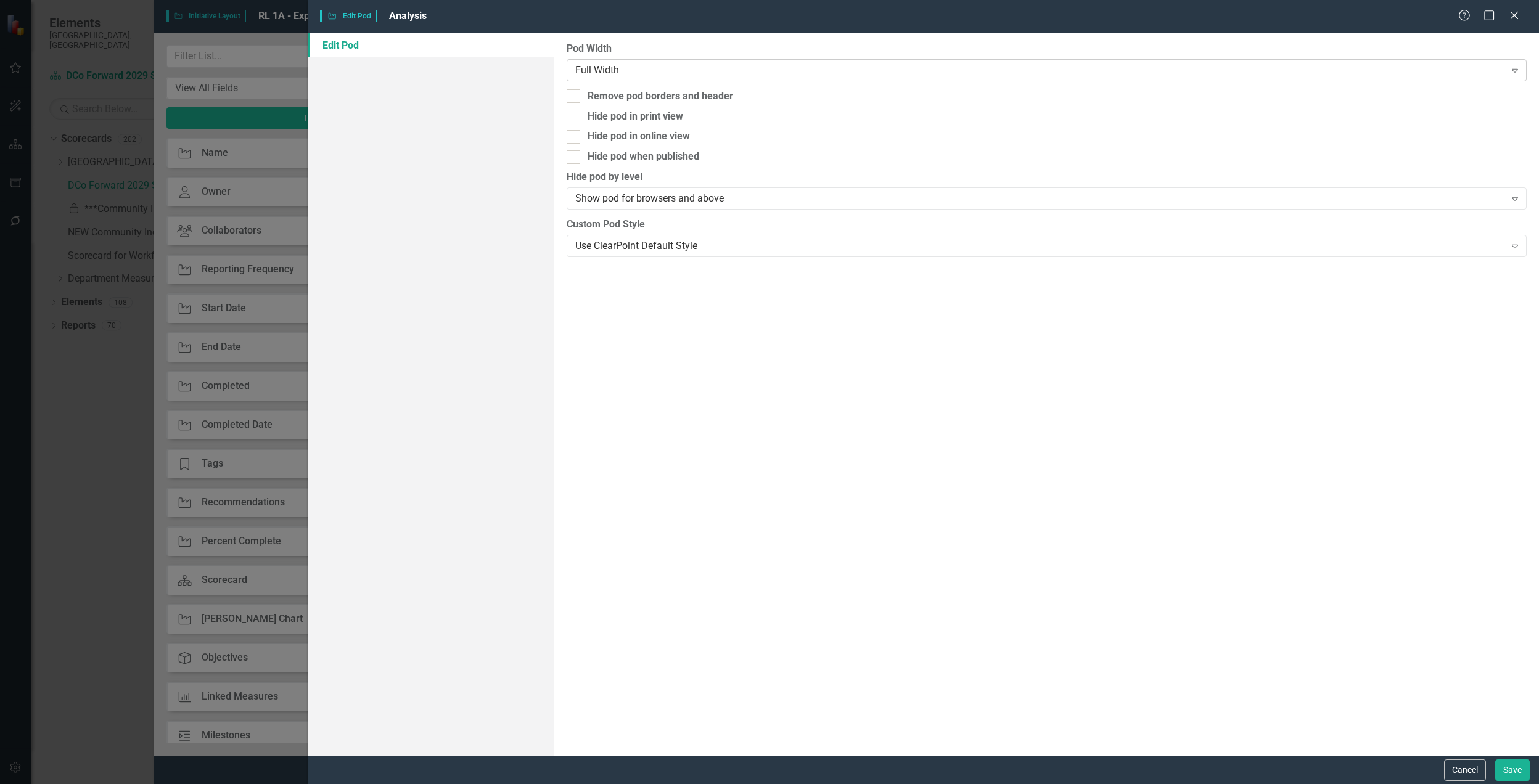
click at [676, 69] on div "Full Width" at bounding box center [1040, 69] width 929 height 14
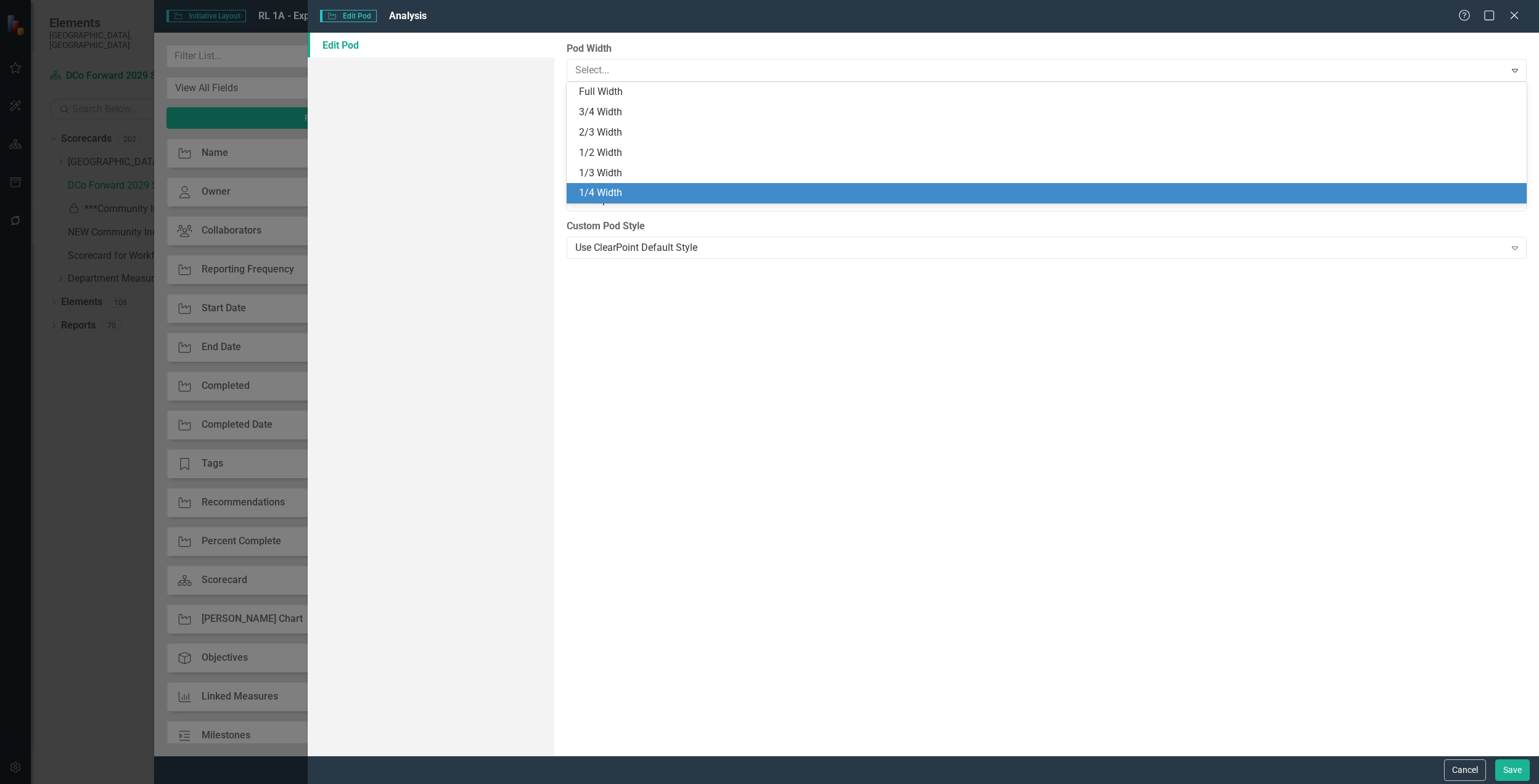
drag, startPoint x: 662, startPoint y: 181, endPoint x: 667, endPoint y: 200, distance: 19.6
click at [667, 200] on div "Full Width 3/4 Width 2/3 Width 1/2 Width 1/3 Width 1/4 Width" at bounding box center [1046, 142] width 960 height 121
click at [666, 193] on div "1/4 Width" at bounding box center [1049, 193] width 940 height 14
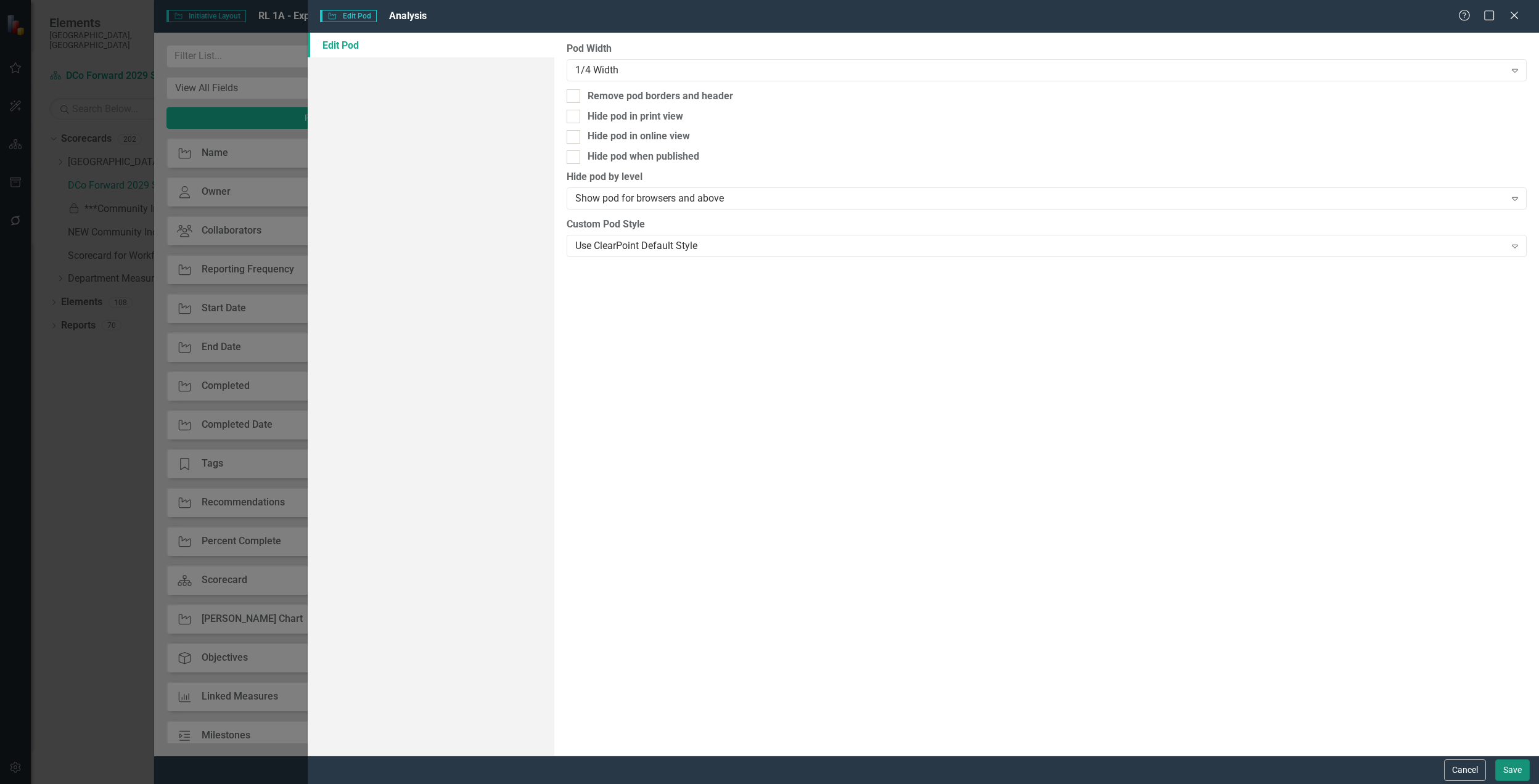
click at [1511, 772] on button "Save" at bounding box center [1512, 770] width 34 height 22
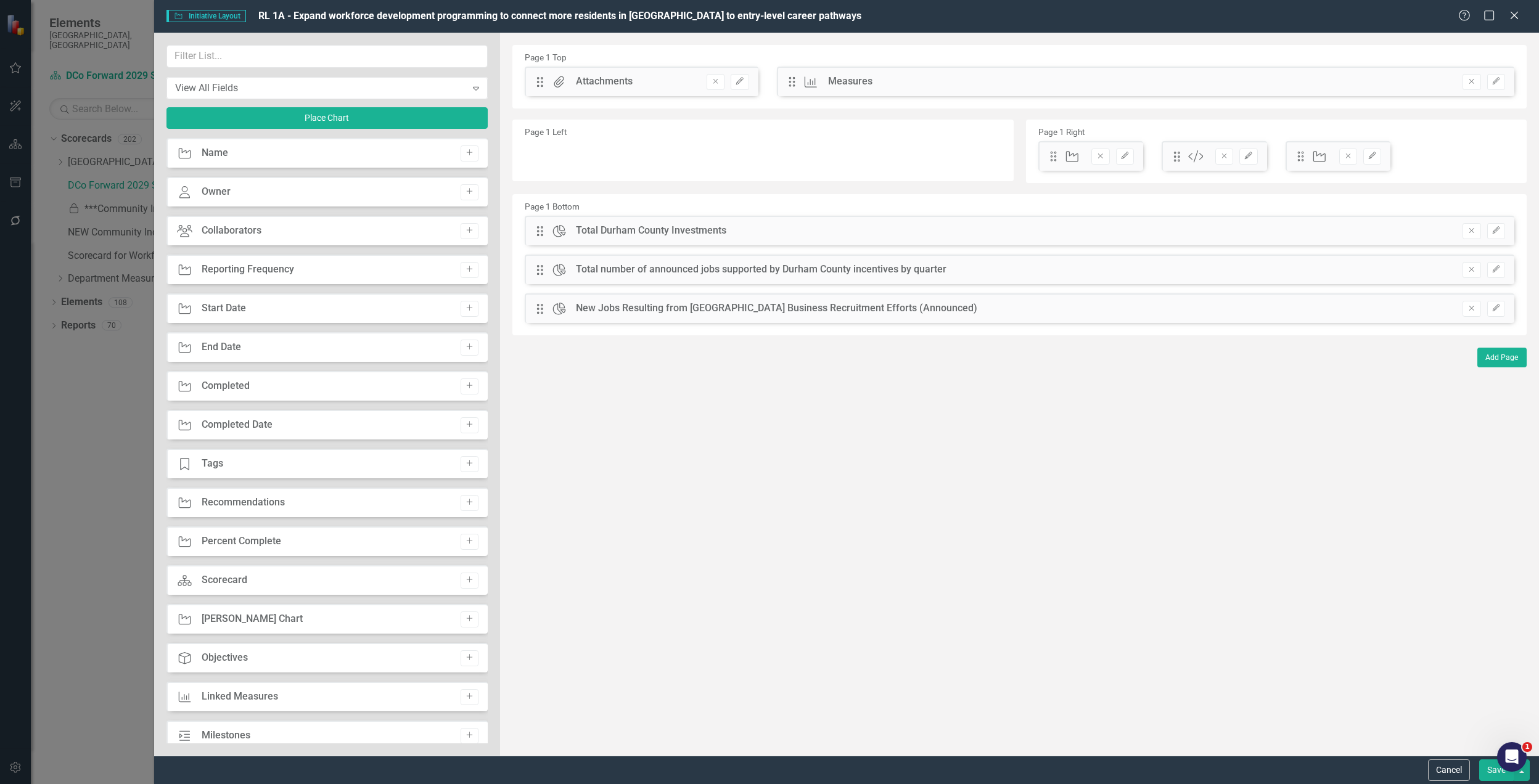
click at [1492, 767] on button "Save" at bounding box center [1496, 770] width 34 height 22
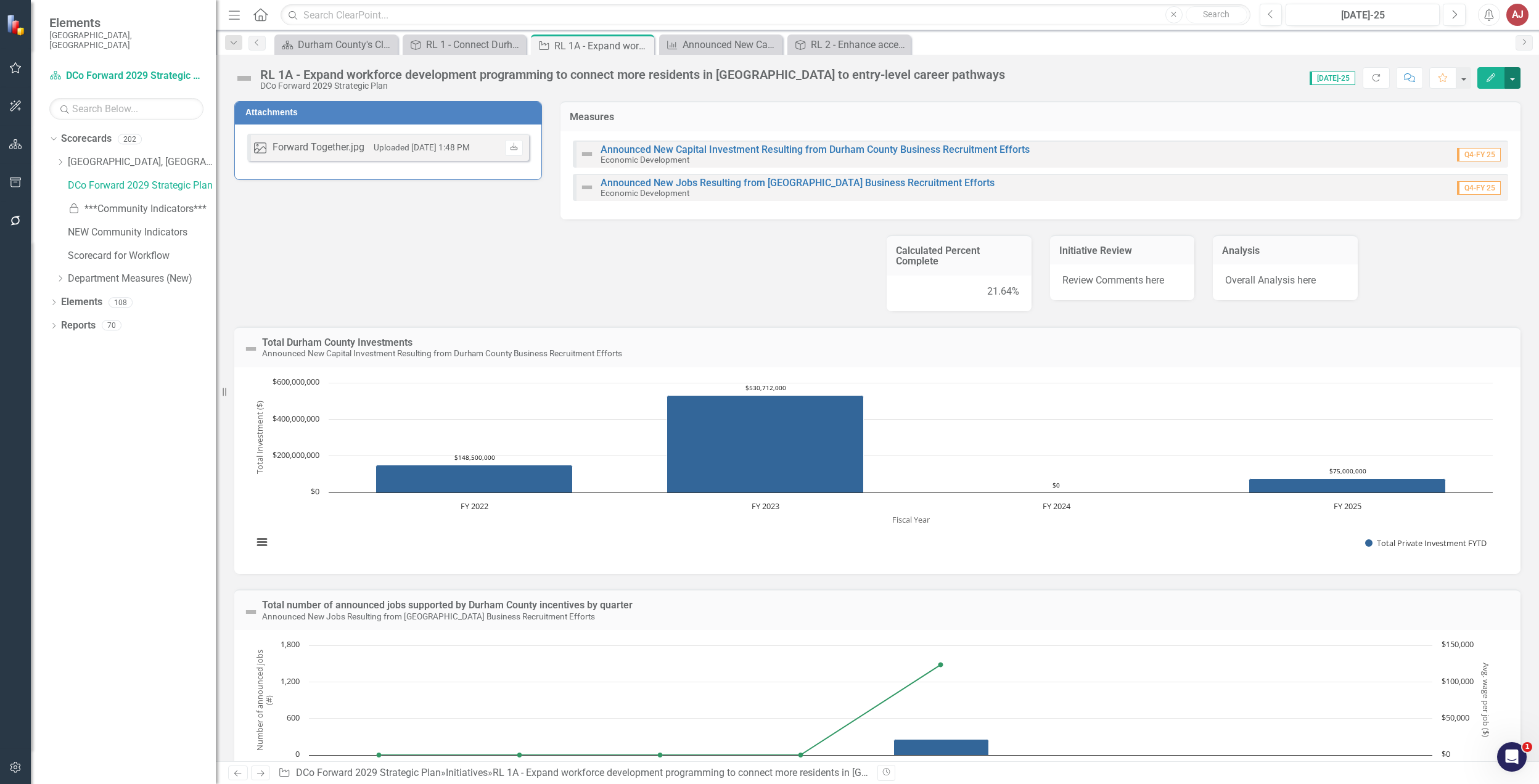
click at [1508, 79] on button "button" at bounding box center [1512, 78] width 16 height 22
click at [1436, 122] on link "Edit Report Edit Layout" at bounding box center [1446, 124] width 150 height 23
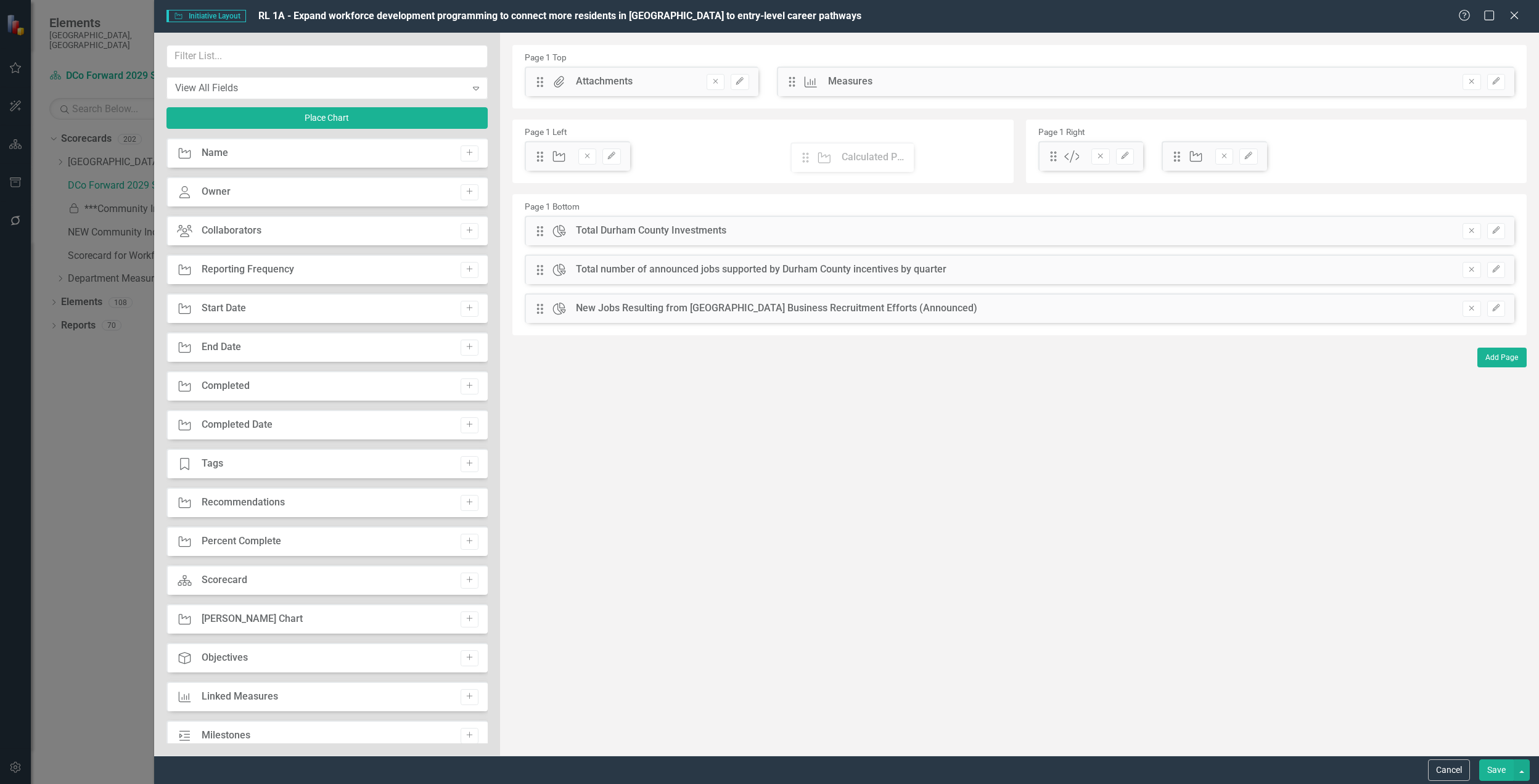
drag, startPoint x: 1053, startPoint y: 158, endPoint x: 815, endPoint y: 159, distance: 238.0
click at [608, 159] on icon "Edit" at bounding box center [611, 156] width 9 height 8
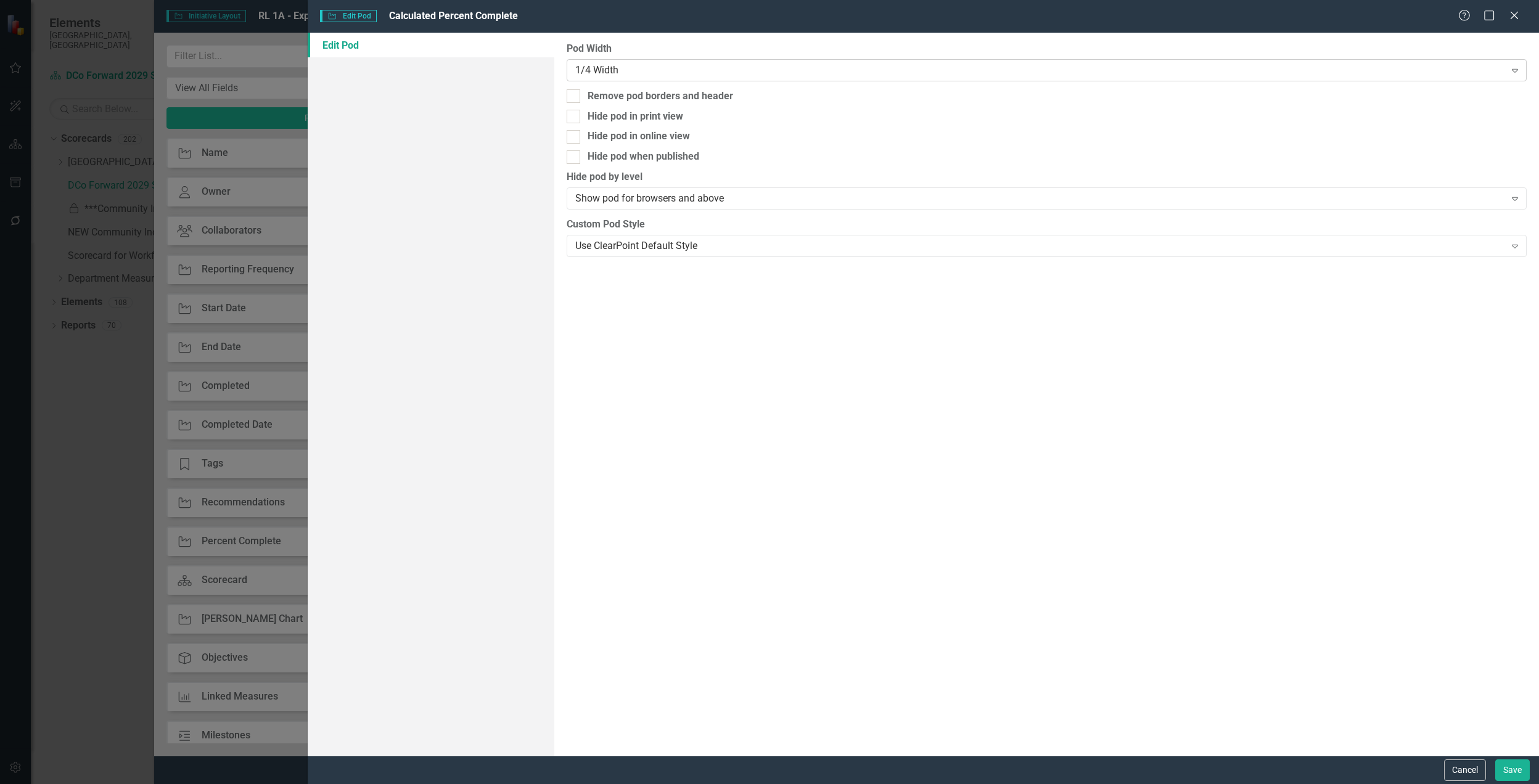
click at [849, 72] on div "1/4 Width" at bounding box center [1040, 69] width 929 height 14
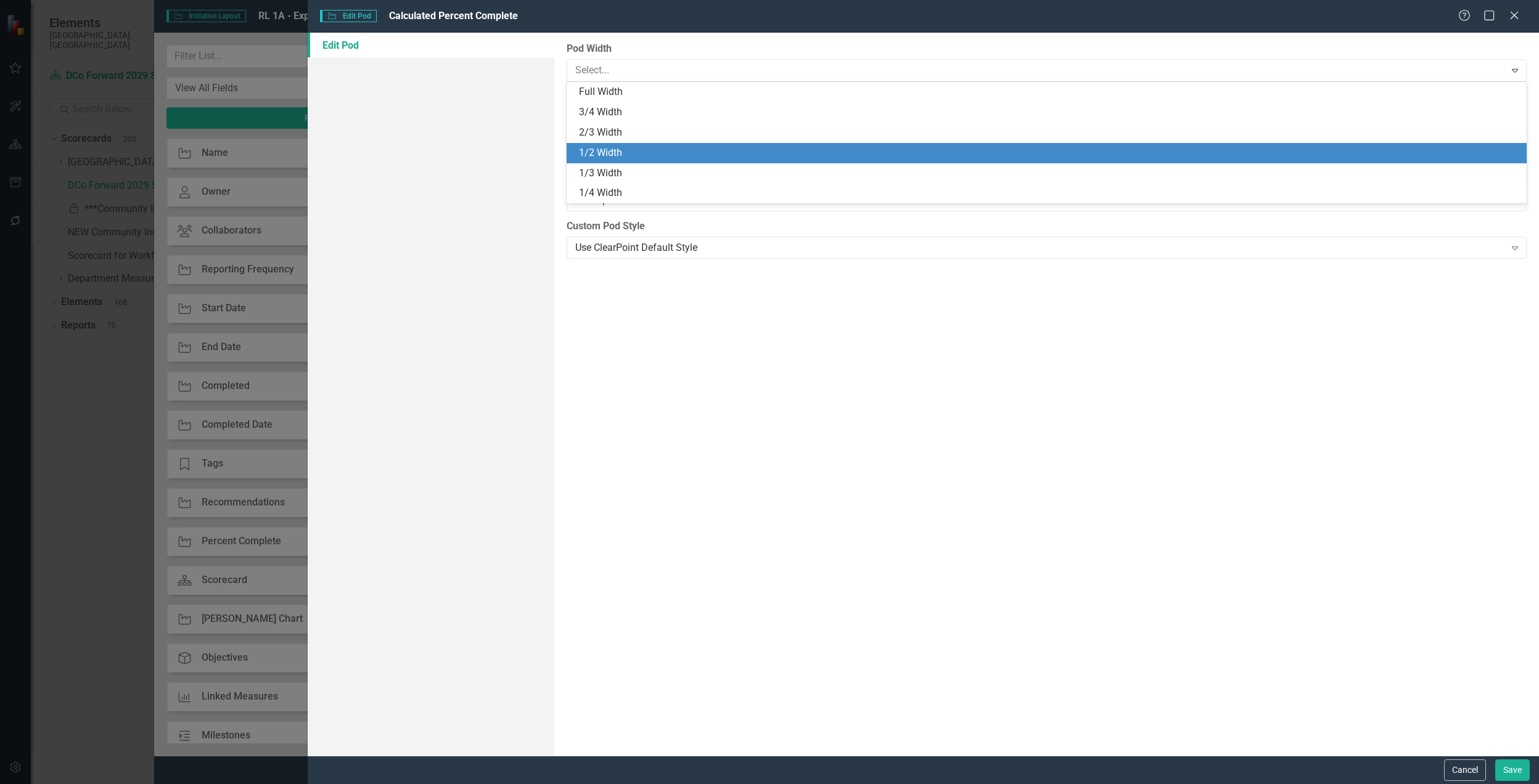
click at [723, 146] on div "1/2 Width" at bounding box center [1049, 153] width 940 height 14
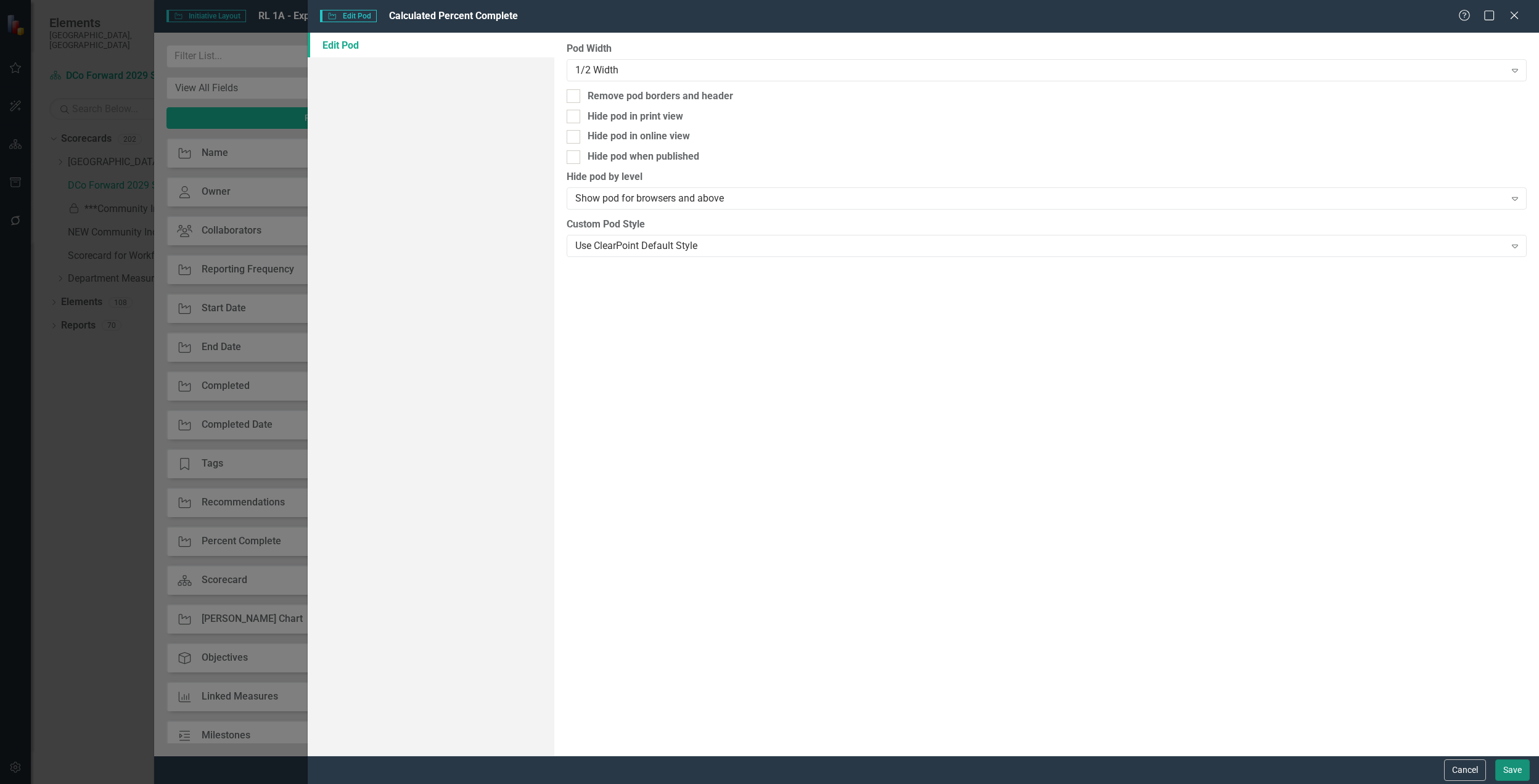
click at [1517, 768] on button "Save" at bounding box center [1512, 770] width 34 height 22
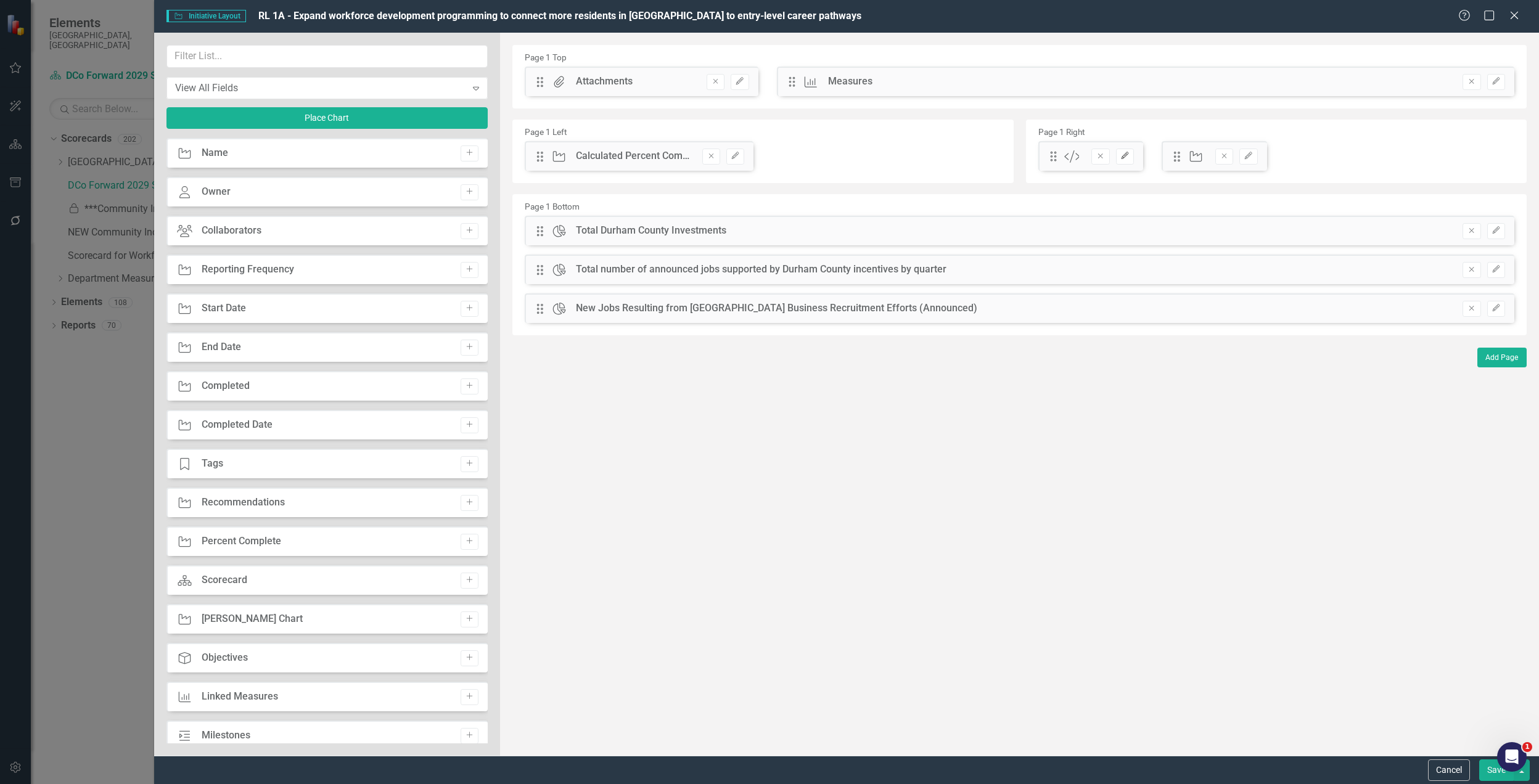
click at [1122, 153] on icon "Edit" at bounding box center [1125, 156] width 9 height 8
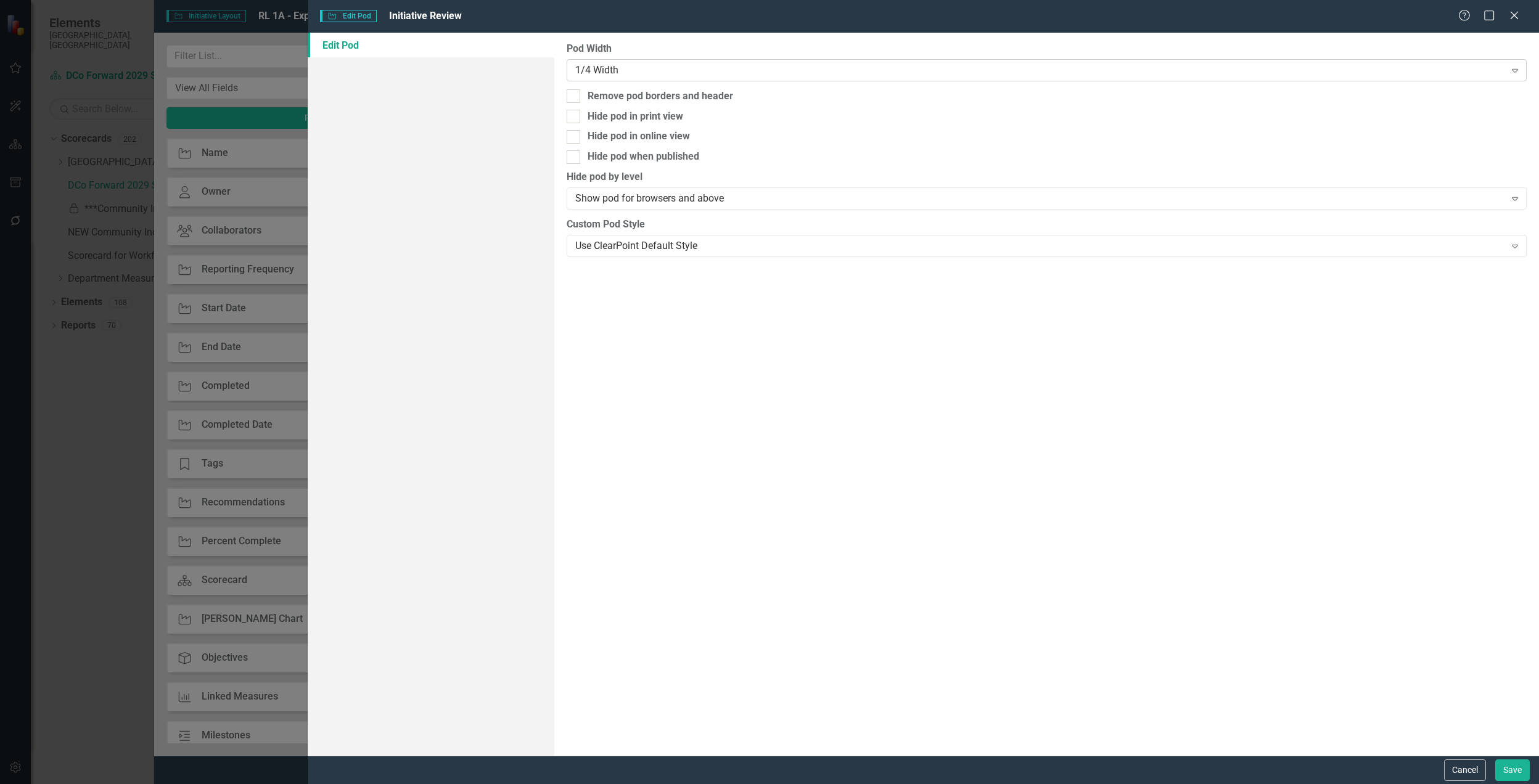
click at [975, 61] on div "1/4 Width Expand" at bounding box center [1046, 69] width 960 height 22
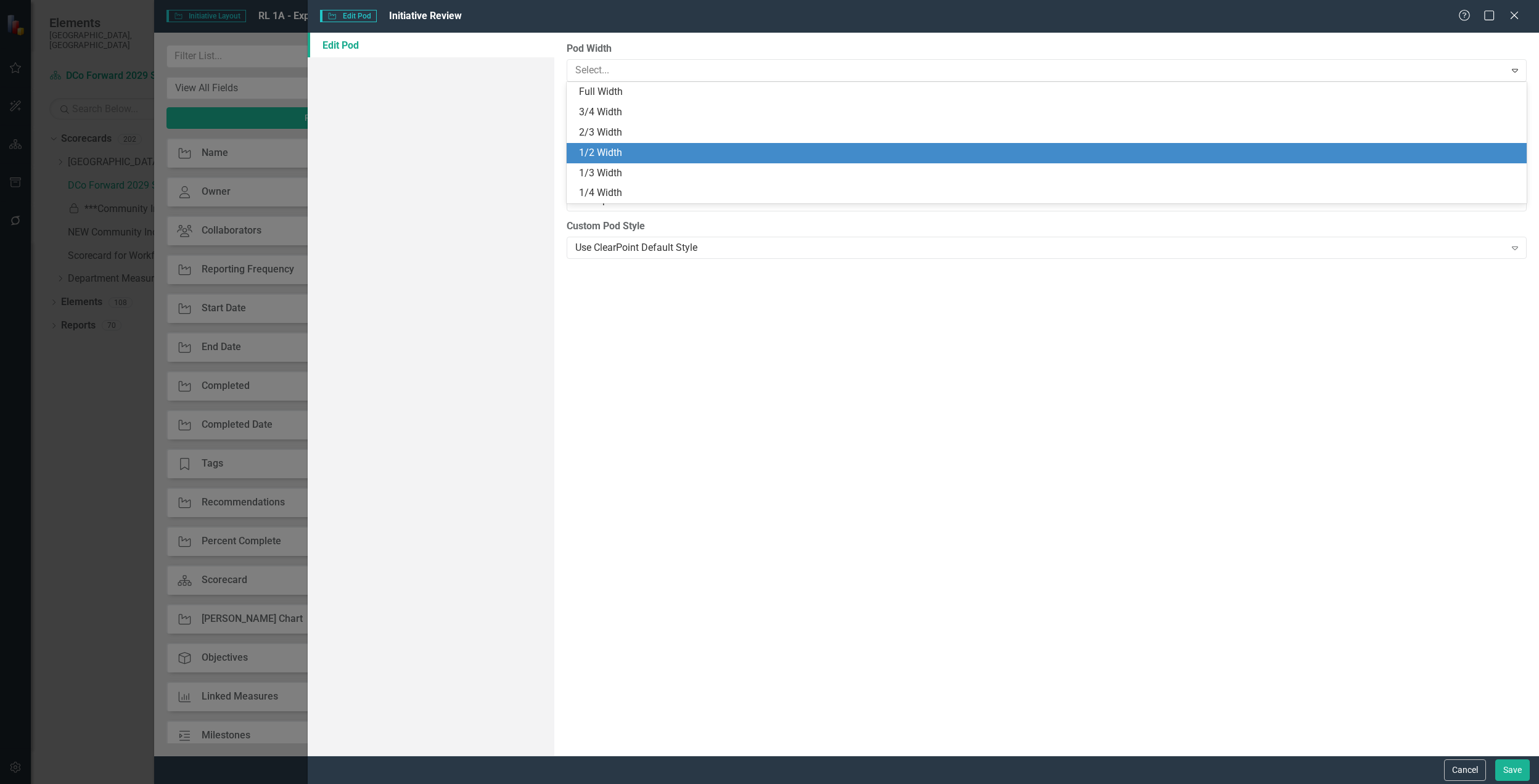
drag, startPoint x: 878, startPoint y: 131, endPoint x: 883, endPoint y: 152, distance: 21.6
click at [883, 152] on div "Full Width 3/4 Width 2/3 Width 1/2 Width 1/3 Width 1/4 Width" at bounding box center [1046, 142] width 960 height 121
click at [883, 152] on div "1/2 Width" at bounding box center [1049, 153] width 940 height 14
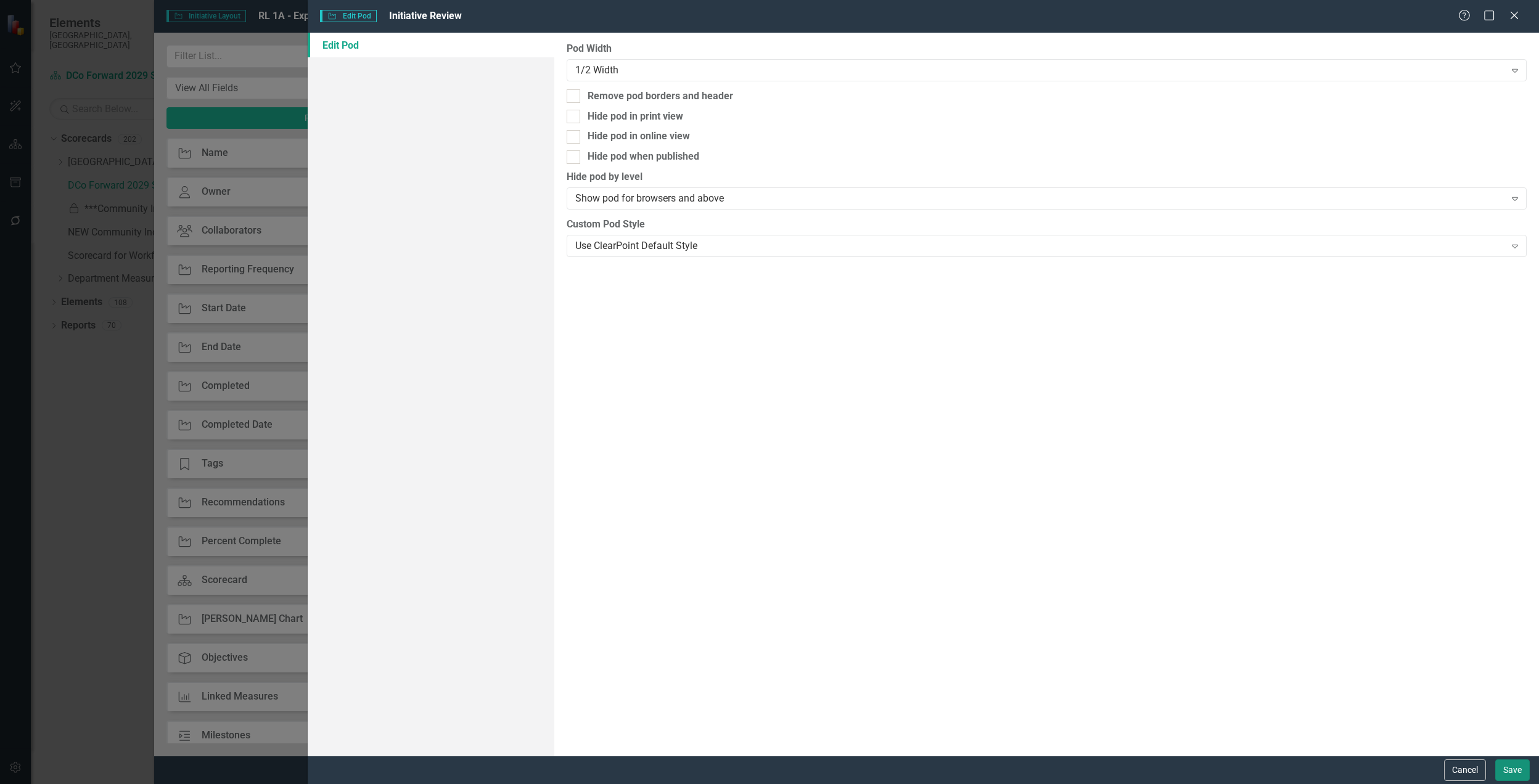
click at [1507, 771] on button "Save" at bounding box center [1512, 770] width 34 height 22
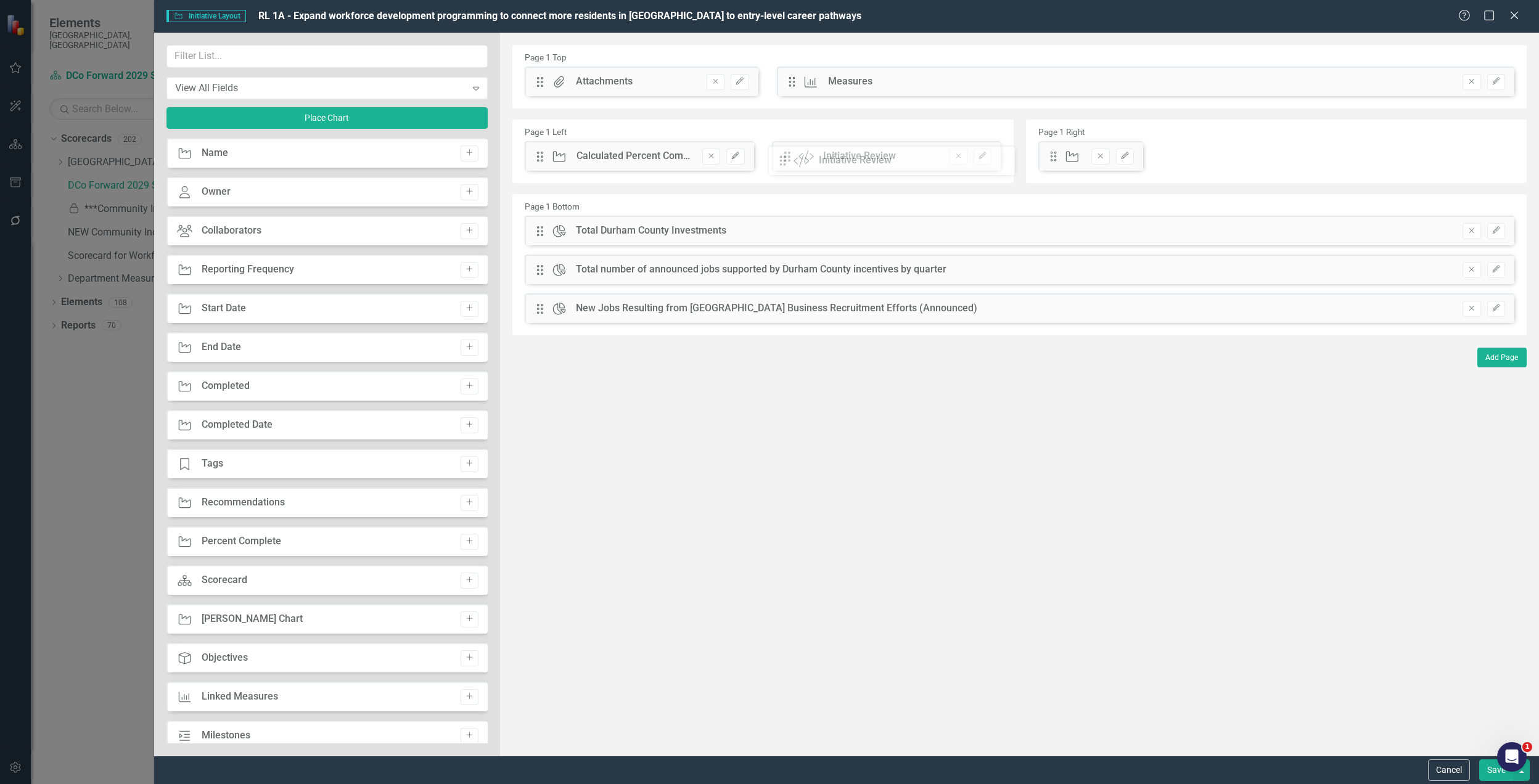
drag, startPoint x: 1054, startPoint y: 160, endPoint x: 792, endPoint y: 165, distance: 262.0
click at [1131, 159] on button "Edit" at bounding box center [1124, 157] width 18 height 16
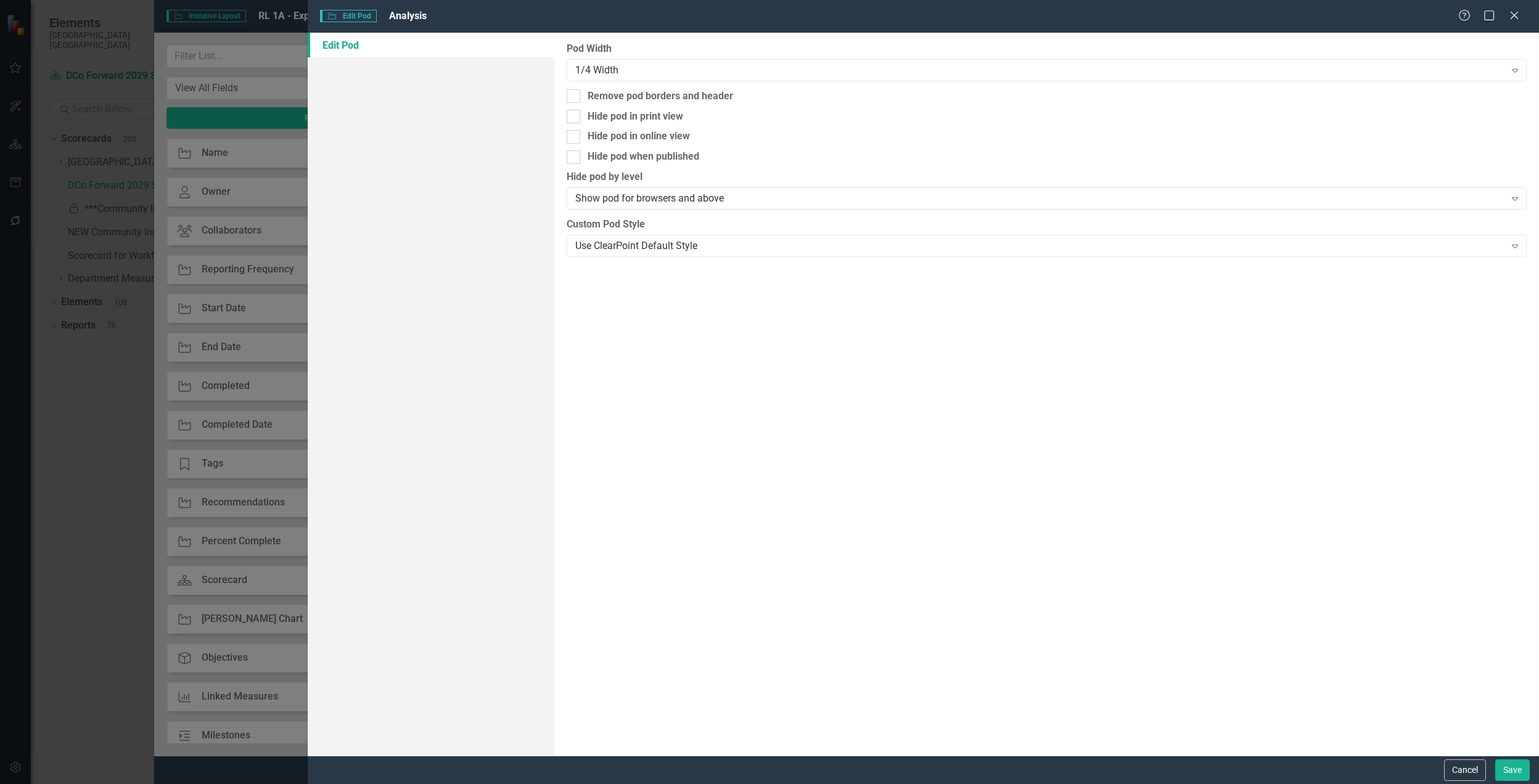
click at [798, 37] on div "Pod Width 1/4 Width Expand Remove pod borders and header Hide pod in print view…" at bounding box center [1046, 394] width 985 height 723
click at [802, 78] on div "1/4 Width Expand" at bounding box center [1046, 69] width 960 height 22
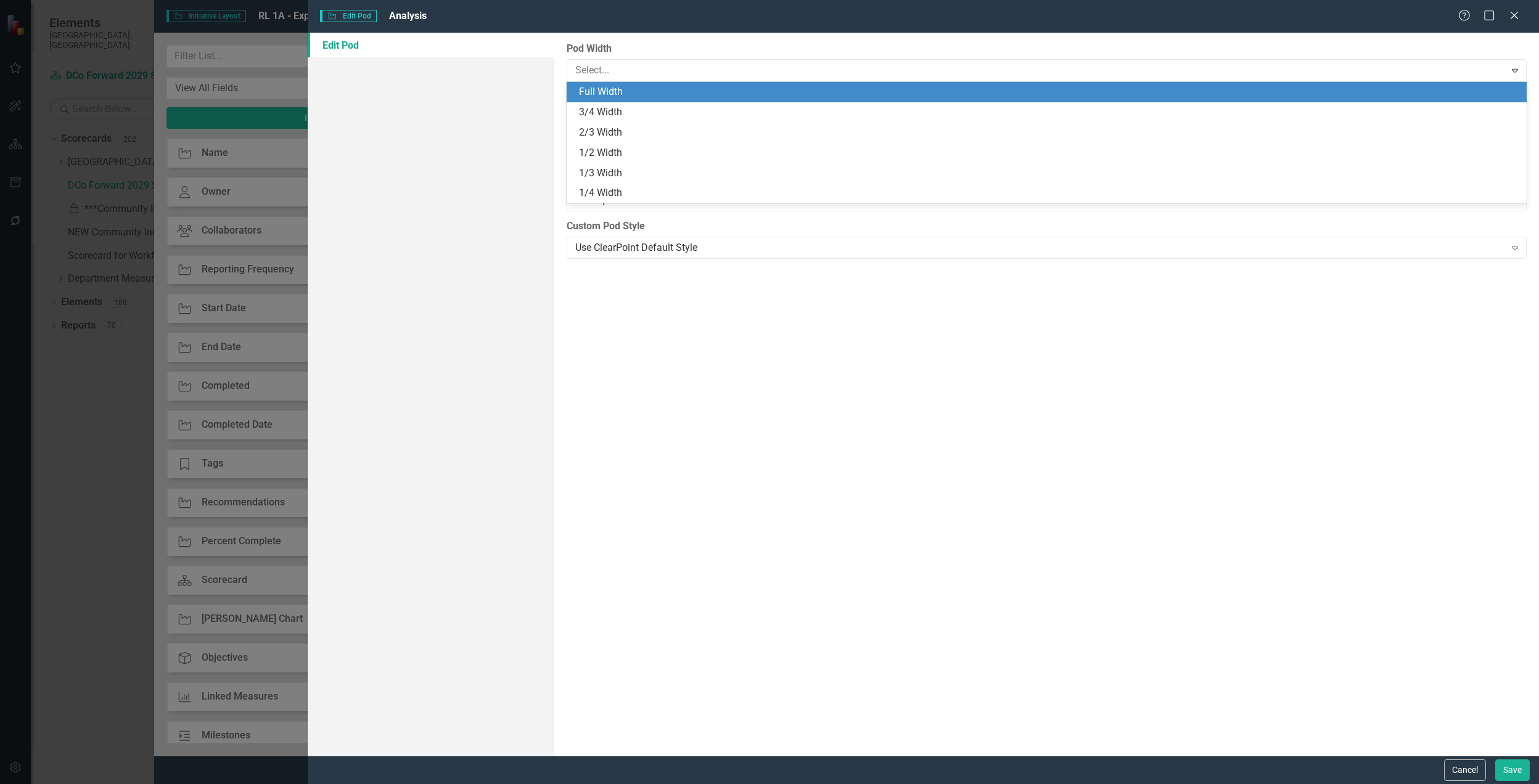
click at [709, 96] on div "Full Width" at bounding box center [1049, 92] width 940 height 14
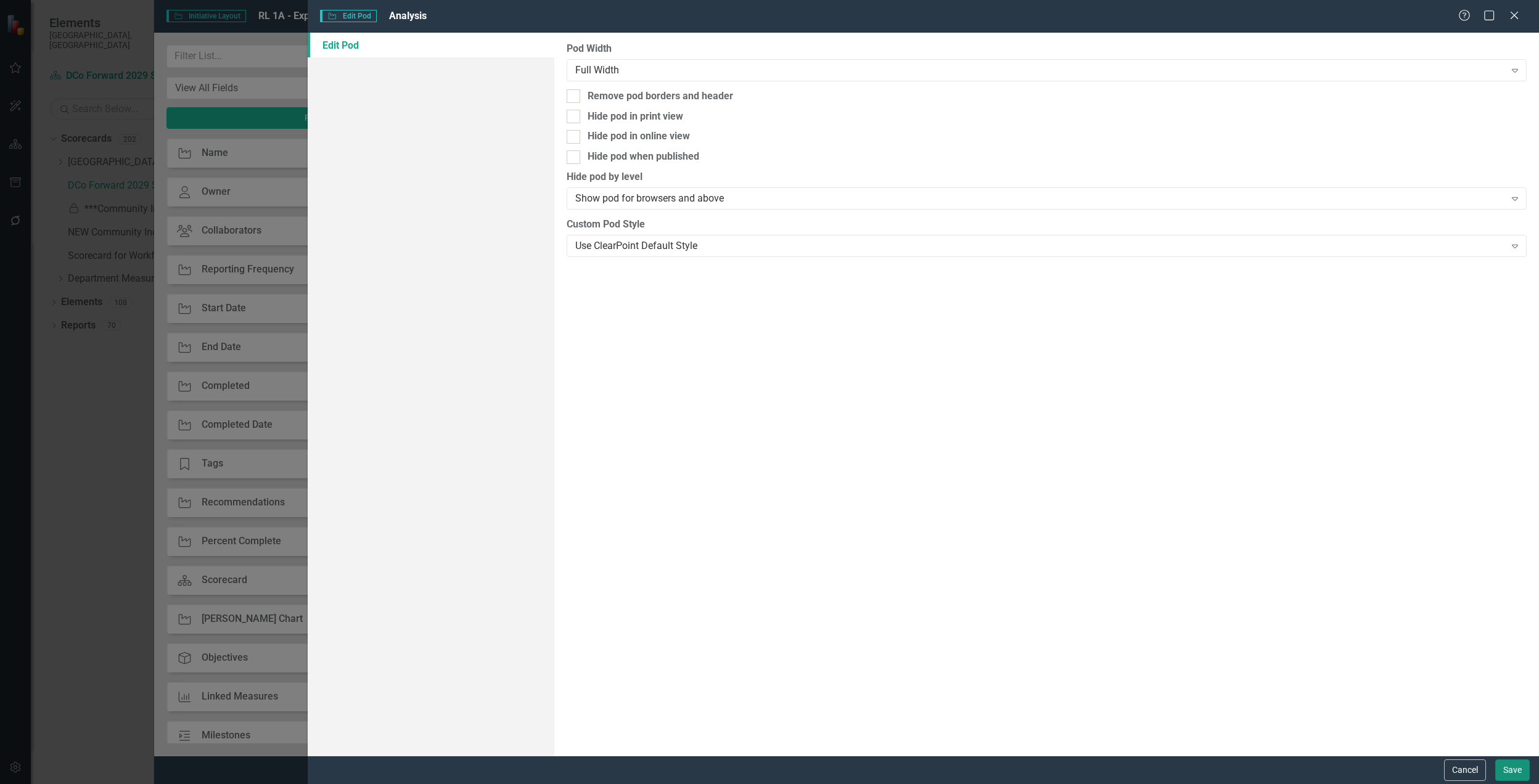
click at [1514, 771] on button "Save" at bounding box center [1512, 770] width 34 height 22
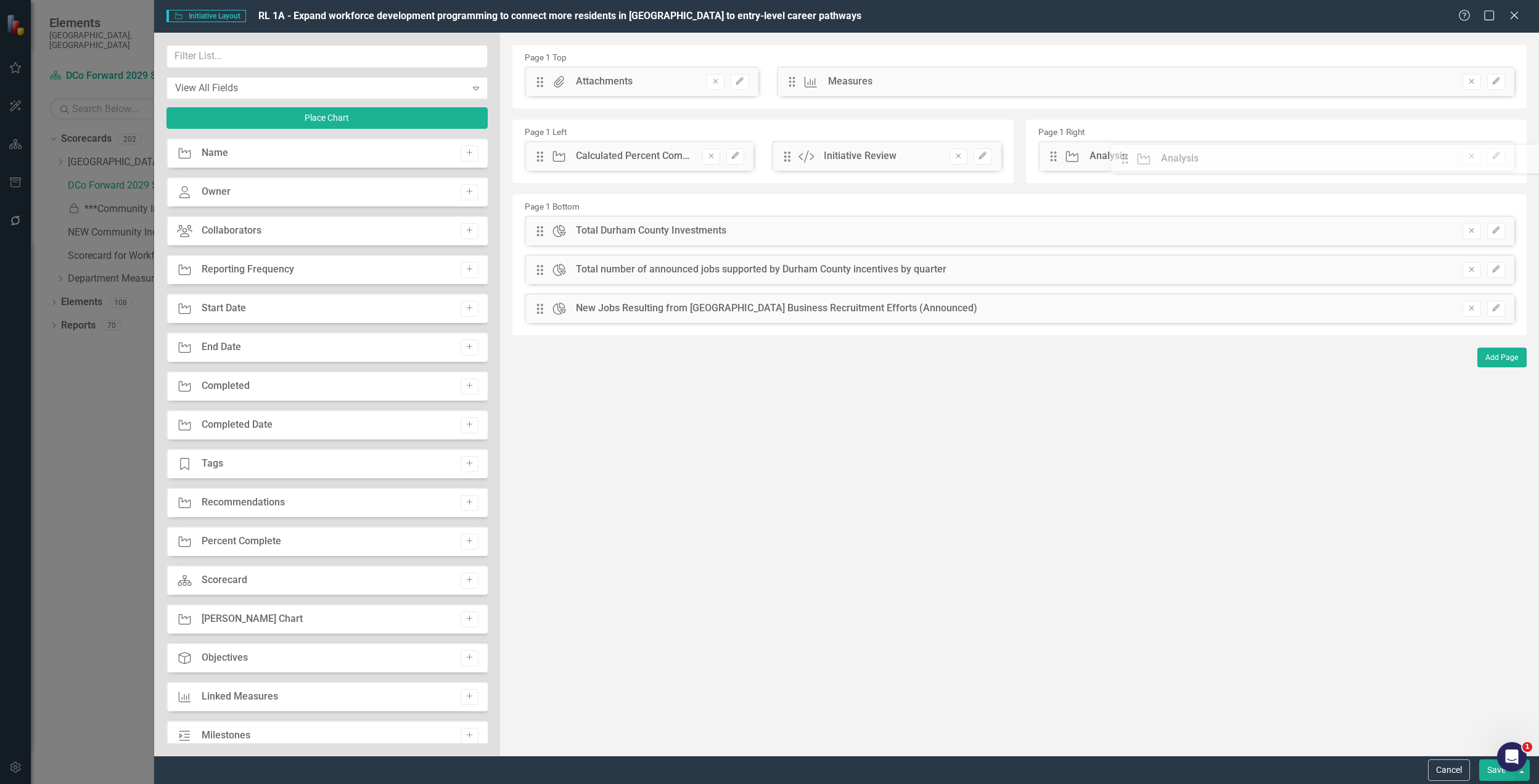
drag, startPoint x: 1049, startPoint y: 158, endPoint x: 1130, endPoint y: 160, distance: 81.0
click at [1497, 151] on button "Edit" at bounding box center [1495, 157] width 18 height 16
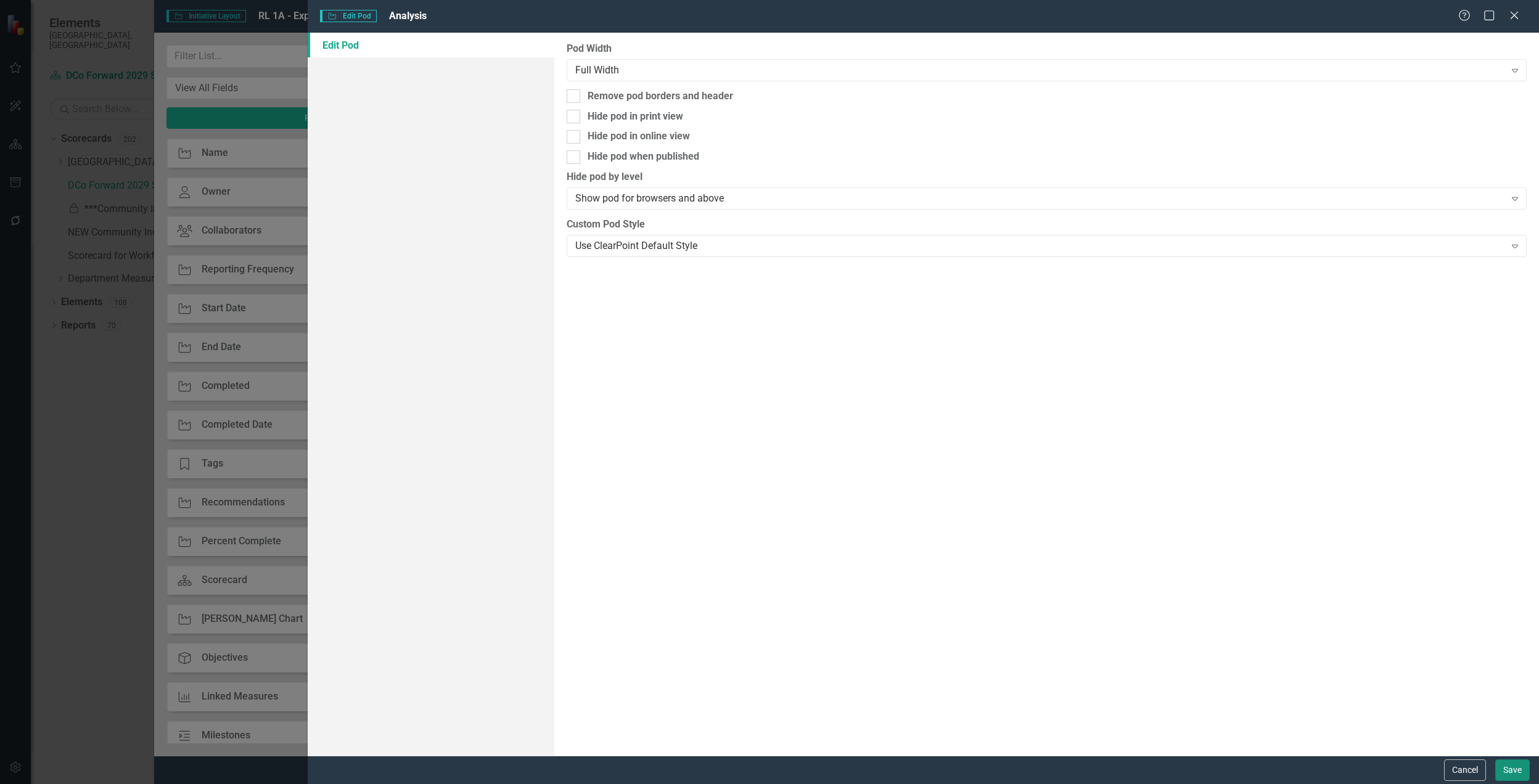
click at [1507, 762] on button "Save" at bounding box center [1512, 770] width 34 height 22
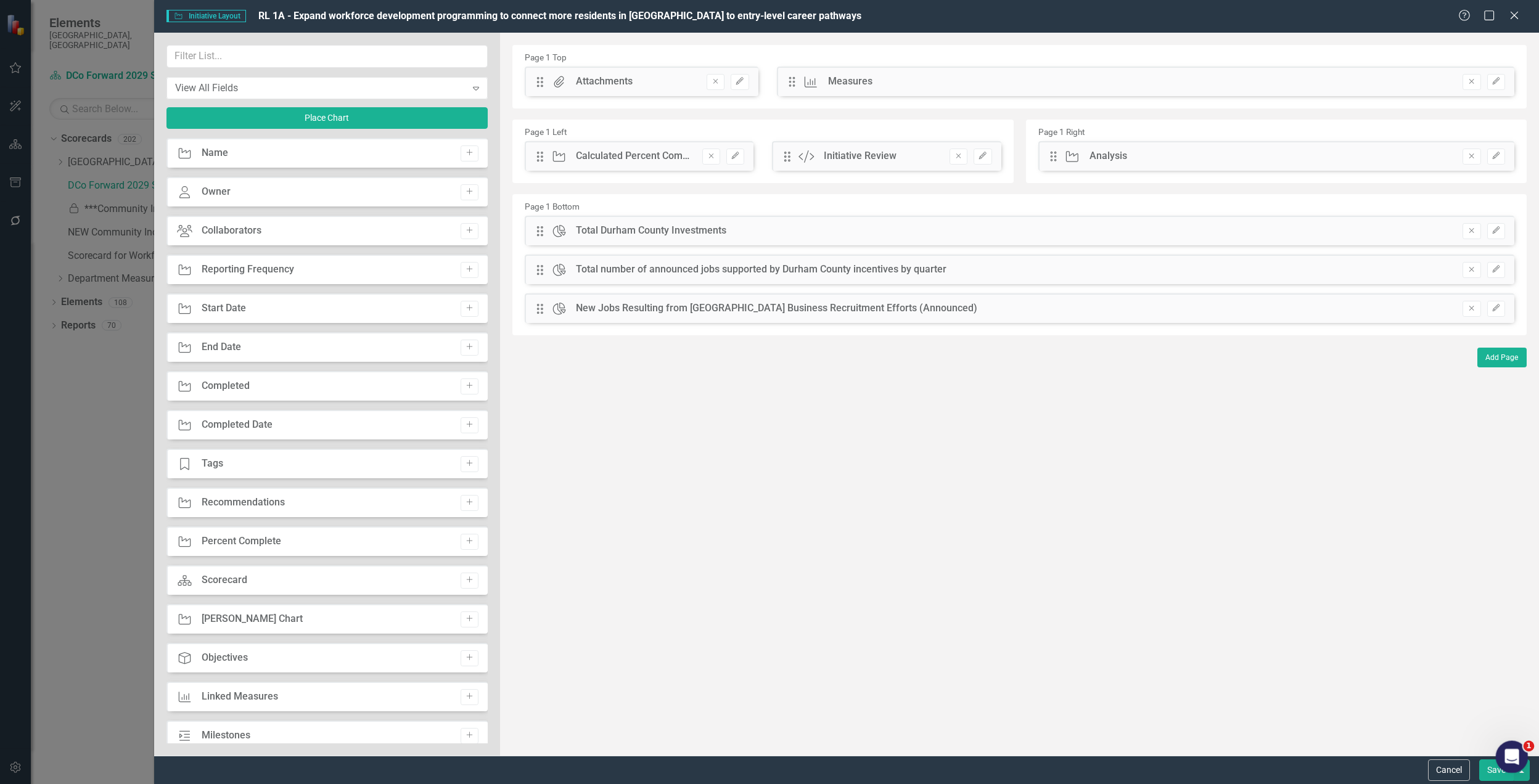
click at [1497, 771] on body "Elements [GEOGRAPHIC_DATA], [GEOGRAPHIC_DATA] Scorecard DCo Forward 2029 Strate…" at bounding box center [769, 392] width 1539 height 784
click at [1490, 775] on button "Save" at bounding box center [1496, 770] width 34 height 22
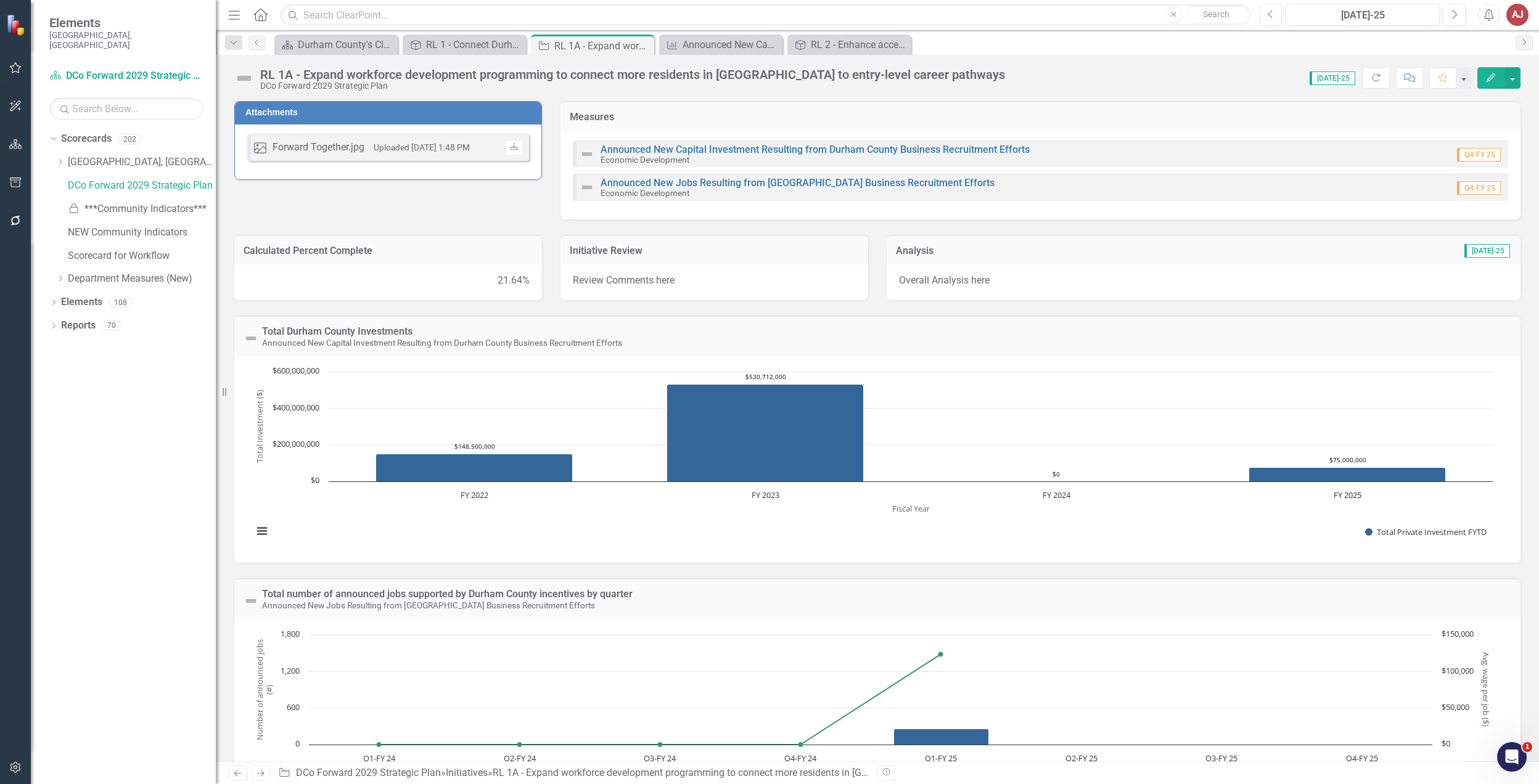
click at [344, 251] on h3 "Calculated Percent Complete" at bounding box center [388, 251] width 290 height 11
click at [469, 43] on div "RL 1 - Connect Durham residents to good jobs and economic opportunities" at bounding box center [467, 45] width 82 height 15
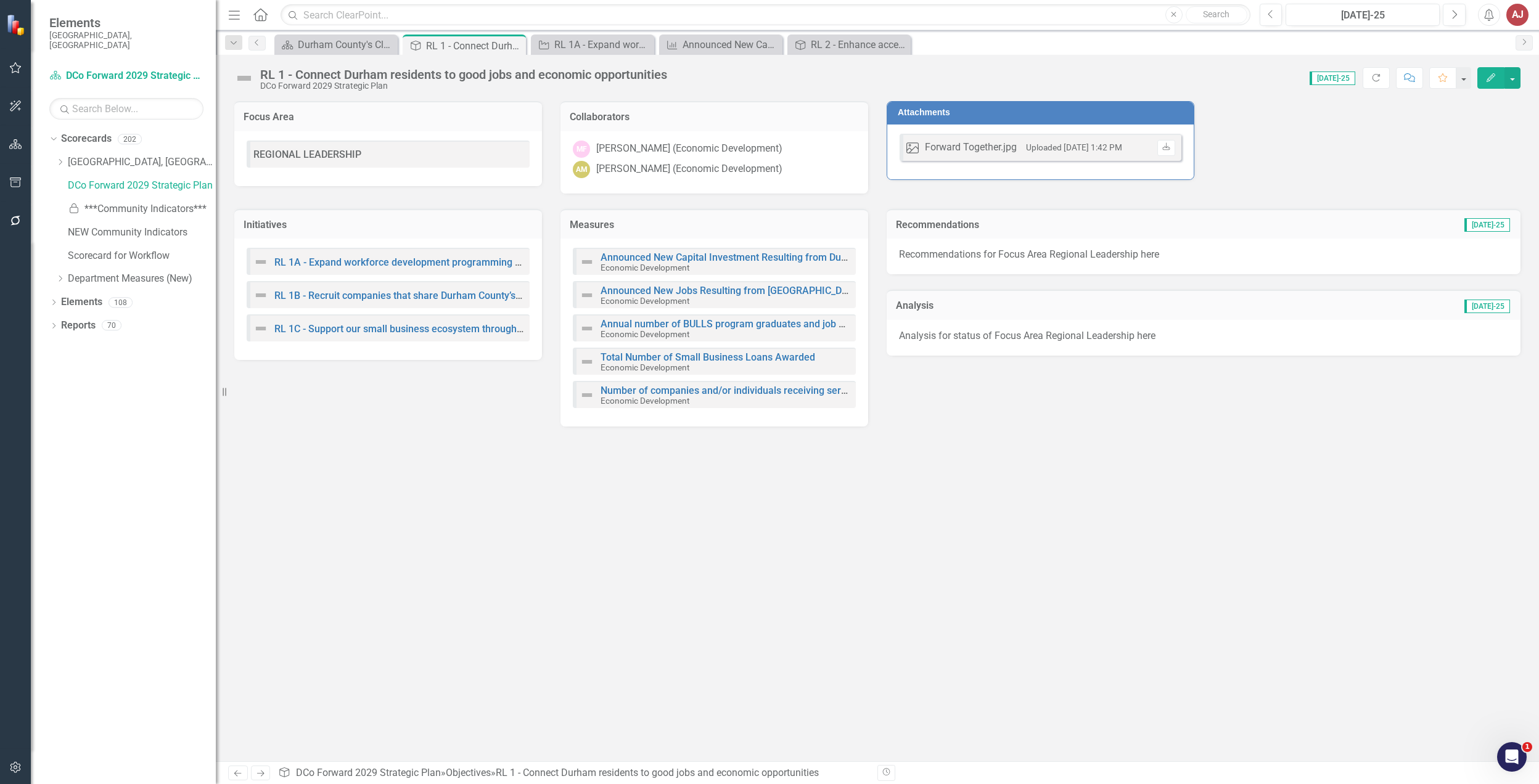
click at [353, 267] on div "RL 1A - Expand workforce development programming to connect more residents in […" at bounding box center [388, 262] width 270 height 15
click at [353, 259] on link "RL 1A - Expand workforce development programming to connect more residents in […" at bounding box center [574, 262] width 601 height 11
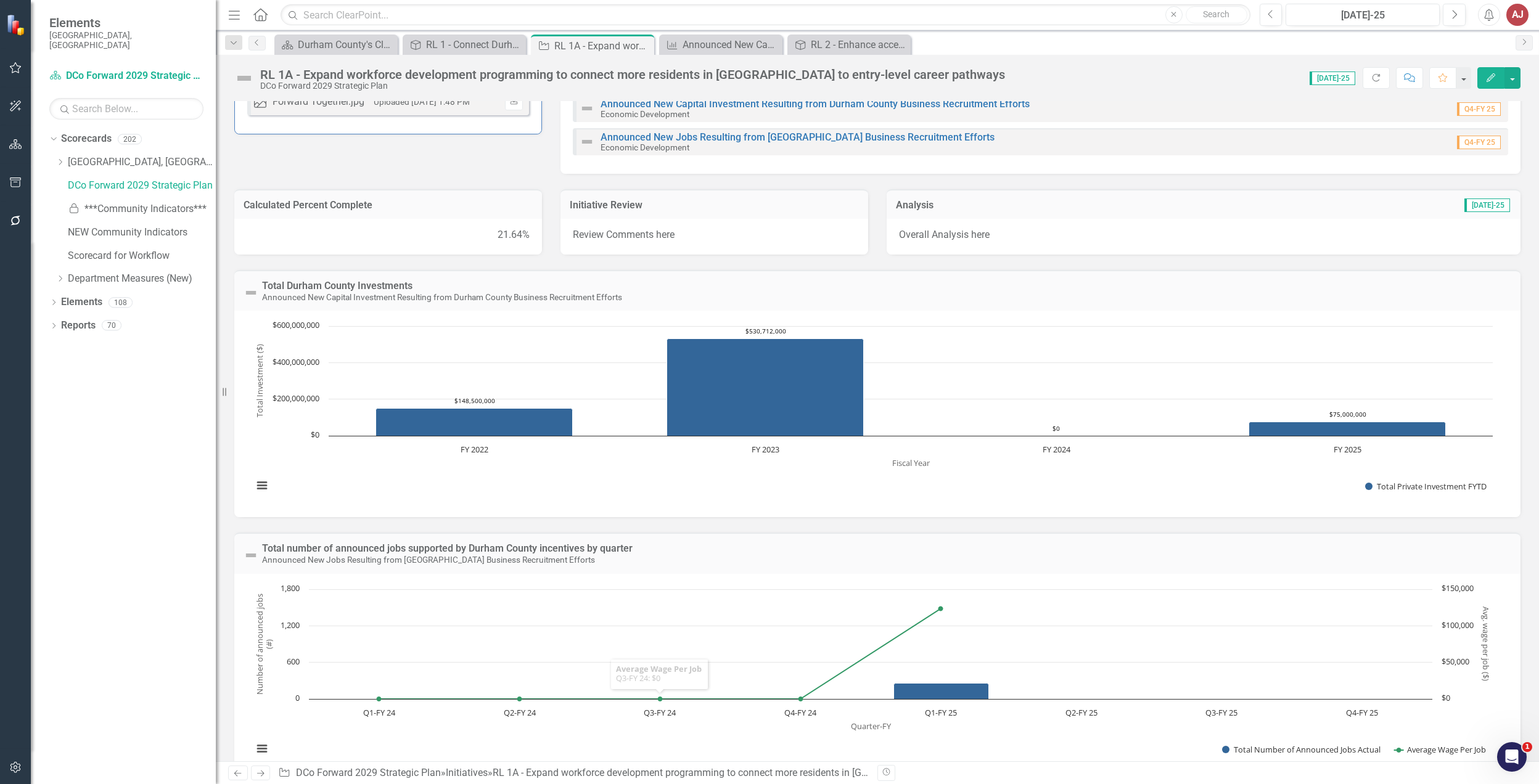
scroll to position [9, 0]
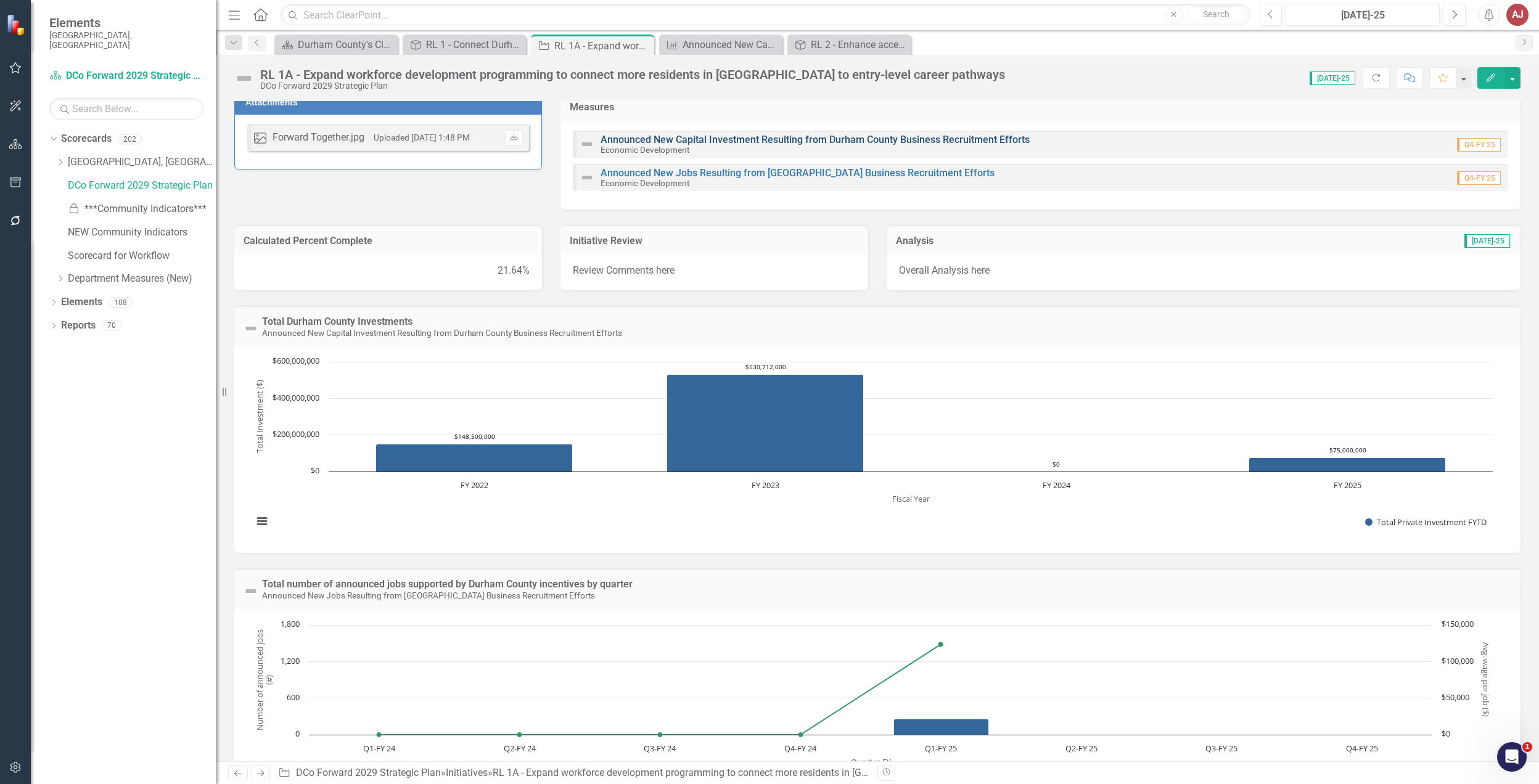
click at [851, 143] on link "Announced New Capital Investment Resulting from Durham County Business Recruitm…" at bounding box center [816, 140] width 429 height 11
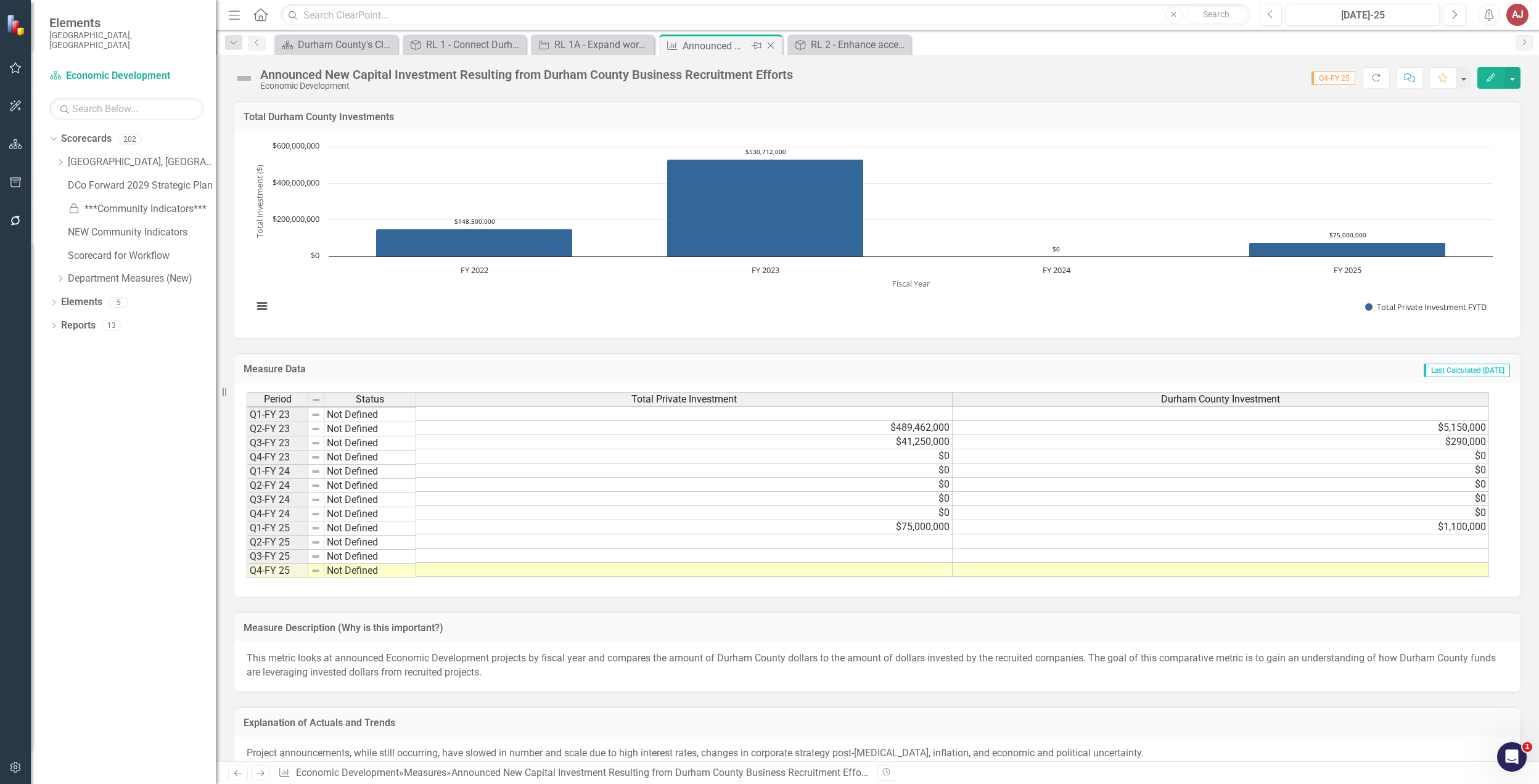
click at [772, 46] on icon "Close" at bounding box center [770, 46] width 12 height 9
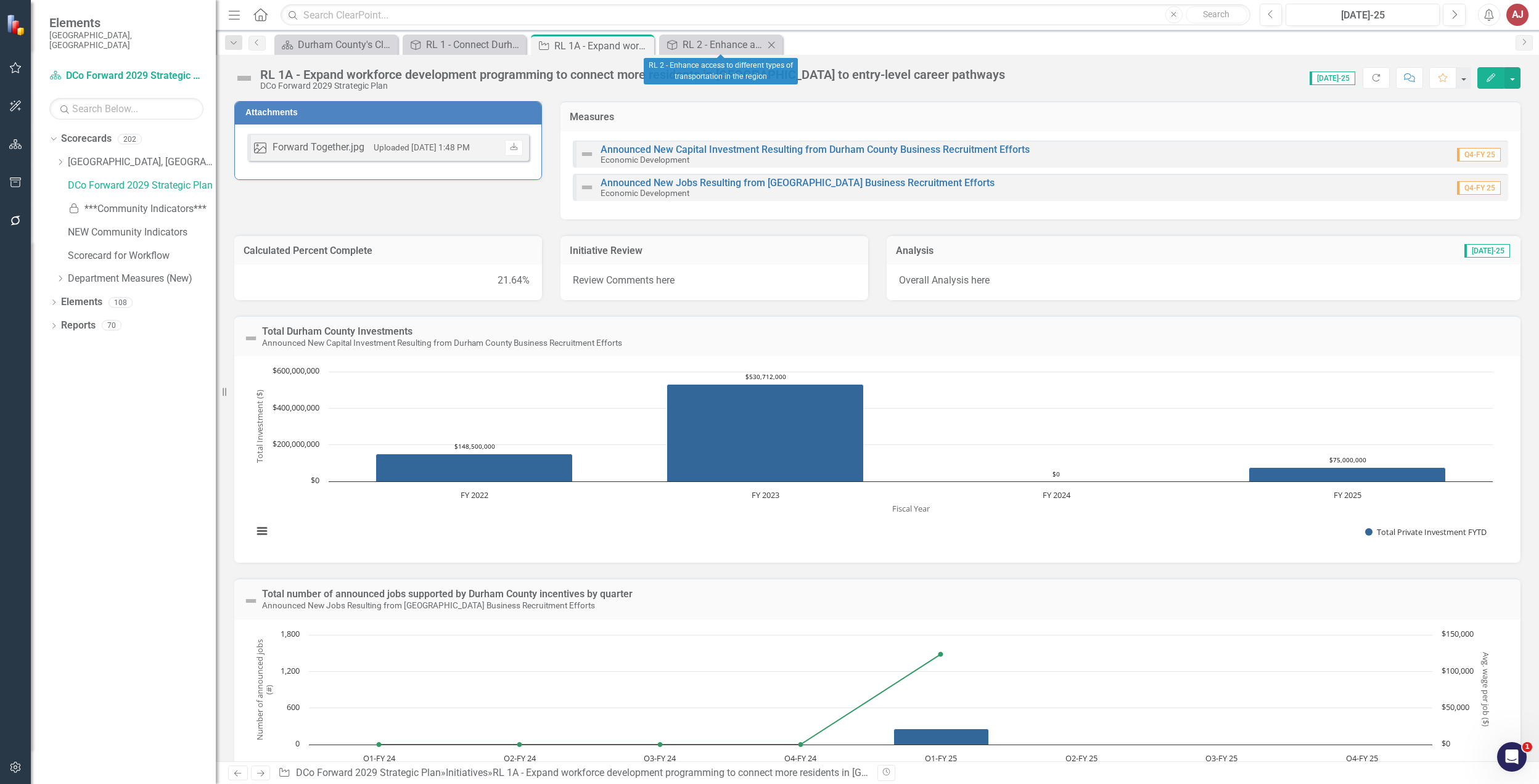
click at [773, 47] on icon at bounding box center [771, 45] width 7 height 7
click at [645, 46] on icon "Close" at bounding box center [642, 46] width 12 height 9
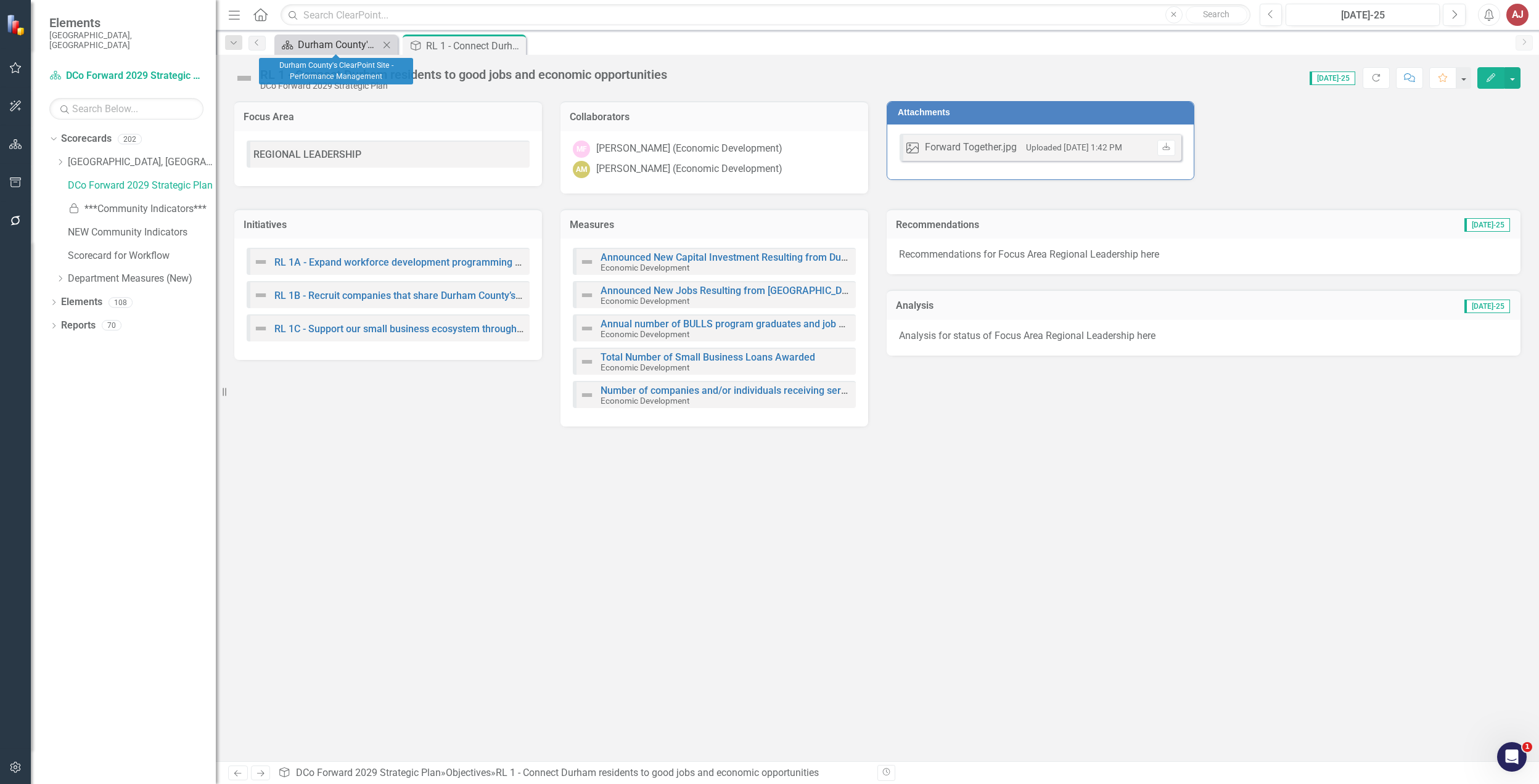
click at [351, 45] on div "Durham County's ClearPoint Site - Performance Management" at bounding box center [339, 45] width 82 height 15
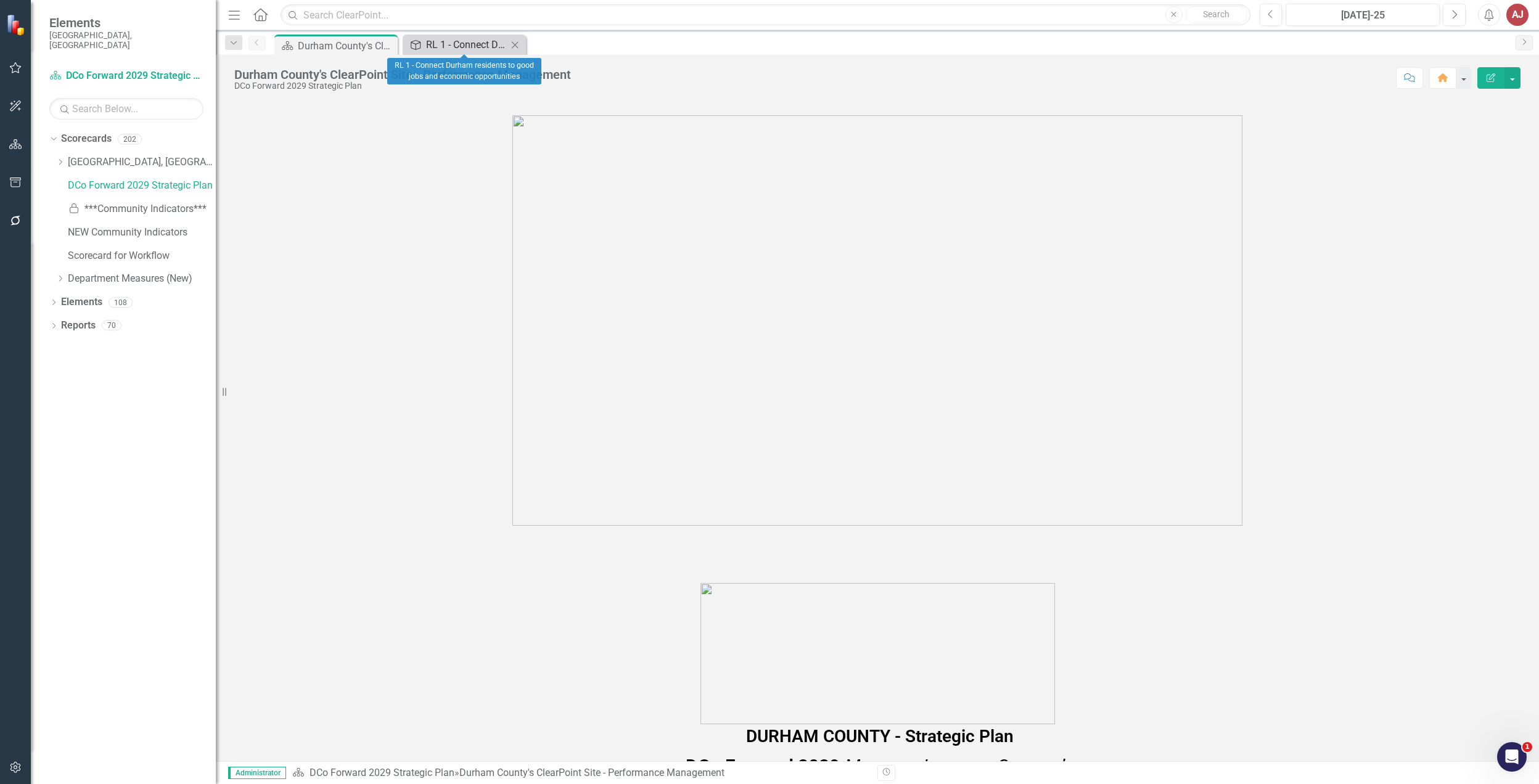
click at [483, 47] on div "RL 1 - Connect Durham residents to good jobs and economic opportunities" at bounding box center [467, 45] width 82 height 15
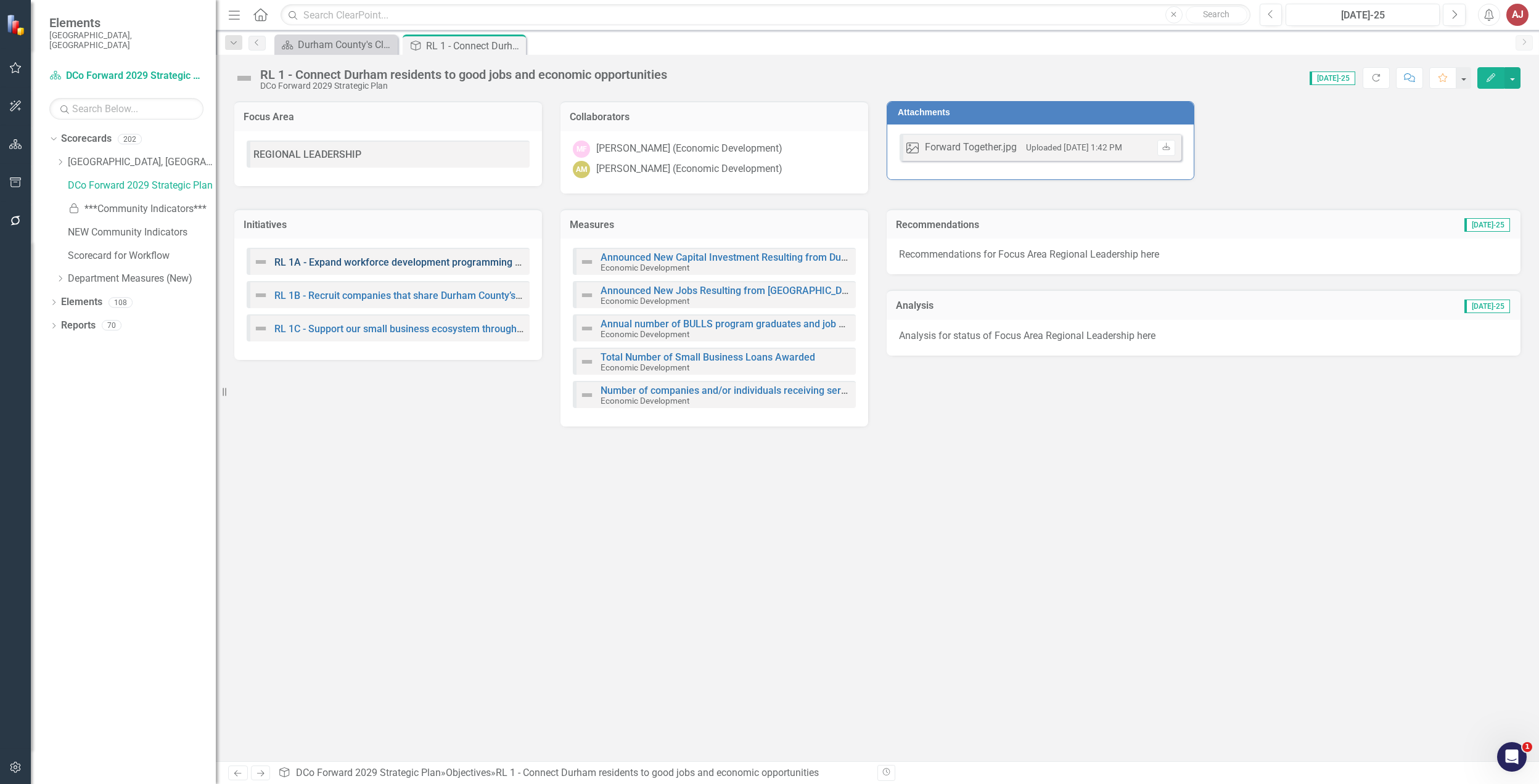
click at [302, 261] on link "RL 1A - Expand workforce development programming to connect more residents in […" at bounding box center [574, 262] width 601 height 11
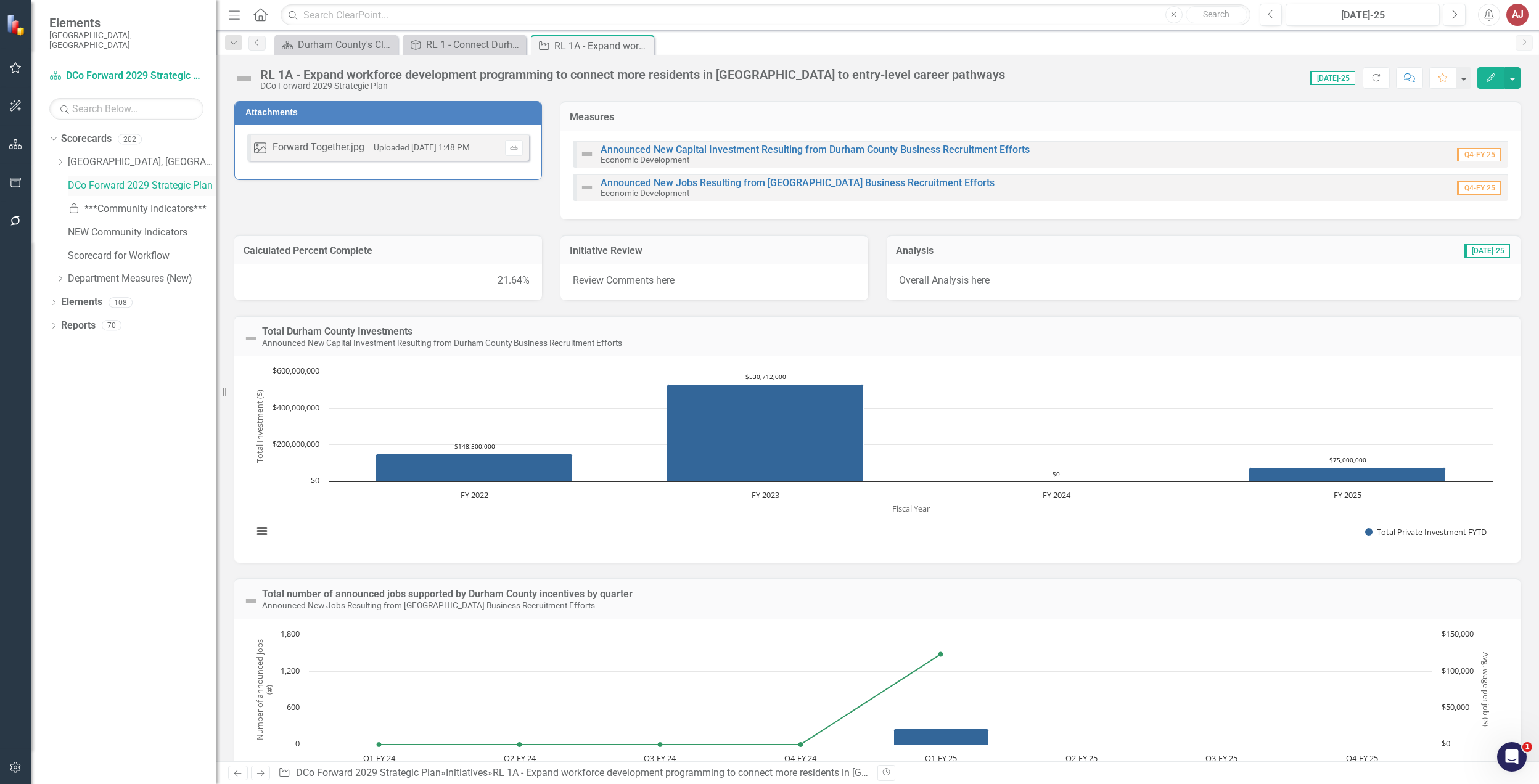
click at [144, 178] on link "DCo Forward 2029 Strategic Plan" at bounding box center [141, 185] width 148 height 14
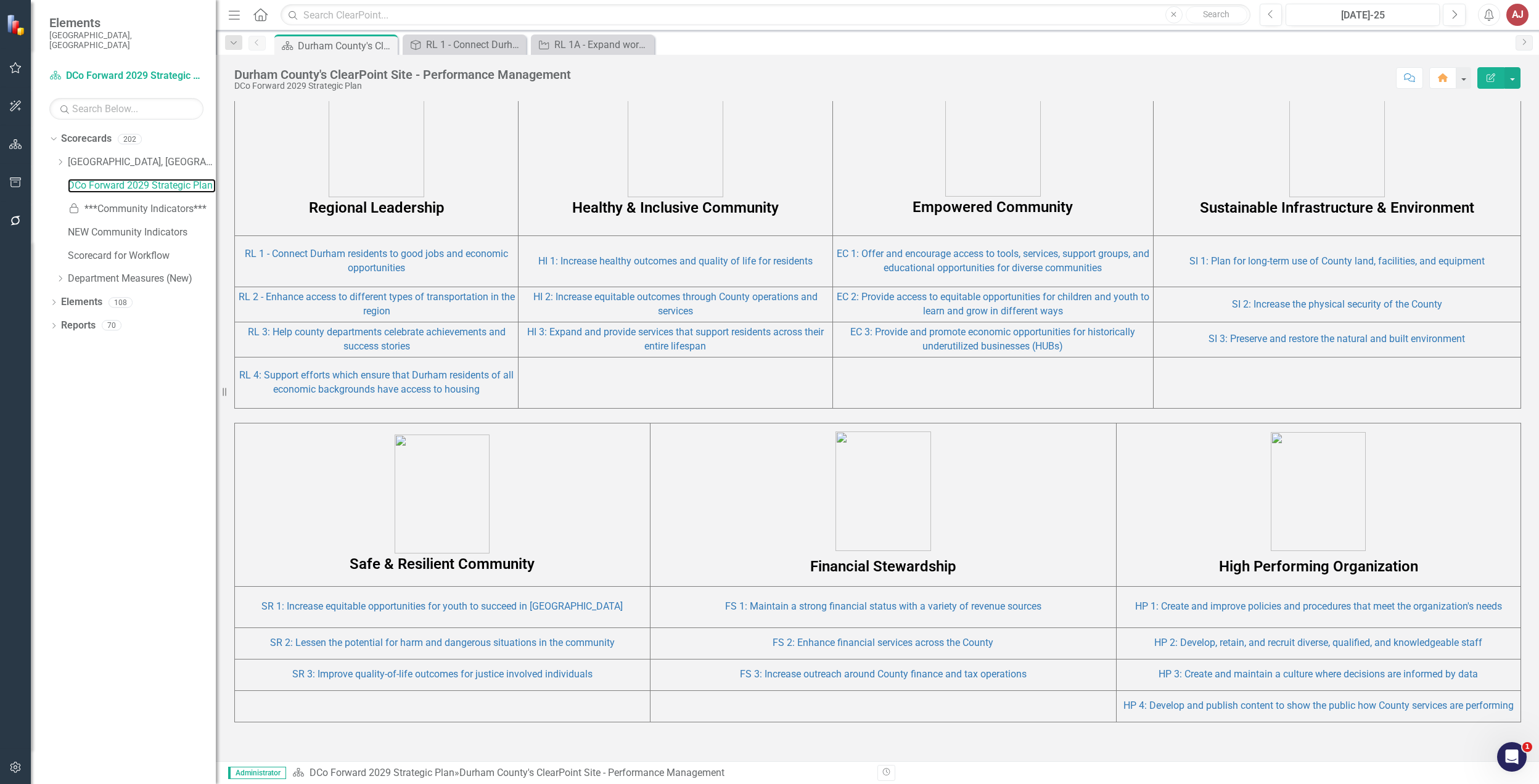
scroll to position [838, 0]
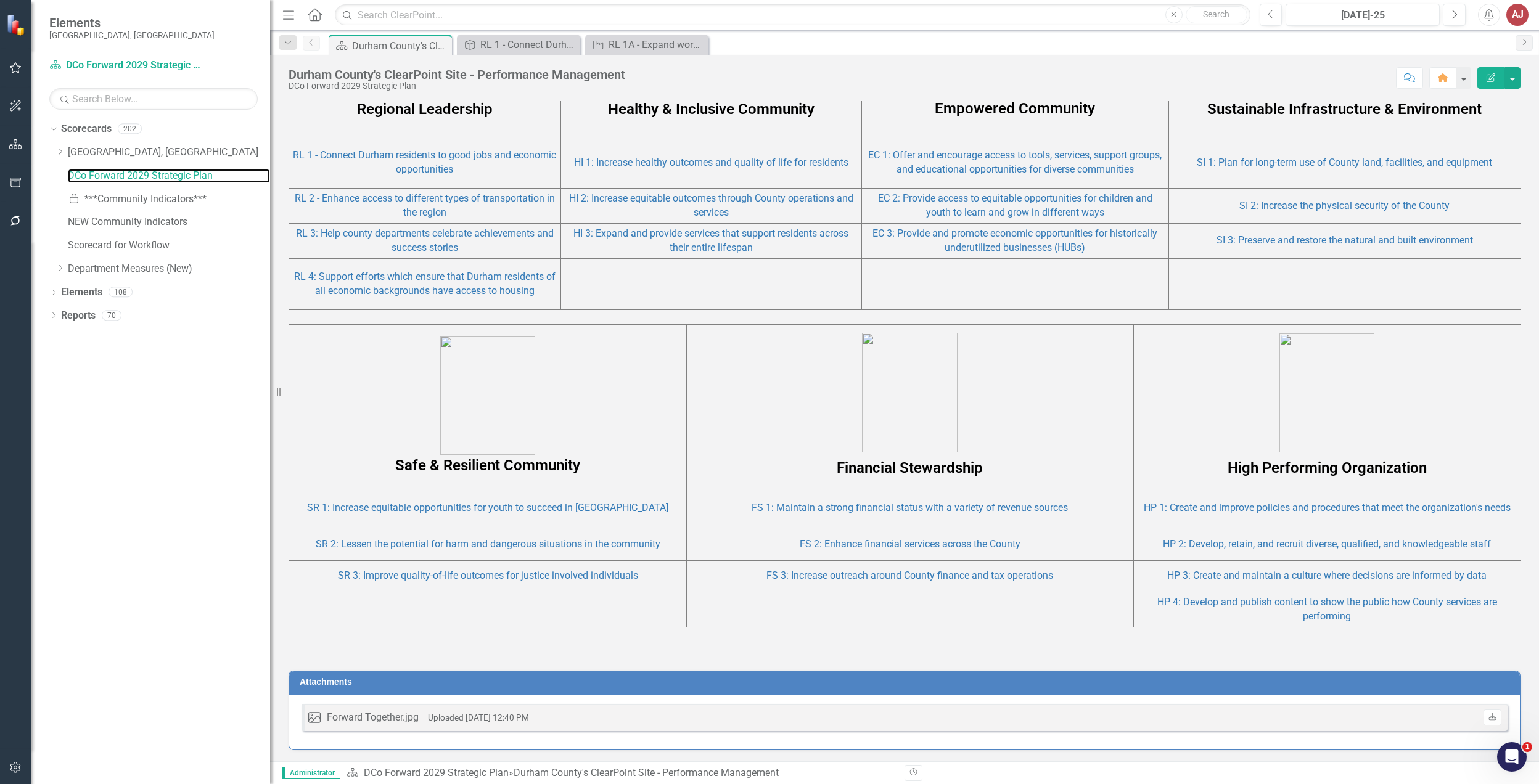
drag, startPoint x: 230, startPoint y: 390, endPoint x: 270, endPoint y: 390, distance: 40.0
click at [270, 390] on div "Resize" at bounding box center [274, 392] width 9 height 784
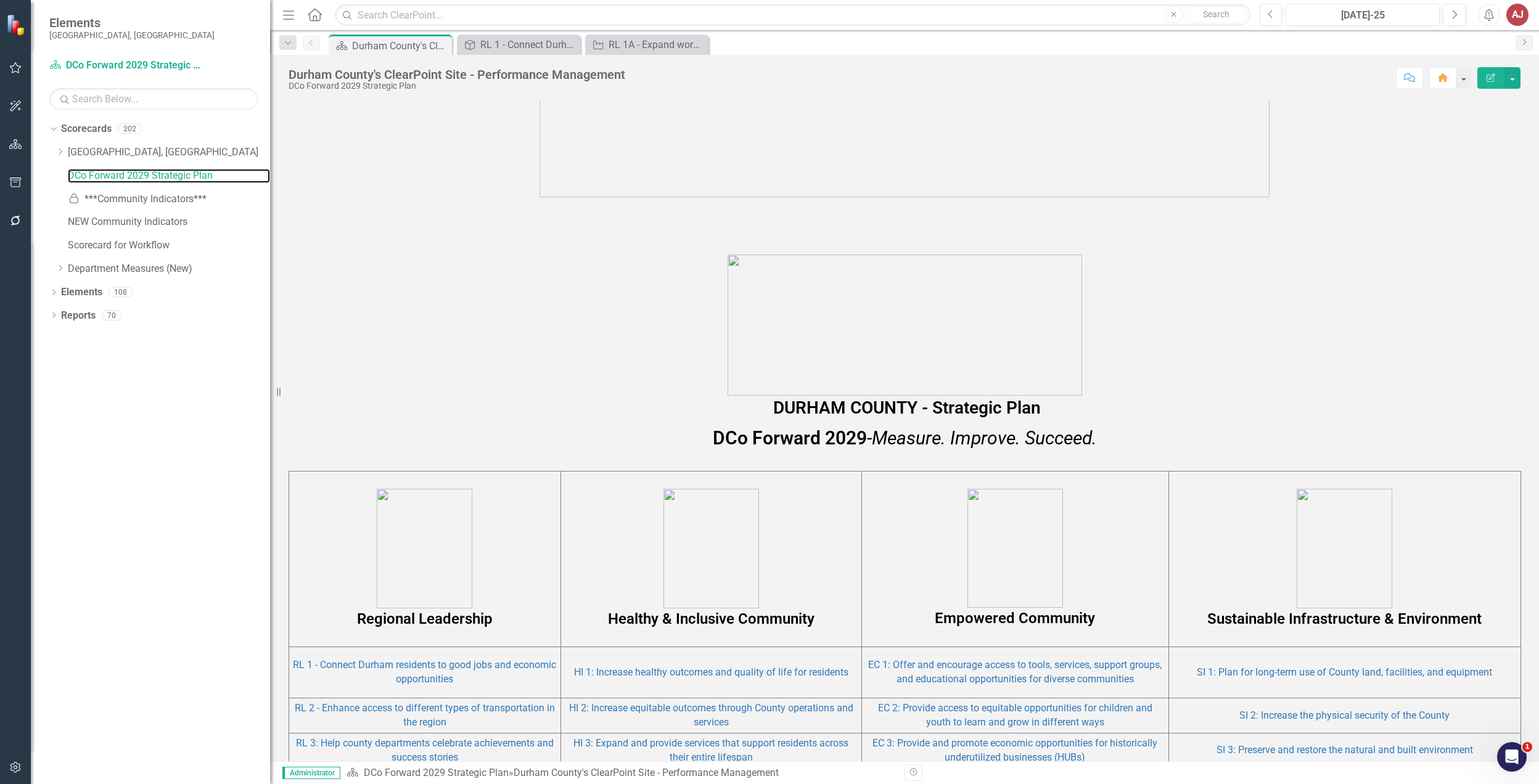
scroll to position [0, 0]
